Goal: Information Seeking & Learning: Learn about a topic

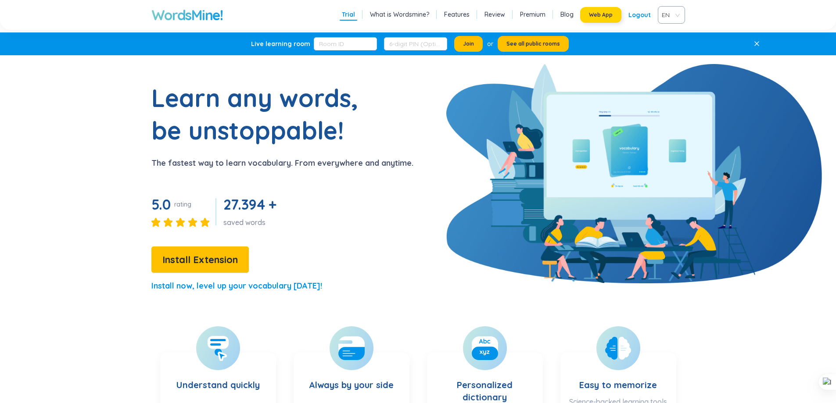
click at [600, 13] on span "Web App" at bounding box center [601, 14] width 24 height 7
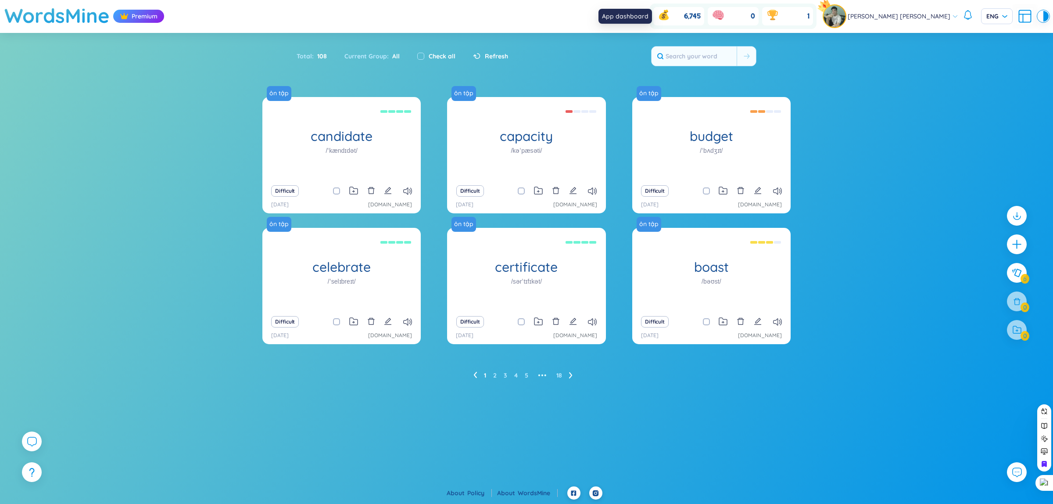
click at [640, 10] on icon at bounding box center [633, 16] width 16 height 16
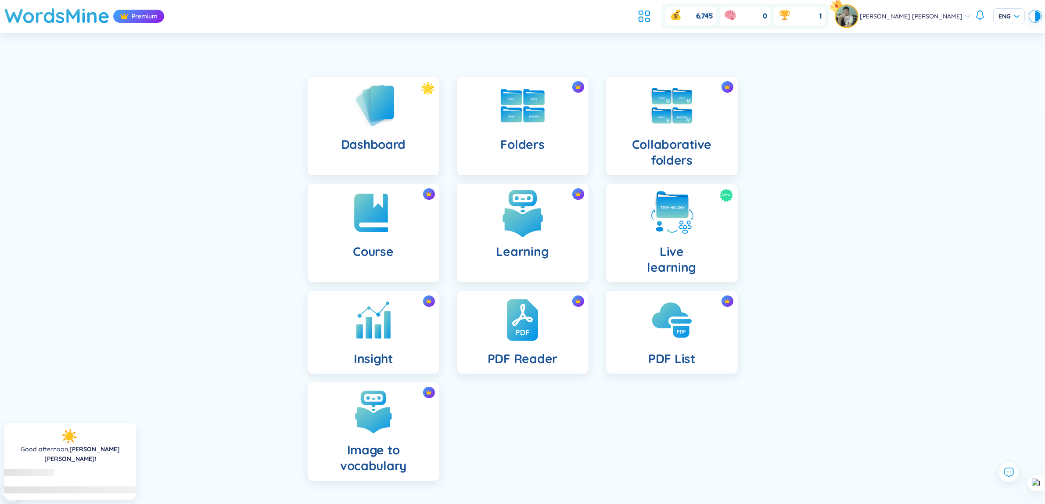
click at [527, 244] on h4 "Learning" at bounding box center [522, 252] width 53 height 16
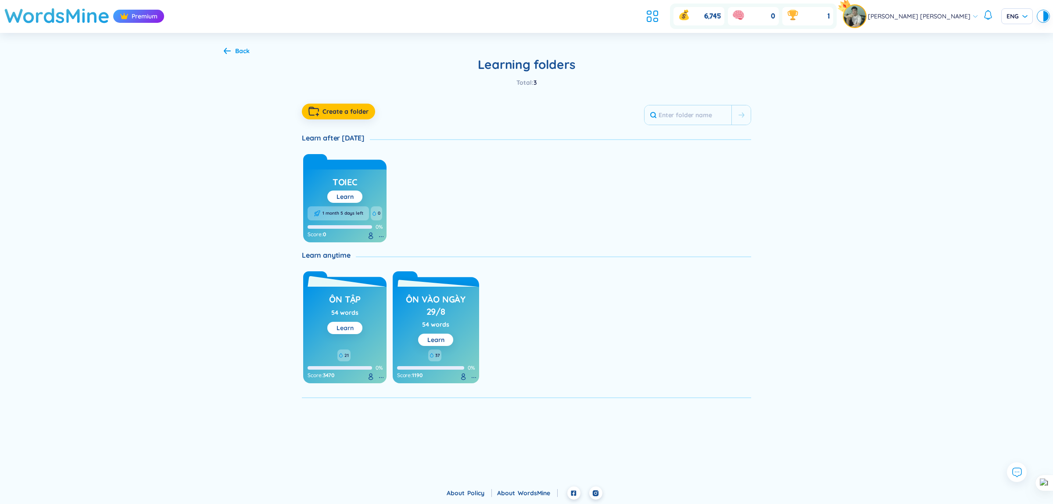
click at [349, 325] on link "Learn" at bounding box center [345, 328] width 17 height 8
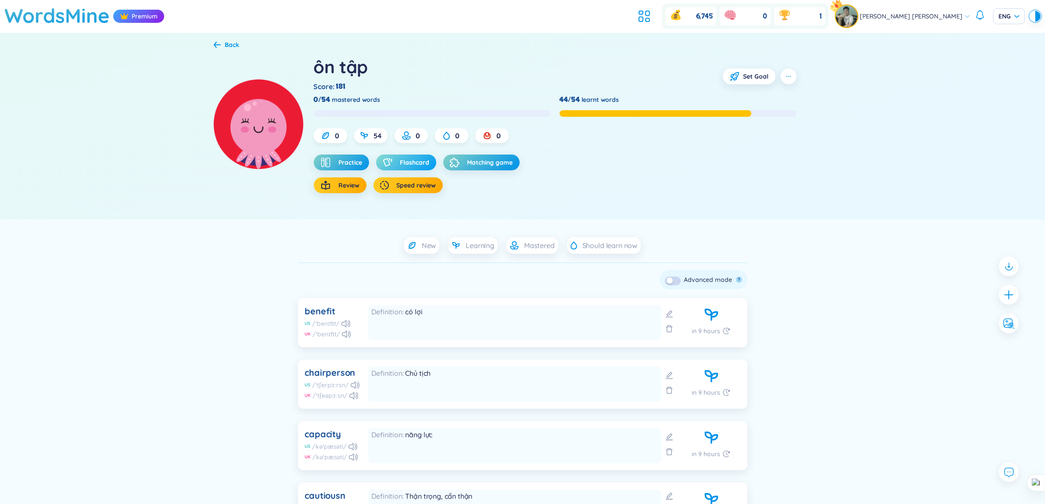
click at [415, 158] on span "Flashcard" at bounding box center [414, 162] width 29 height 9
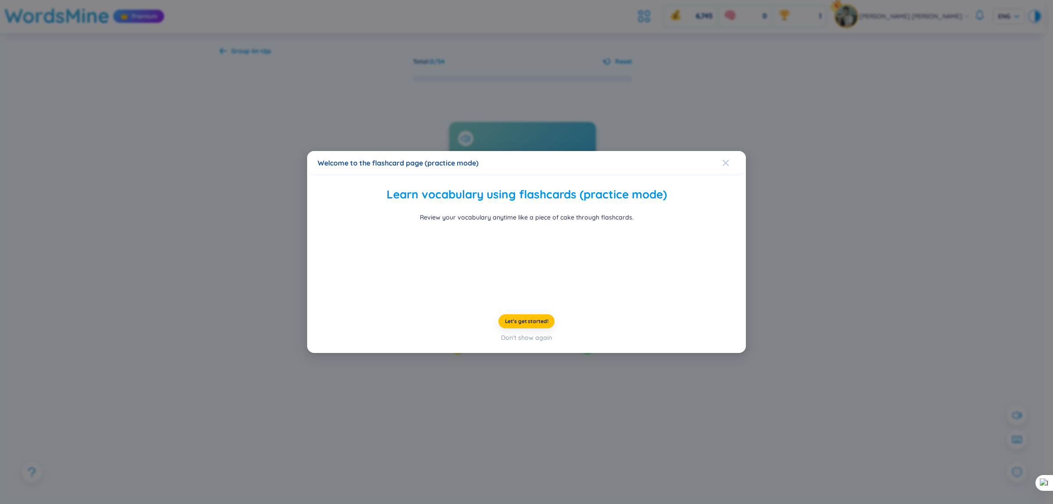
click at [725, 159] on icon "Close" at bounding box center [725, 162] width 7 height 7
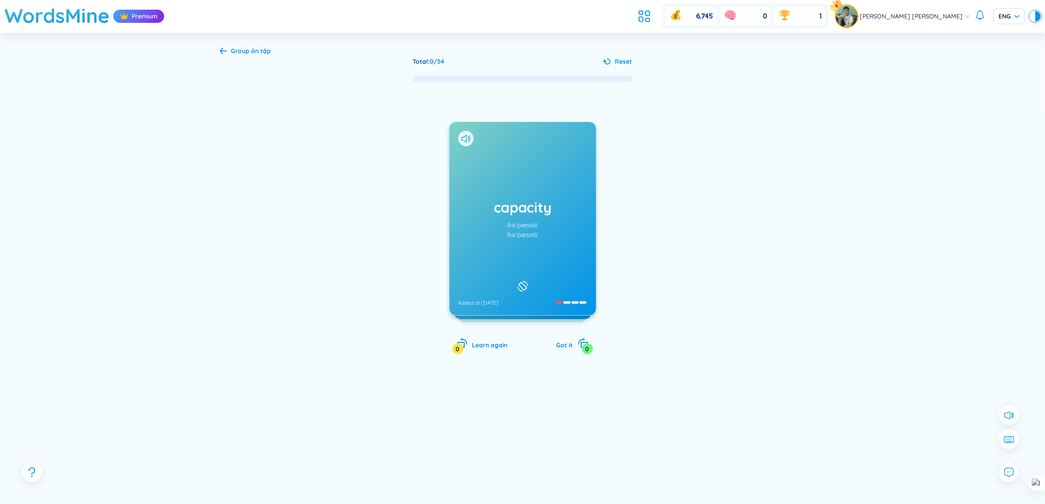
click at [494, 194] on div "capacity /kəˈpæsəti/ /kəˈpæsəti/ Added at [DATE]" at bounding box center [522, 218] width 147 height 193
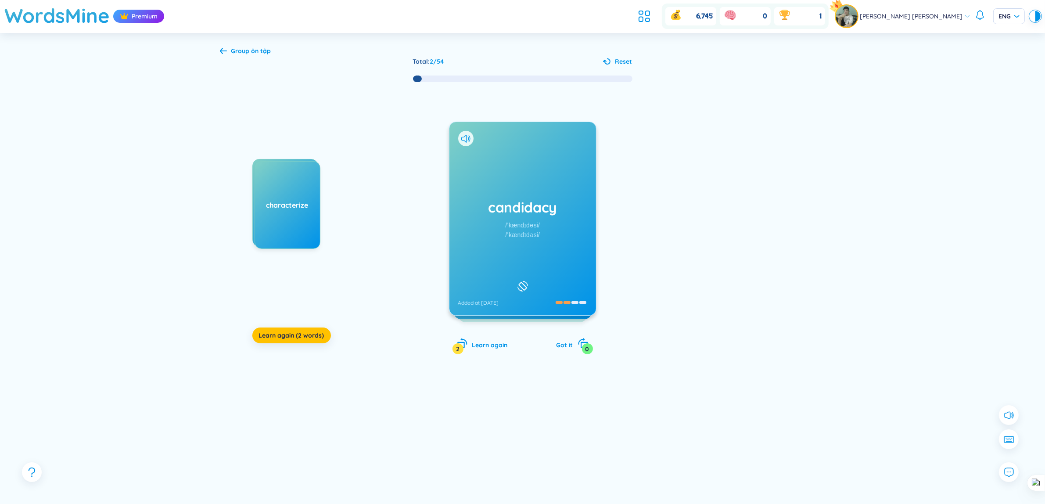
click at [460, 137] on div at bounding box center [465, 138] width 15 height 15
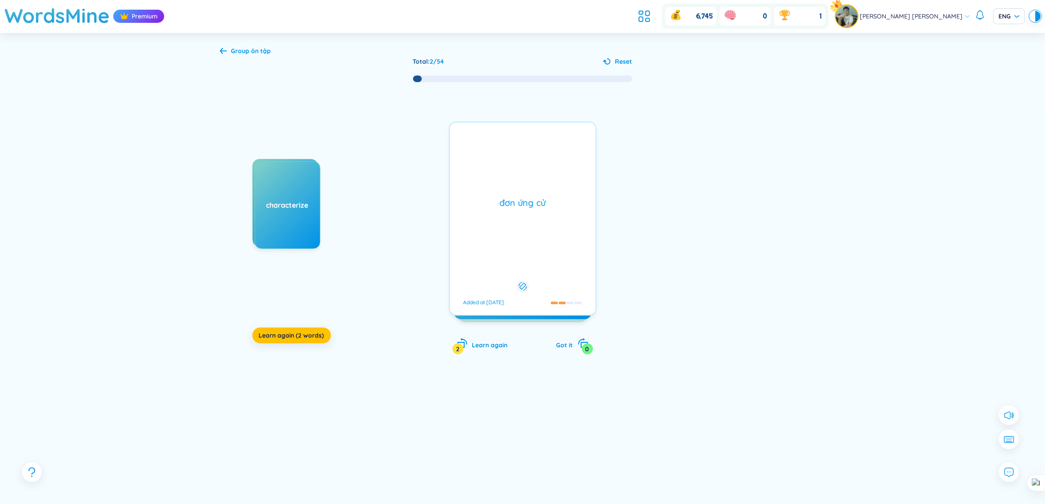
click at [473, 146] on div "[PERSON_NAME] cử Added at [DATE]" at bounding box center [522, 219] width 147 height 194
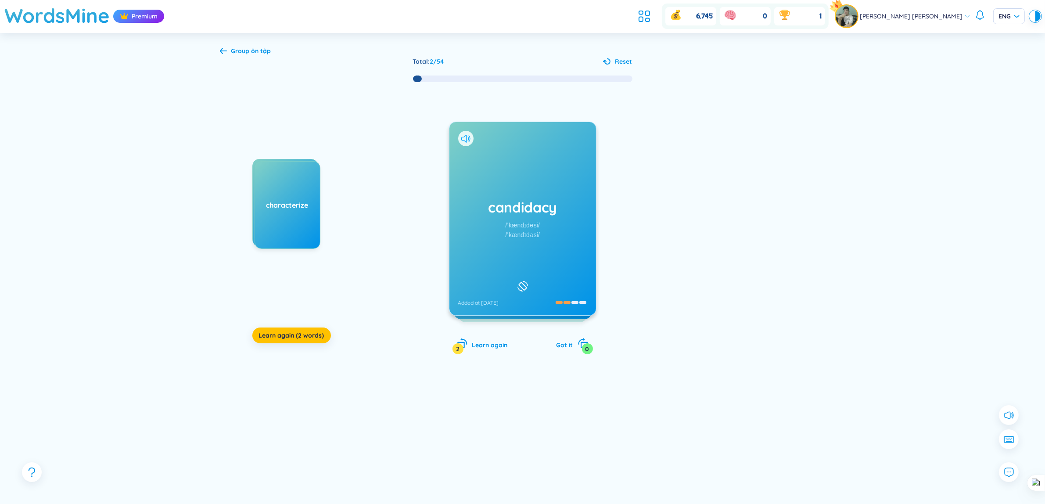
click at [466, 137] on icon at bounding box center [465, 139] width 9 height 8
click at [510, 193] on div "cancellation /ˌkænsəˈleɪʃn/ /ˌkænsəˈleɪʃn/ Added at [DATE]" at bounding box center [522, 218] width 147 height 193
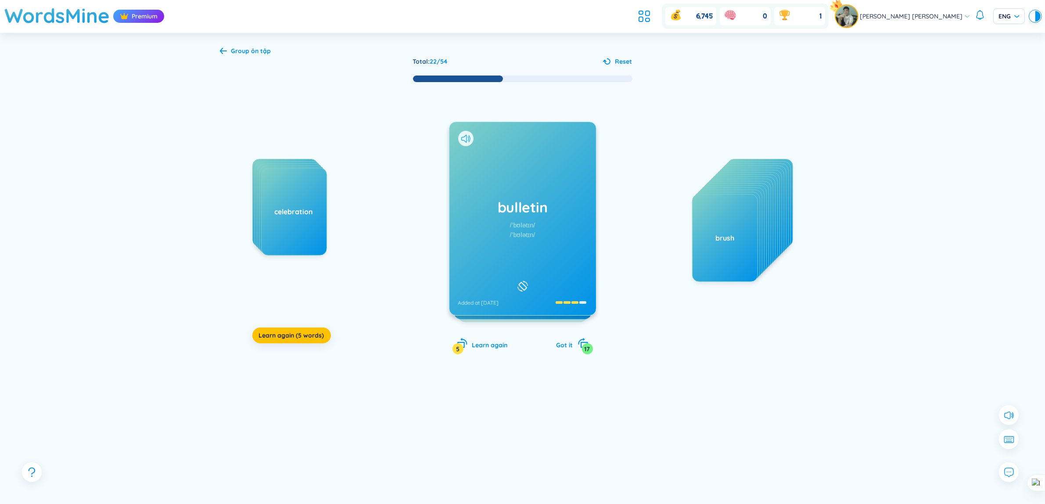
click at [463, 137] on icon at bounding box center [465, 139] width 9 height 8
click at [468, 141] on icon at bounding box center [465, 139] width 9 height 8
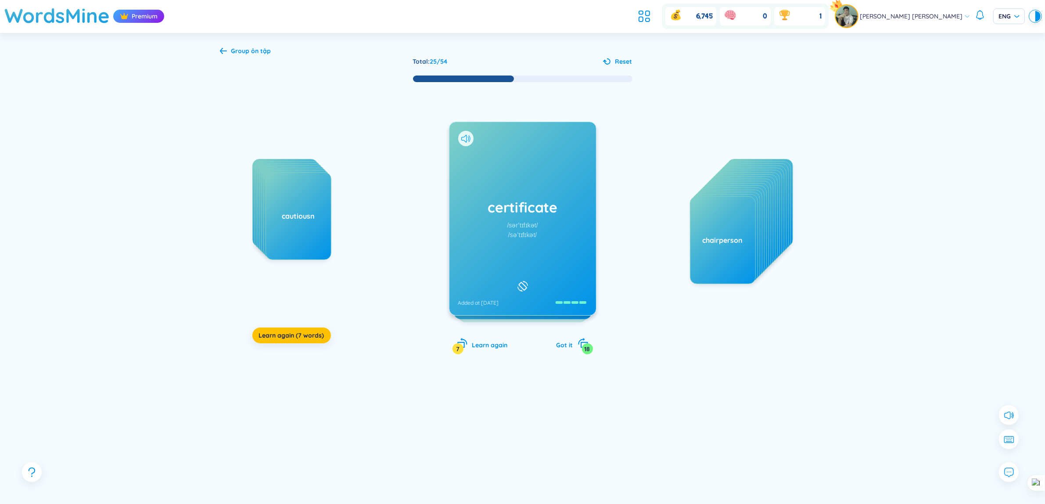
click at [463, 135] on icon at bounding box center [465, 139] width 9 height 8
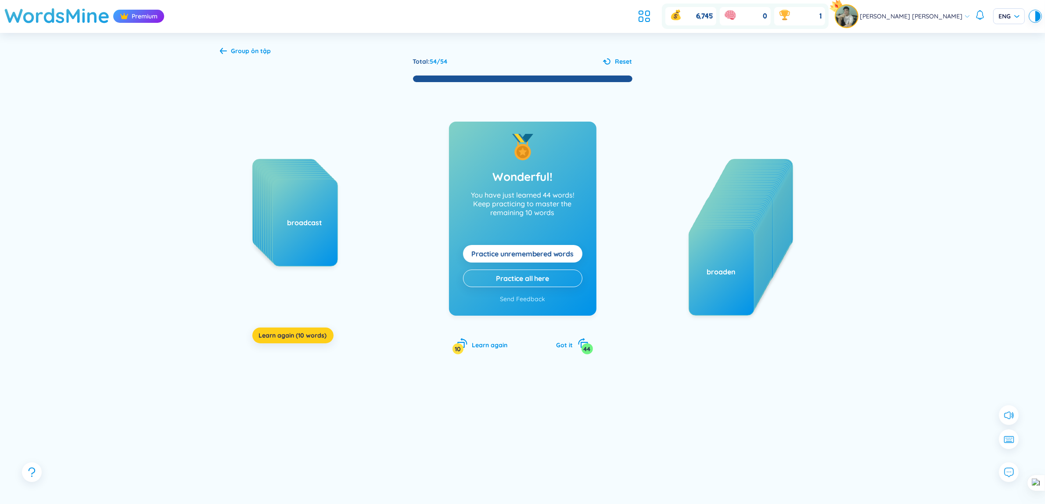
click at [303, 338] on span "Learn again (10 words)" at bounding box center [293, 335] width 68 height 9
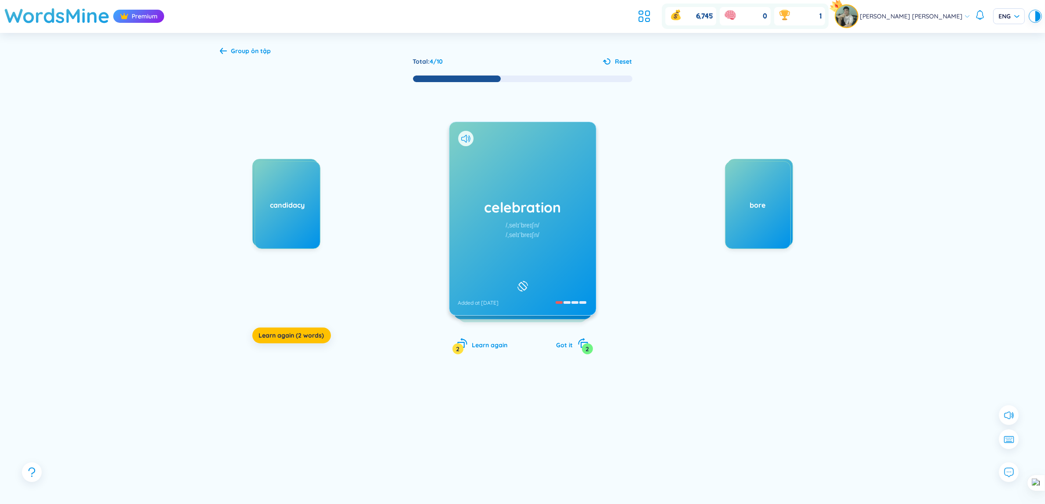
click at [470, 139] on div at bounding box center [465, 138] width 15 height 15
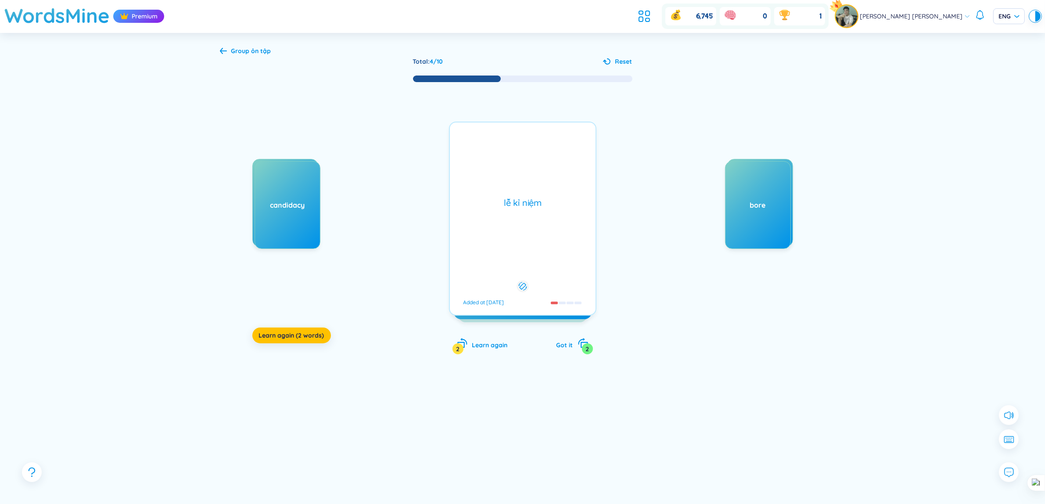
click at [467, 137] on div "celebration /ˌselɪˈbreɪʃn/ /ˌselɪˈbreɪʃn/ Added at [DATE]" at bounding box center [522, 218] width 147 height 193
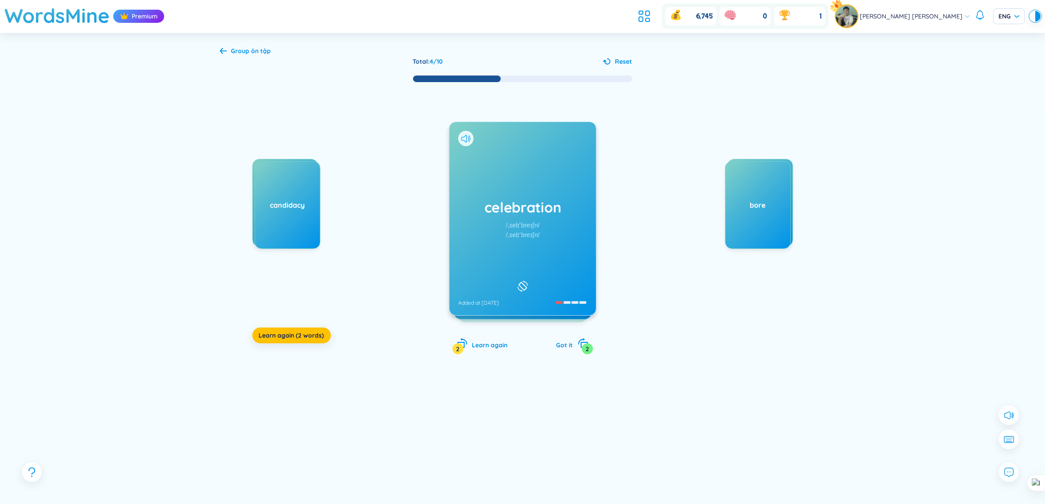
click at [465, 139] on icon at bounding box center [465, 139] width 9 height 8
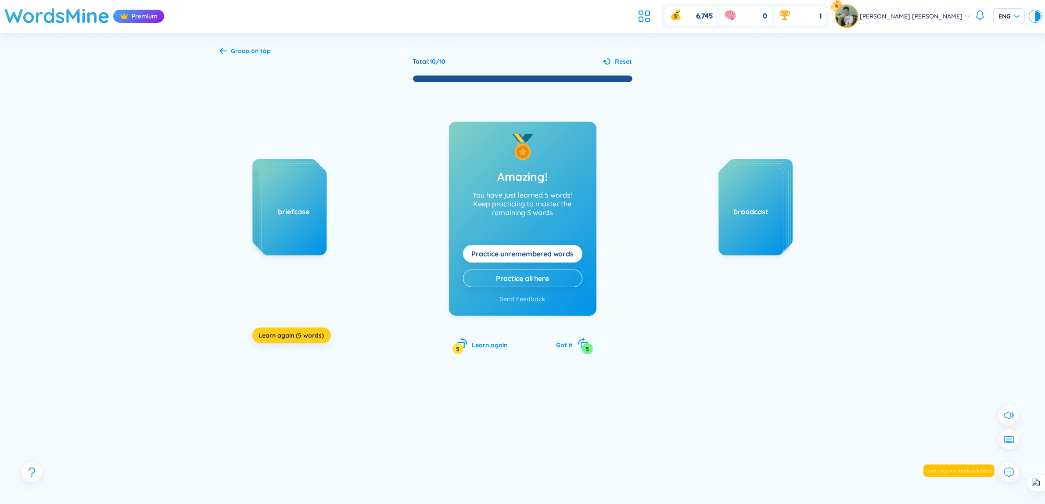
click at [308, 341] on button "Learn again (5 words)" at bounding box center [291, 335] width 79 height 16
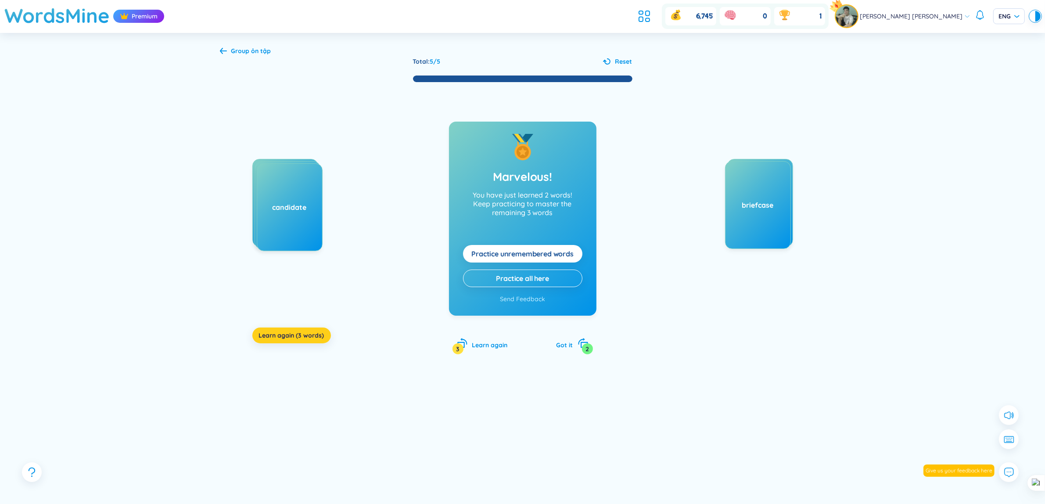
click at [318, 334] on span "Learn again (3 words)" at bounding box center [291, 335] width 65 height 9
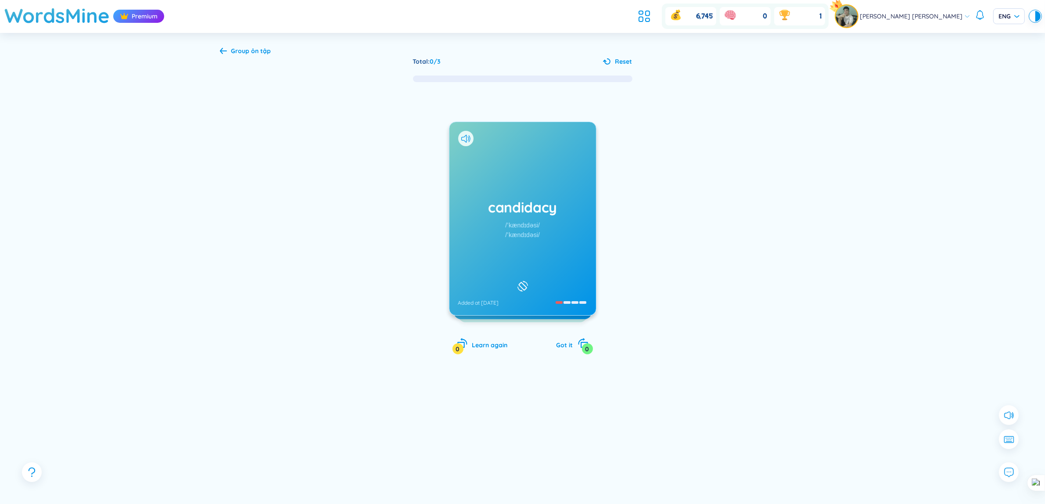
click at [563, 231] on div "candidacy /ˈkændɪdəsi/ /ˈkændɪdəsi/ Added at [DATE]" at bounding box center [522, 218] width 147 height 193
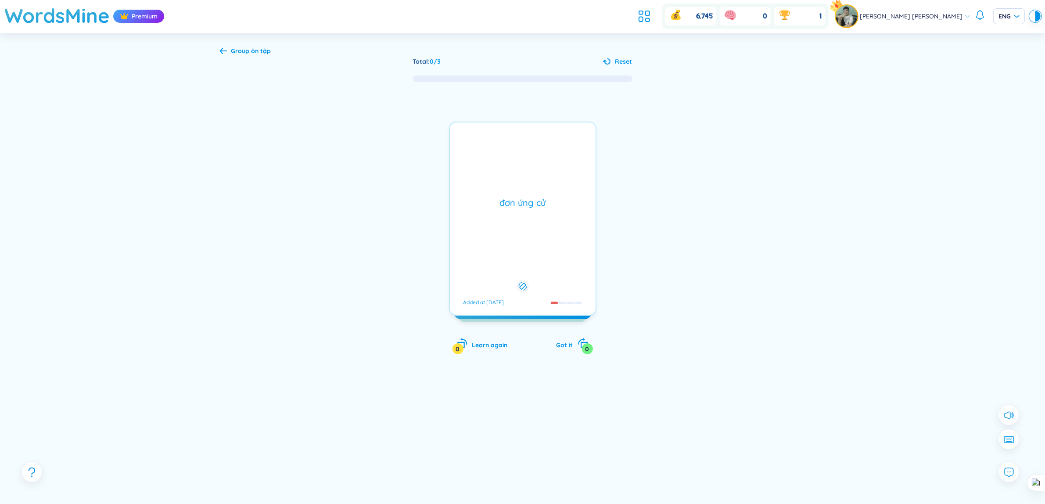
click at [559, 236] on div "[PERSON_NAME] cử Added at [DATE]" at bounding box center [522, 219] width 147 height 194
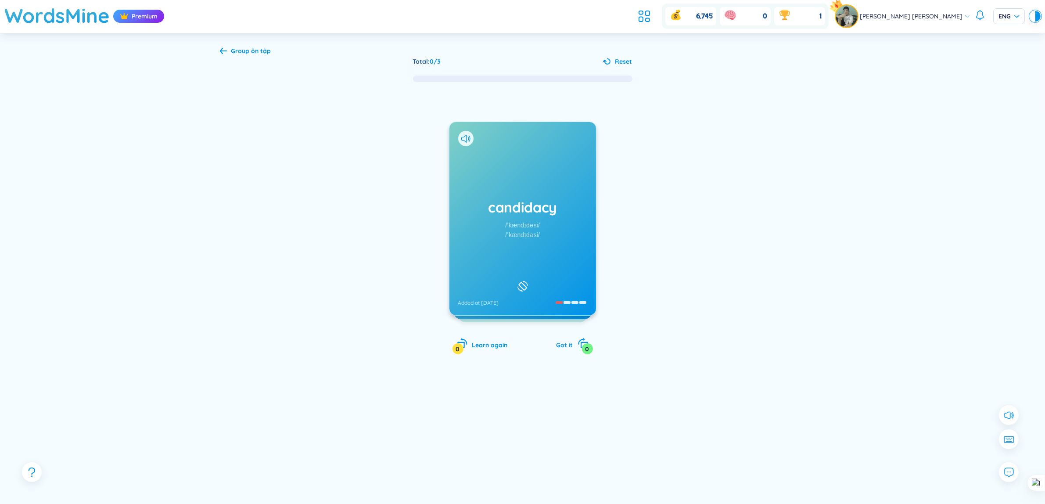
click at [559, 236] on div "candidacy /ˈkændɪdəsi/ /ˈkændɪdəsi/ Added at [DATE]" at bounding box center [522, 218] width 147 height 193
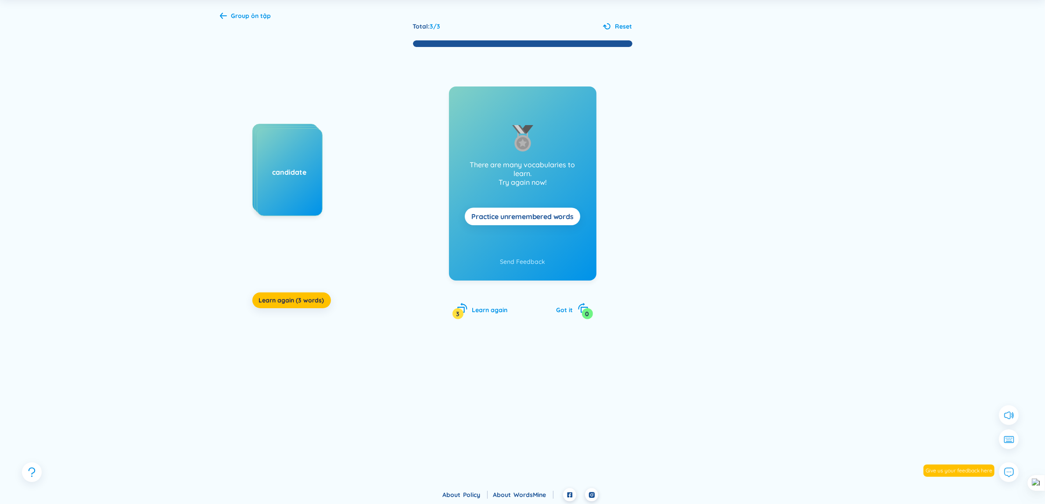
scroll to position [37, 0]
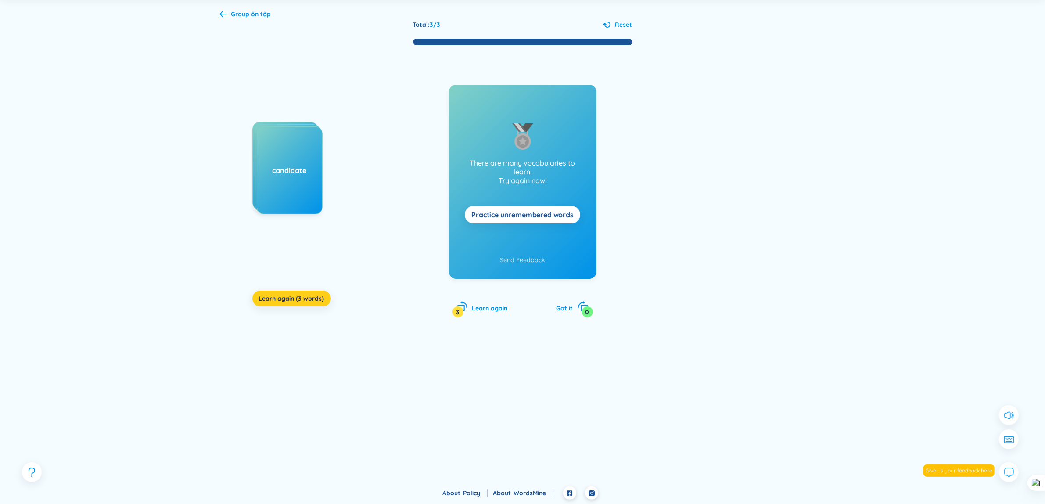
click at [319, 293] on button "Learn again (3 words)" at bounding box center [291, 299] width 79 height 16
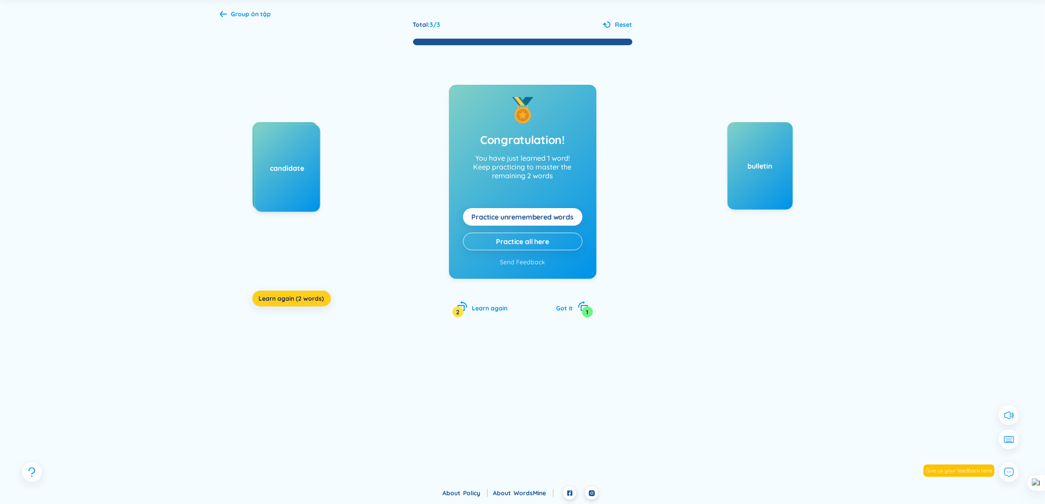
click at [298, 294] on span "Learn again (2 words)" at bounding box center [291, 298] width 65 height 9
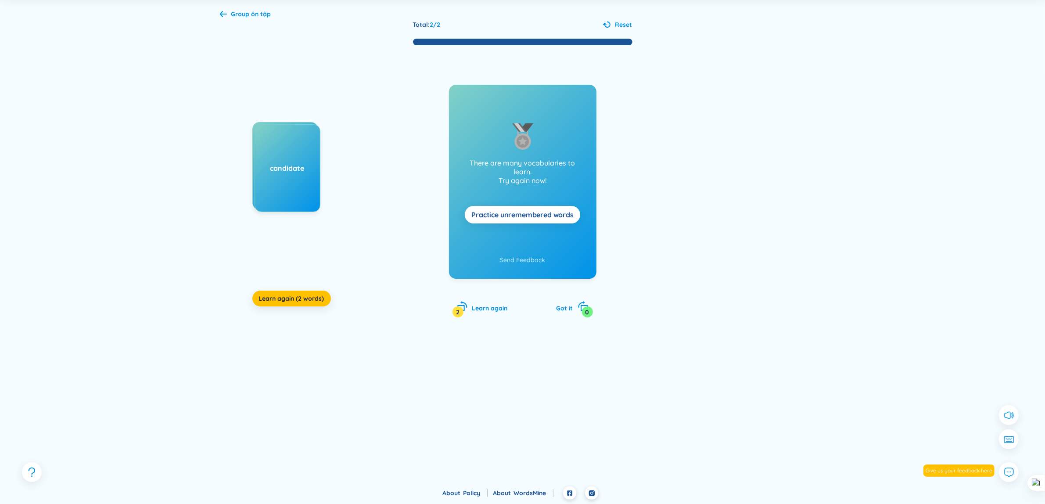
click at [323, 309] on div "candidacy candidate Learn again (2 words) There are many vocabularies to learn.…" at bounding box center [523, 190] width 606 height 289
click at [317, 301] on span "Learn again (2 words)" at bounding box center [291, 298] width 65 height 9
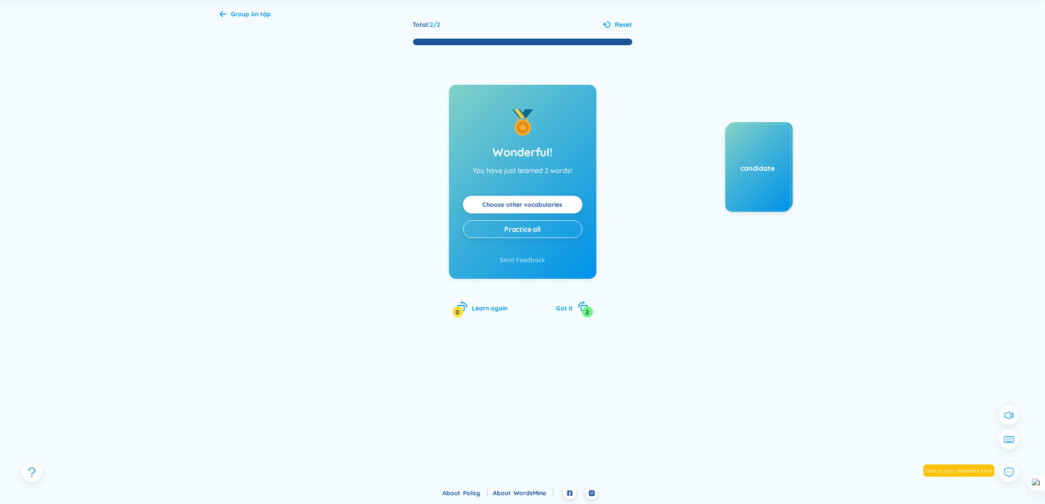
click at [598, 21] on div "Total : 2 / 2 Reset" at bounding box center [522, 25] width 219 height 10
click at [606, 22] on icon at bounding box center [606, 25] width 7 height 6
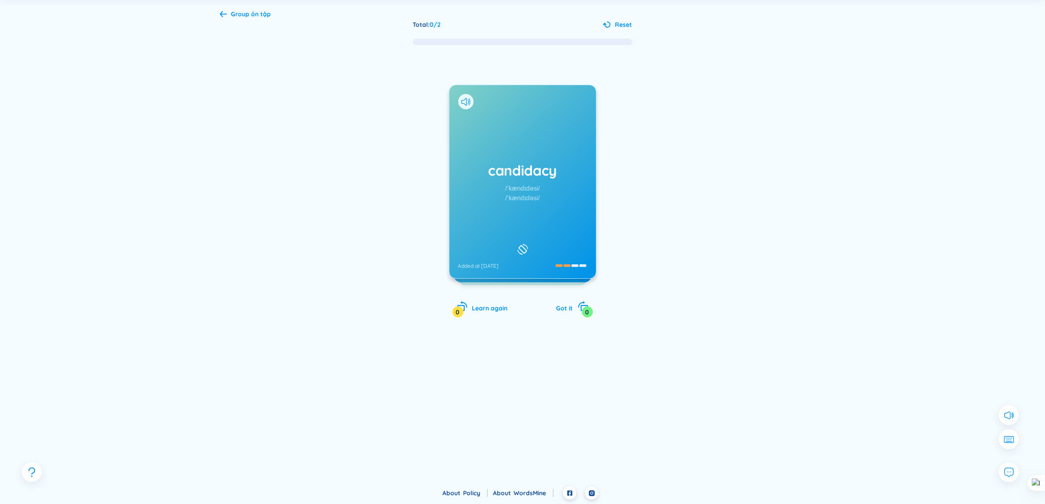
click at [235, 16] on span "Group ôn tập" at bounding box center [251, 14] width 40 height 8
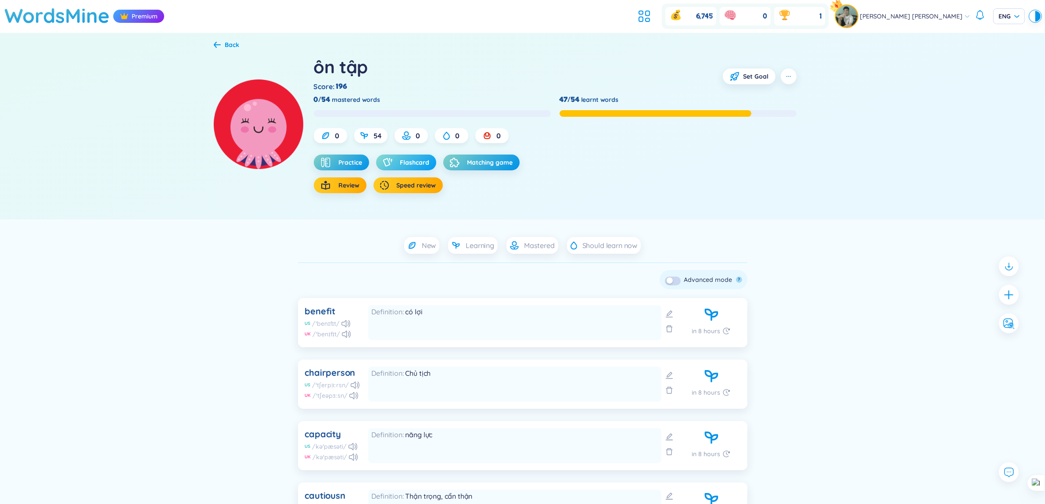
click at [398, 164] on button "Flashcard" at bounding box center [406, 162] width 60 height 16
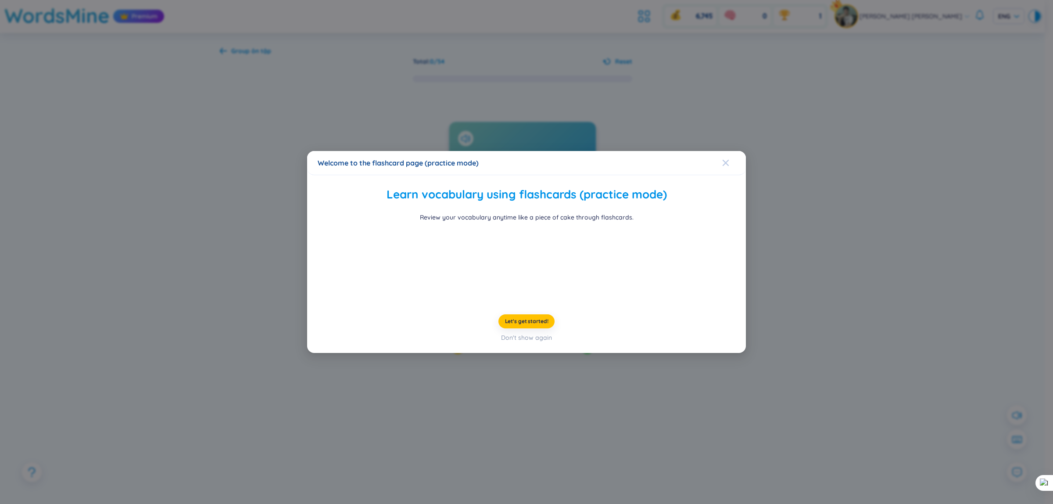
click at [722, 159] on icon "Close" at bounding box center [725, 162] width 7 height 7
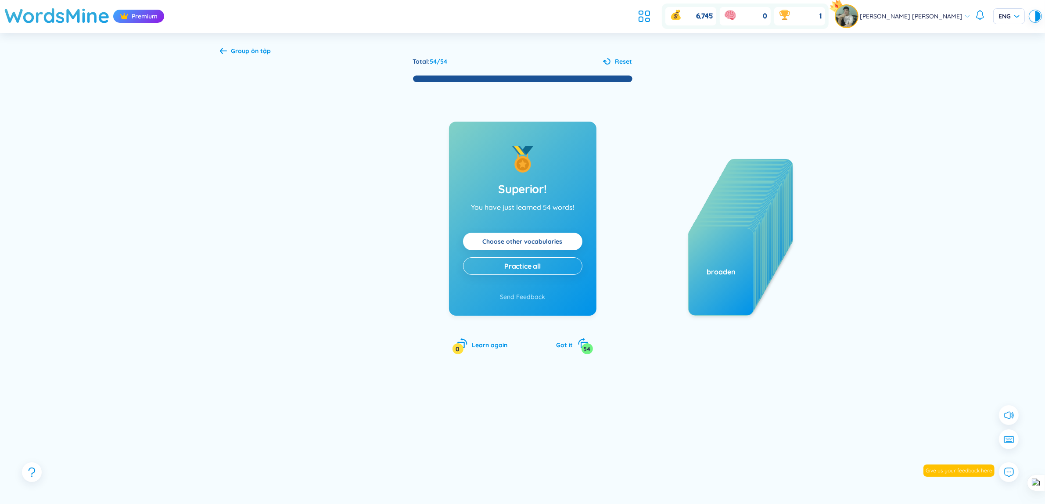
click at [631, 62] on span "Reset" at bounding box center [623, 62] width 17 height 10
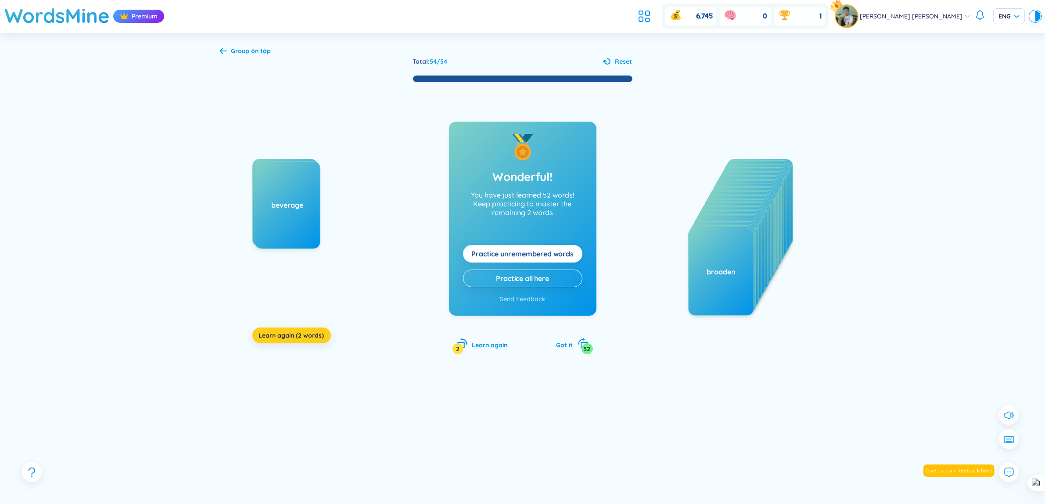
click at [308, 332] on span "Learn again (2 words)" at bounding box center [291, 335] width 65 height 9
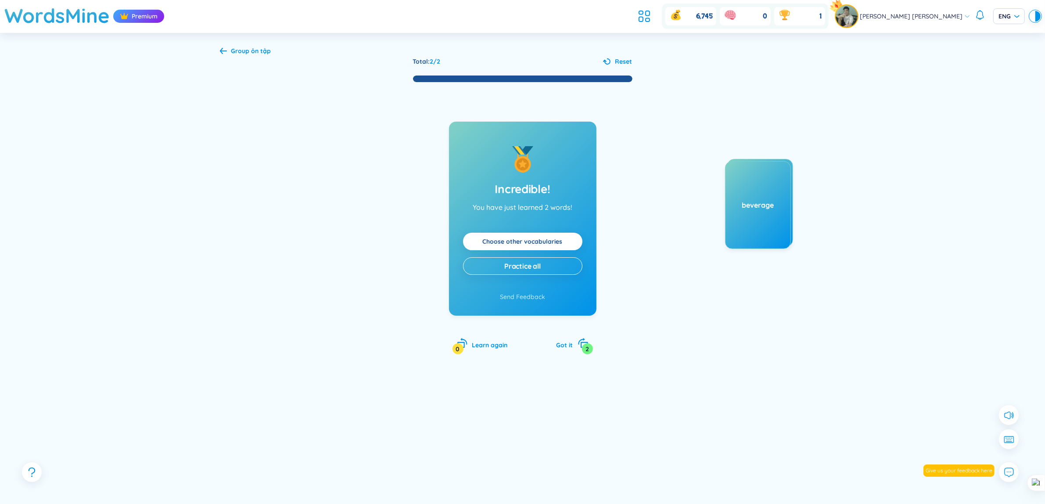
click at [626, 61] on span "Reset" at bounding box center [623, 62] width 17 height 10
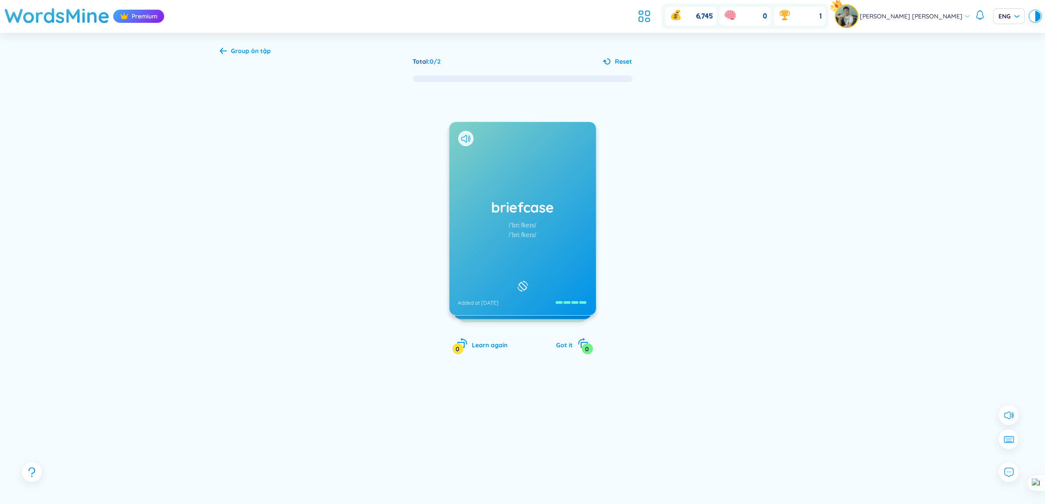
click at [242, 49] on span "Group ôn tập" at bounding box center [251, 51] width 40 height 8
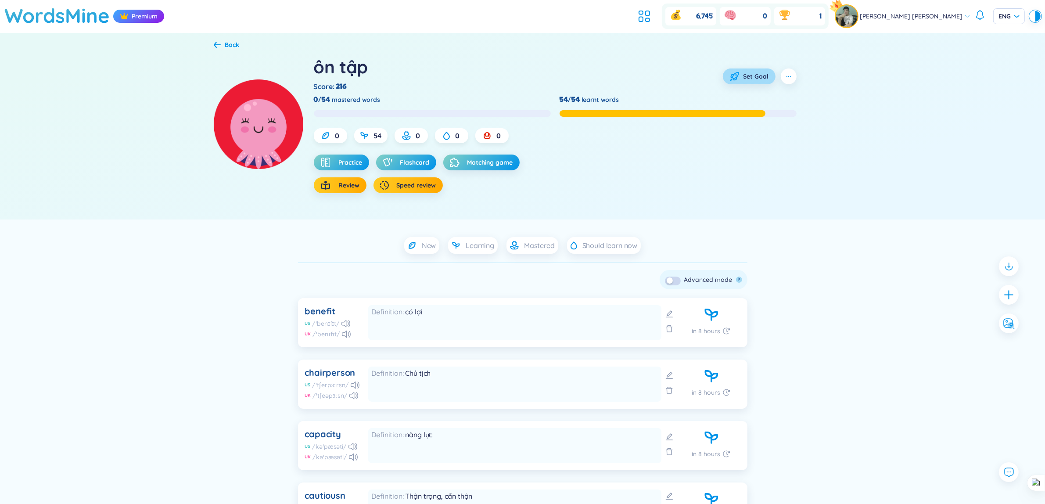
click at [749, 81] on span "Set Goal" at bounding box center [755, 76] width 25 height 9
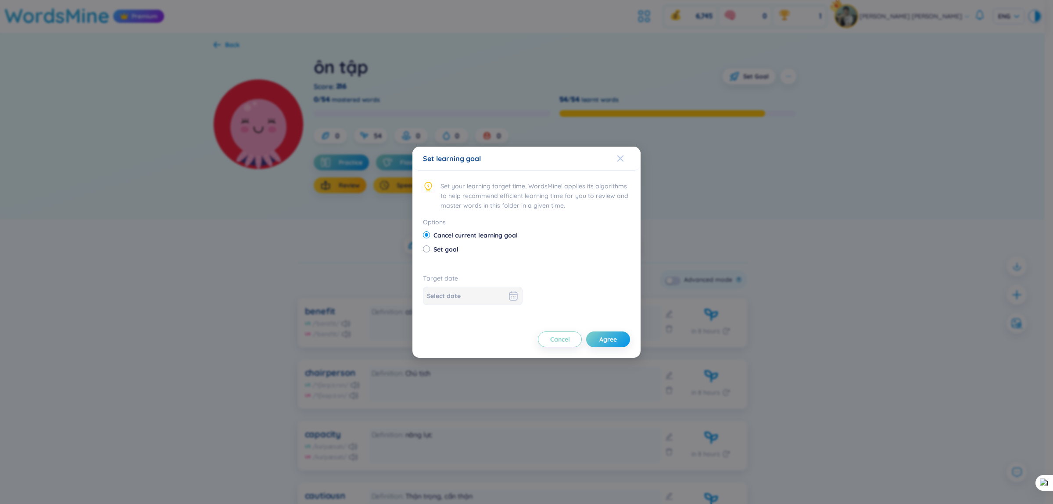
click at [625, 152] on span "Close" at bounding box center [629, 159] width 24 height 24
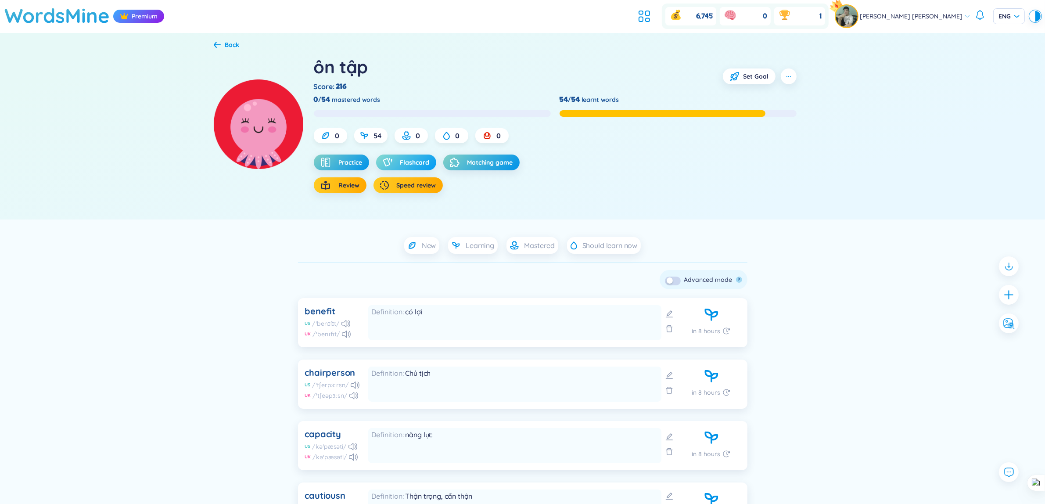
click at [407, 157] on button "Flashcard" at bounding box center [406, 162] width 60 height 16
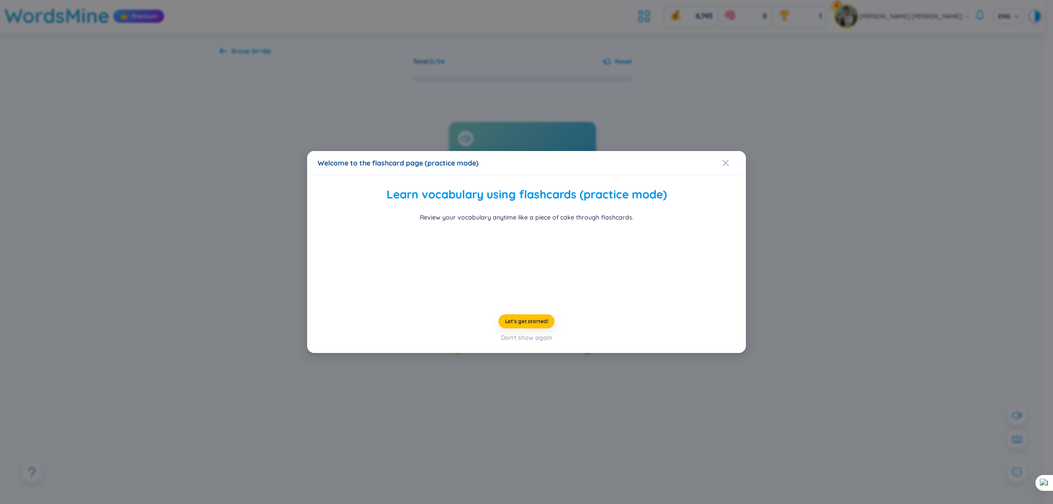
click at [720, 158] on div "Welcome to the flashcard page (practice mode)" at bounding box center [527, 163] width 418 height 10
click at [727, 160] on icon "Close" at bounding box center [726, 163] width 6 height 6
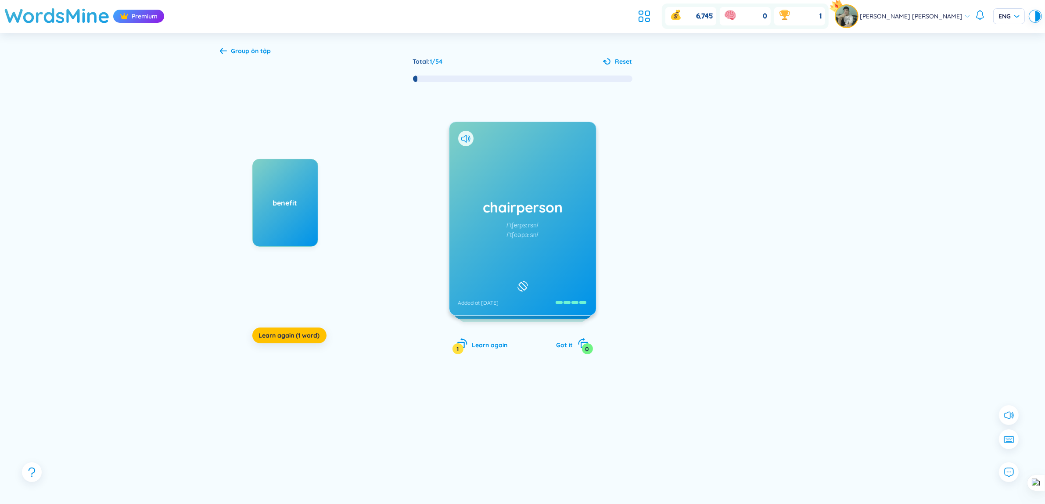
click at [634, 45] on div "Group ôn tập Total : 1 / 54 Reset benefit Learn again (1 word) chairperson /ˈtʃ…" at bounding box center [523, 278] width 632 height 491
click at [631, 55] on div "Group ôn tập Total : 1 / 54 Reset benefit Learn again (1 word) chairperson /ˈtʃ…" at bounding box center [523, 278] width 632 height 491
click at [626, 60] on span "Reset" at bounding box center [623, 62] width 17 height 10
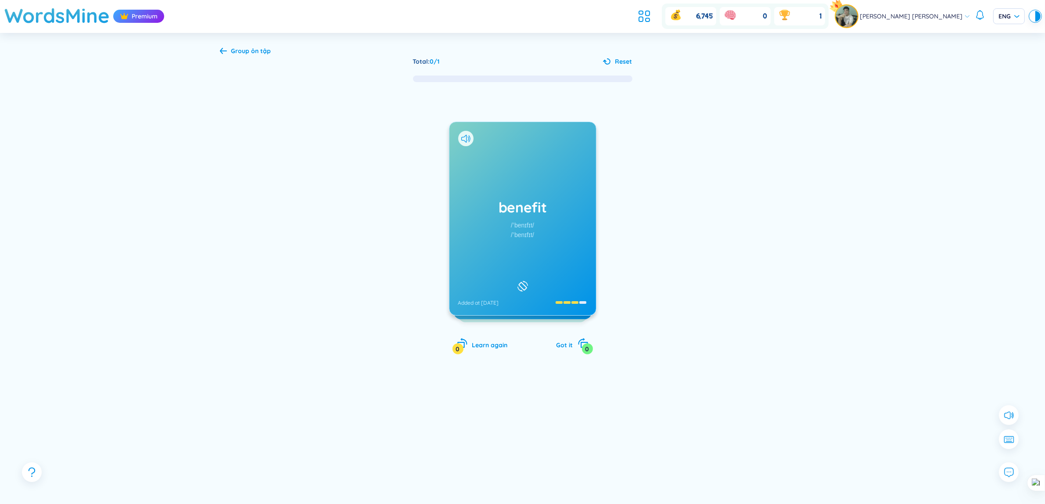
click at [626, 60] on span "Reset" at bounding box center [623, 62] width 17 height 10
click at [262, 52] on b "ôn tập" at bounding box center [261, 51] width 20 height 8
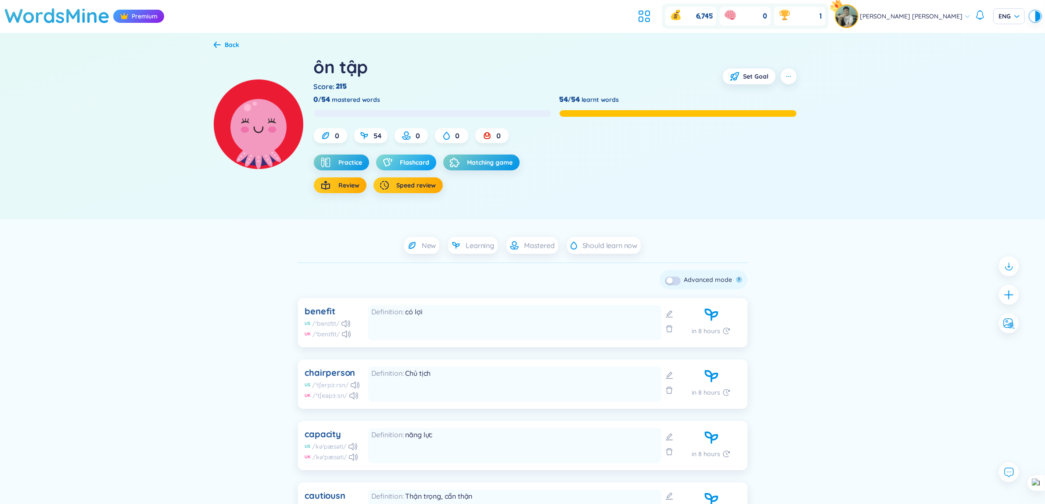
click at [404, 161] on span "Flashcard" at bounding box center [414, 162] width 29 height 9
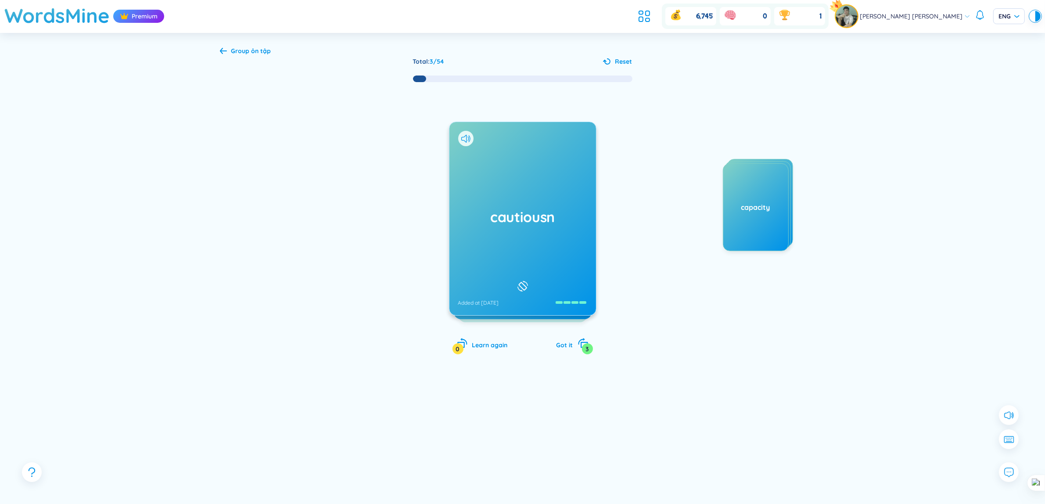
click at [618, 62] on span "Reset" at bounding box center [623, 62] width 17 height 10
click at [524, 190] on div "capacity /kəˈpæsəti/ /kəˈpæsəti/ Added at [DATE]" at bounding box center [522, 218] width 147 height 193
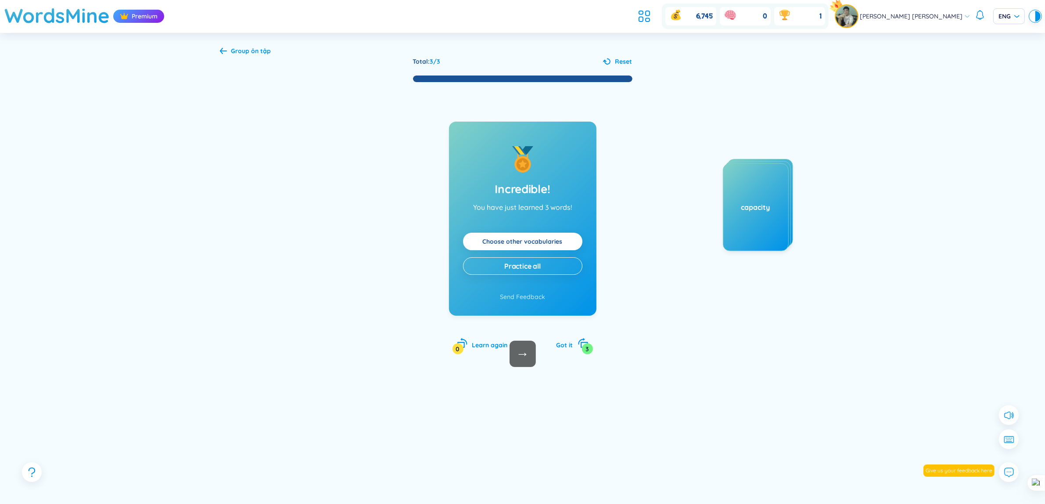
click at [611, 62] on div at bounding box center [607, 61] width 9 height 9
click at [530, 268] on span "Practice all" at bounding box center [522, 266] width 36 height 10
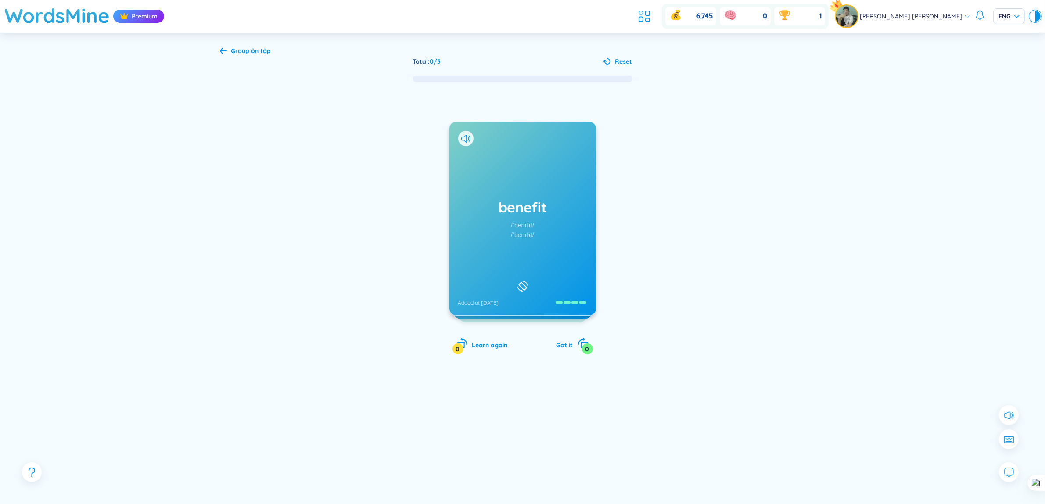
click at [250, 50] on span "Group ôn tập" at bounding box center [251, 51] width 40 height 8
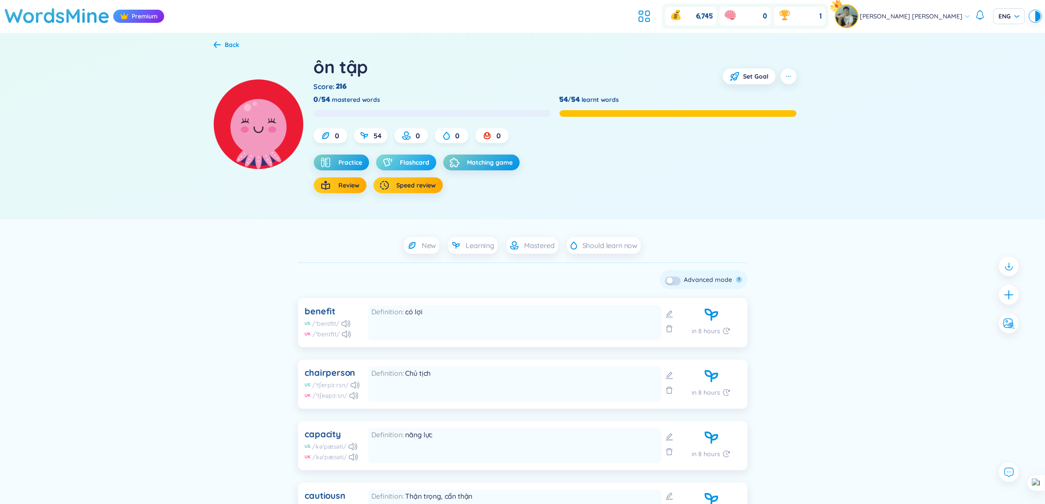
click at [409, 167] on span "Flashcard" at bounding box center [414, 162] width 29 height 9
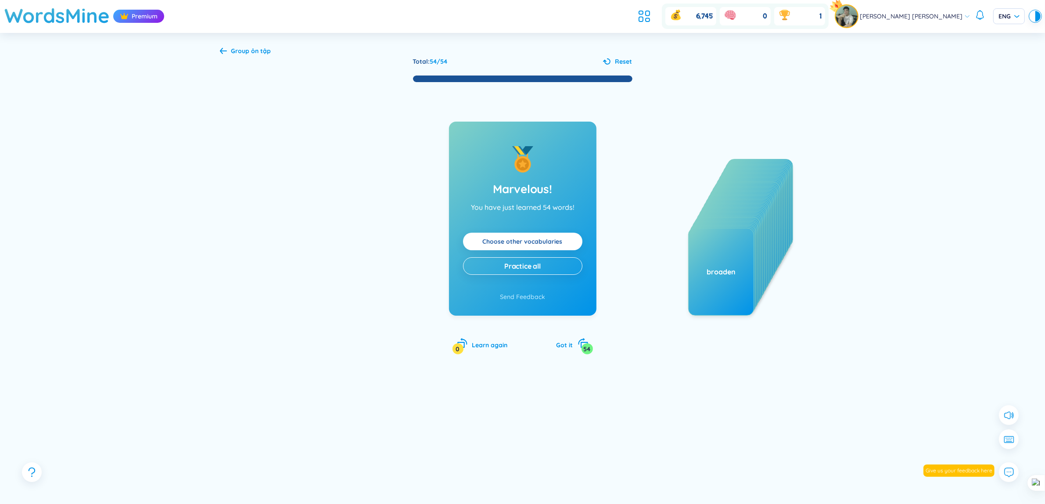
click at [532, 238] on link "Choose other vocabularies" at bounding box center [523, 242] width 80 height 10
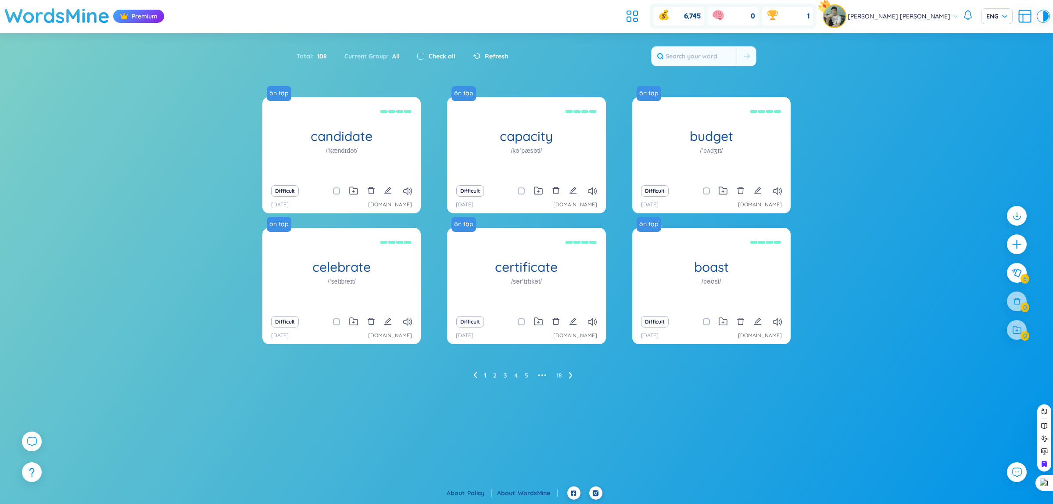
click at [571, 373] on icon at bounding box center [570, 375] width 3 height 6
click at [573, 379] on li at bounding box center [571, 375] width 4 height 14
click at [573, 379] on ul "1 2 3 4 5 6 ••• 18" at bounding box center [526, 375] width 117 height 14
click at [575, 374] on icon at bounding box center [577, 375] width 4 height 7
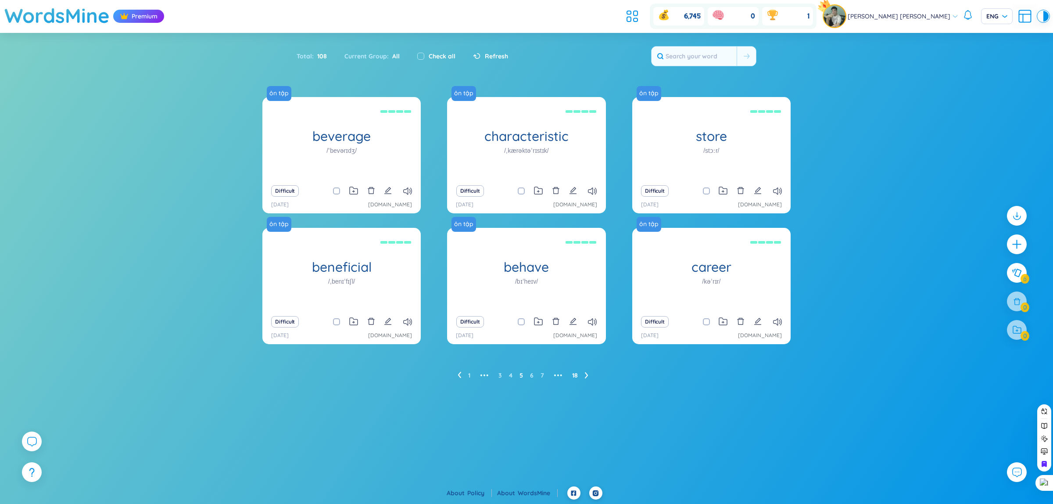
click at [575, 374] on link "18" at bounding box center [575, 375] width 6 height 13
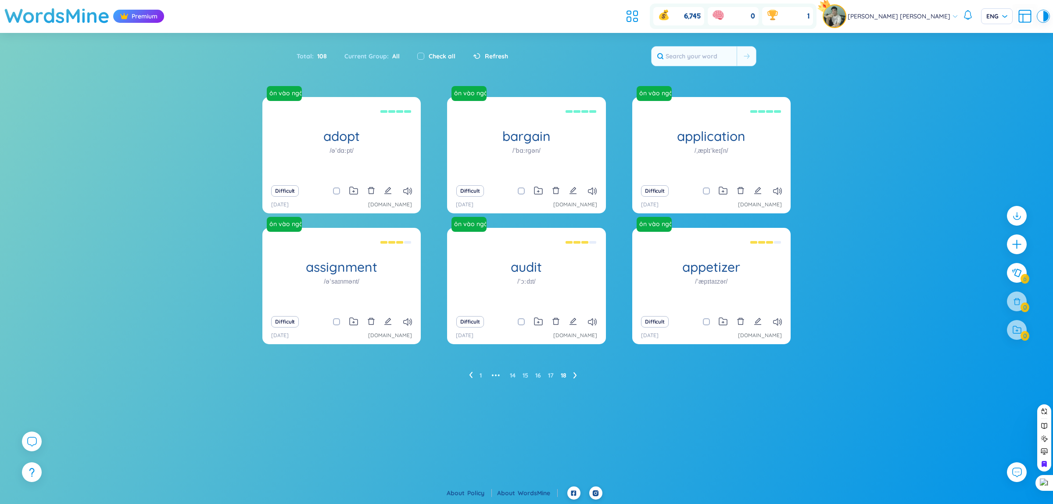
click at [467, 373] on div "1 ••• 14 15 16 17 18" at bounding box center [526, 375] width 528 height 14
click at [468, 373] on div "1 ••• 14 15 16 17 18" at bounding box center [526, 375] width 528 height 14
click at [470, 373] on icon at bounding box center [471, 375] width 4 height 7
click at [578, 377] on ul "1 ••• 14 15 16 17 18" at bounding box center [526, 375] width 115 height 14
click at [574, 377] on icon at bounding box center [576, 375] width 4 height 7
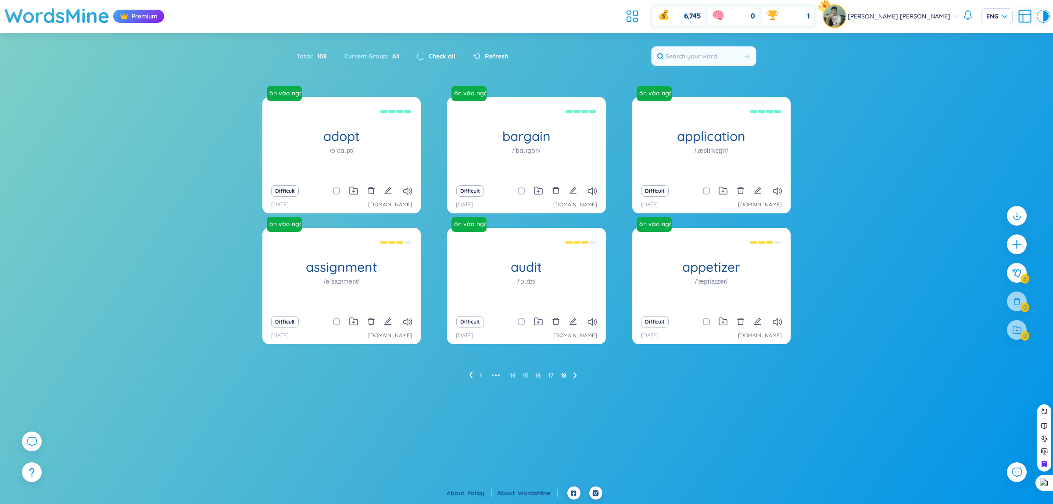
click at [574, 377] on icon at bounding box center [576, 375] width 4 height 7
click at [577, 374] on icon at bounding box center [576, 375] width 4 height 7
click at [494, 374] on span "•••" at bounding box center [496, 375] width 14 height 14
click at [496, 375] on link "11" at bounding box center [496, 375] width 4 height 13
click at [468, 376] on ul "1 ••• 9 10 11 12 13 ••• 18" at bounding box center [527, 375] width 146 height 14
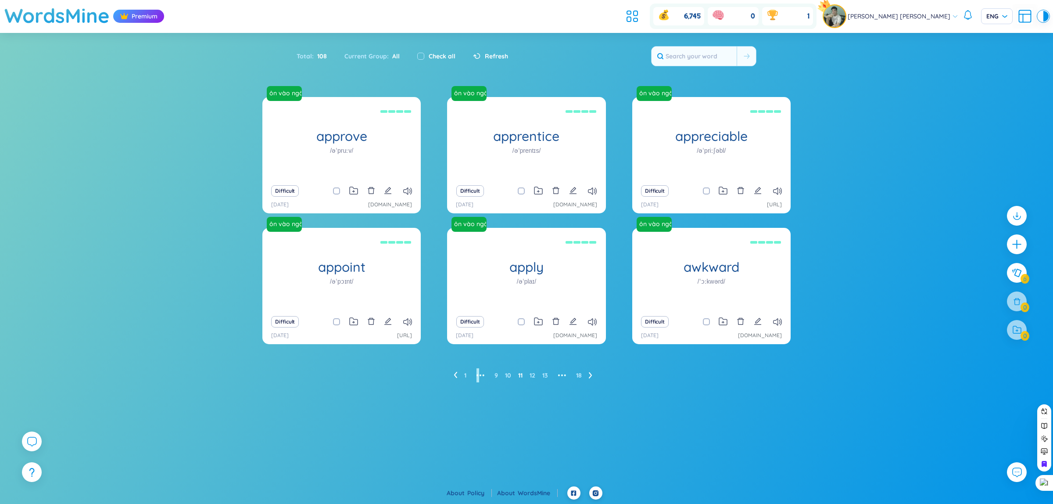
click at [467, 376] on ul "1 ••• 9 10 11 12 13 ••• 18" at bounding box center [527, 375] width 146 height 14
click at [465, 375] on link "1" at bounding box center [465, 375] width 2 height 13
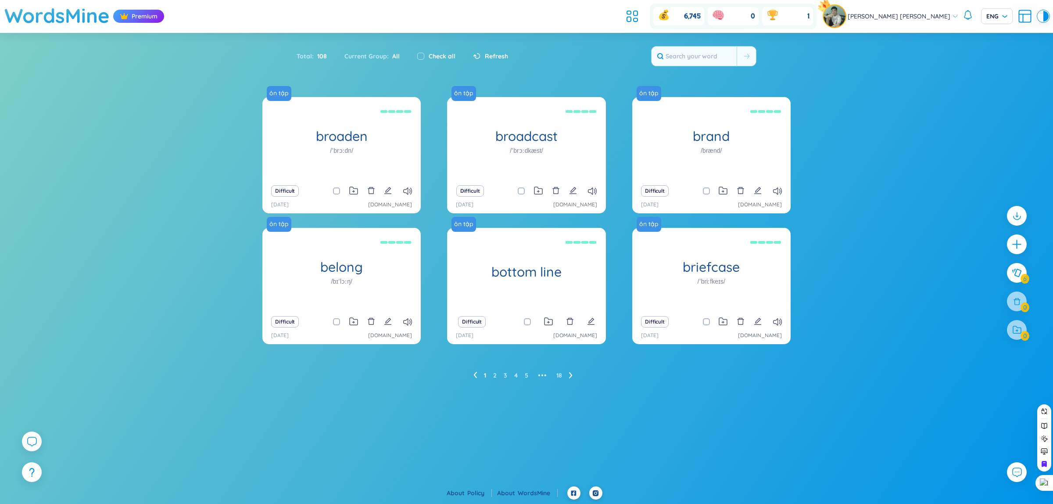
click at [503, 377] on ul "1 2 3 4 5 ••• 18" at bounding box center [527, 375] width 106 height 14
click at [503, 376] on ul "1 2 3 4 5 ••• 18" at bounding box center [527, 375] width 106 height 14
click at [504, 376] on link "3" at bounding box center [506, 375] width 4 height 13
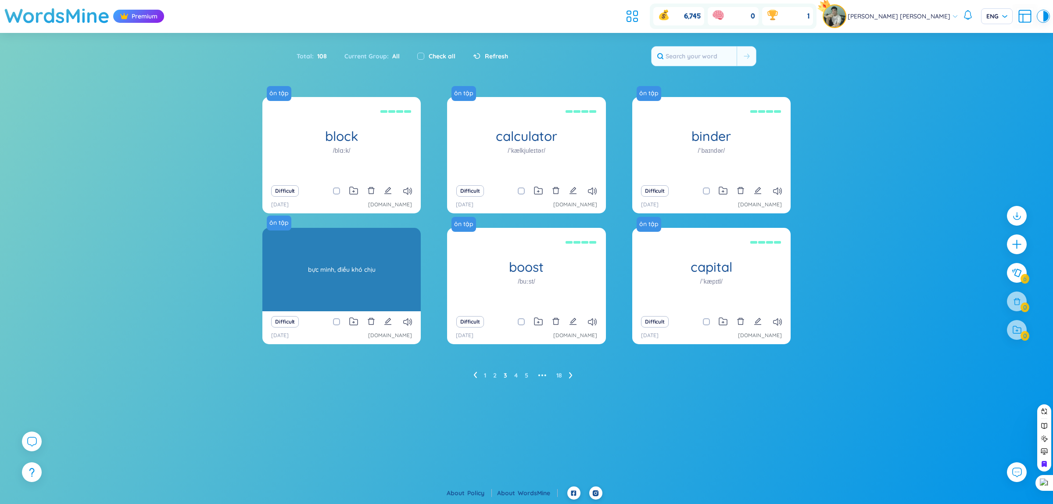
click at [358, 272] on div "bực mình, điều khó chịu" at bounding box center [342, 269] width 150 height 79
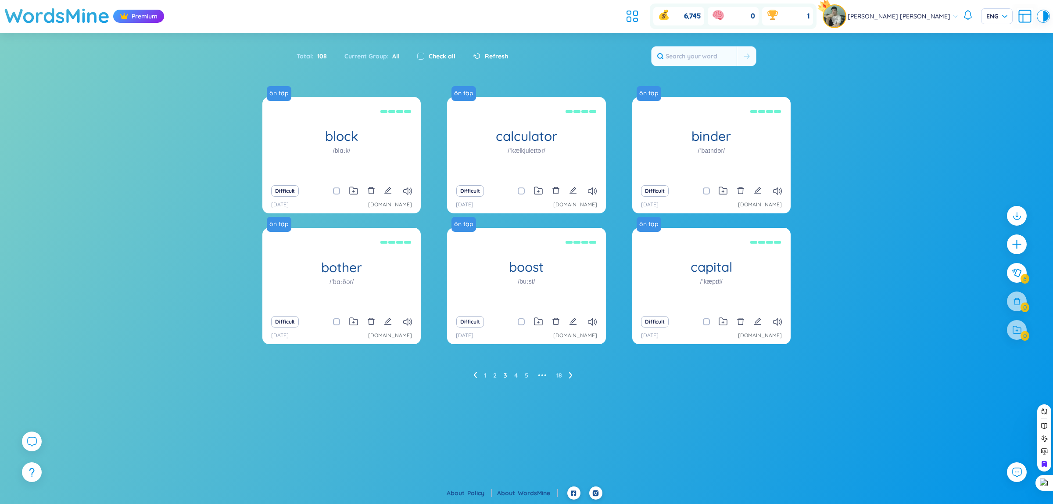
click at [569, 373] on icon at bounding box center [571, 375] width 4 height 7
click at [569, 373] on ul "1 2 3 4 5 6 ••• 18" at bounding box center [526, 375] width 117 height 14
click at [578, 374] on ul "1 2 3 4 5 6 ••• 18" at bounding box center [526, 375] width 117 height 14
click at [575, 374] on icon at bounding box center [577, 375] width 4 height 7
click at [585, 375] on icon at bounding box center [587, 375] width 4 height 7
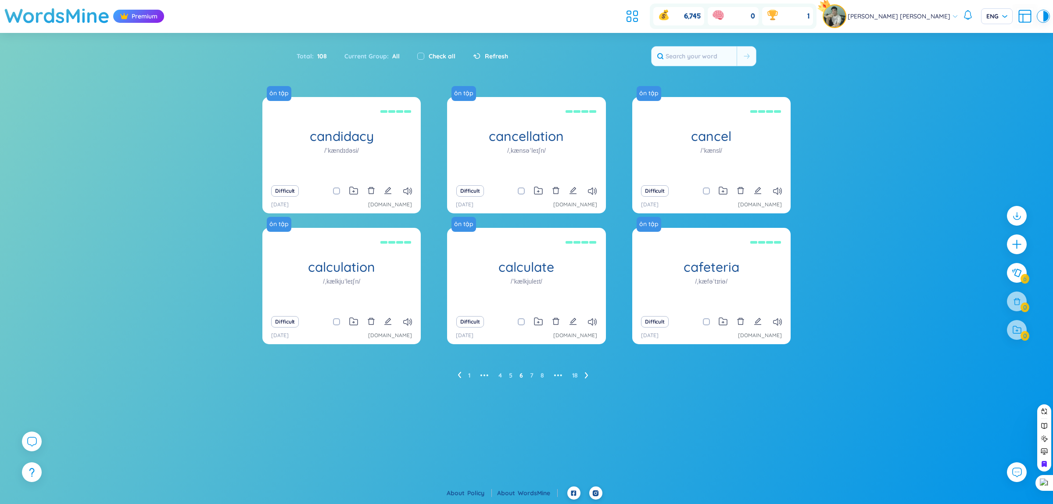
click at [588, 376] on icon at bounding box center [587, 375] width 4 height 7
click at [759, 319] on icon "edit" at bounding box center [757, 321] width 7 height 7
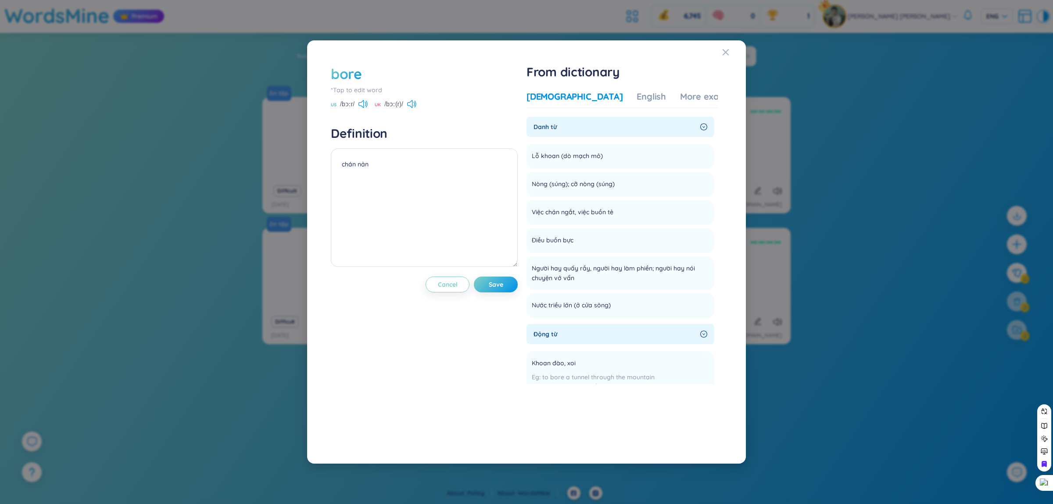
click at [382, 72] on div "bore" at bounding box center [424, 73] width 187 height 19
drag, startPoint x: 371, startPoint y: 71, endPoint x: 335, endPoint y: 77, distance: 36.5
click at [335, 77] on div "bore" at bounding box center [424, 73] width 187 height 19
click at [360, 79] on div "bore" at bounding box center [346, 73] width 31 height 19
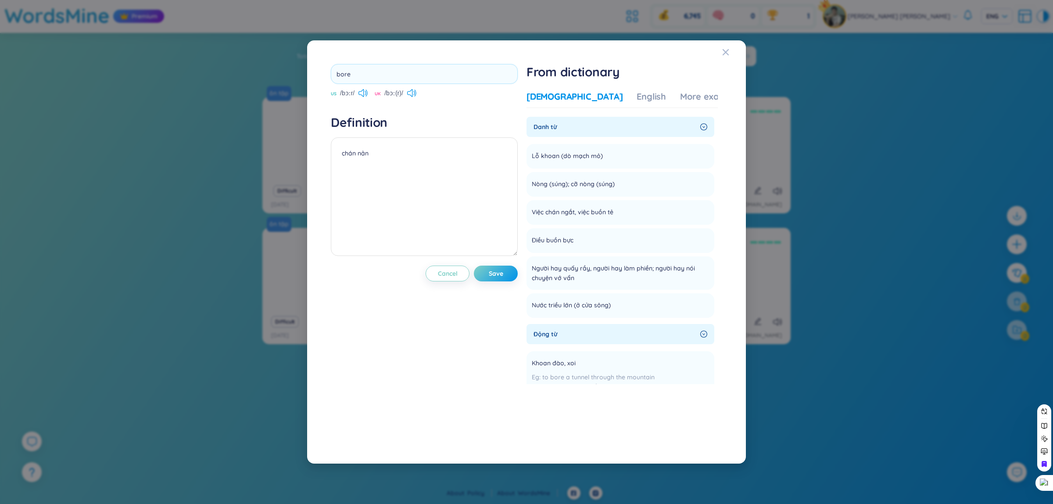
type input "bored"
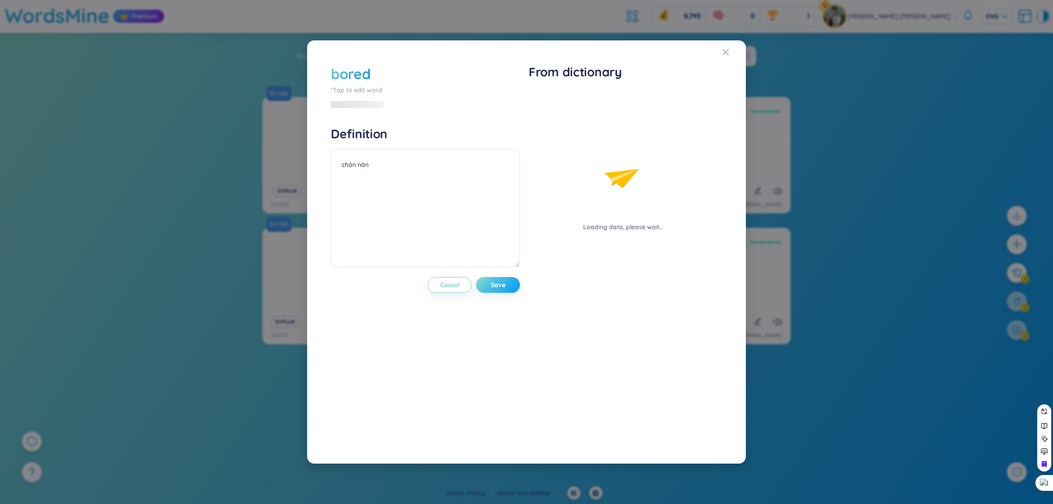
click at [499, 269] on div "bored *Tap to edit word Definition [PERSON_NAME] Cancel Save" at bounding box center [425, 252] width 189 height 376
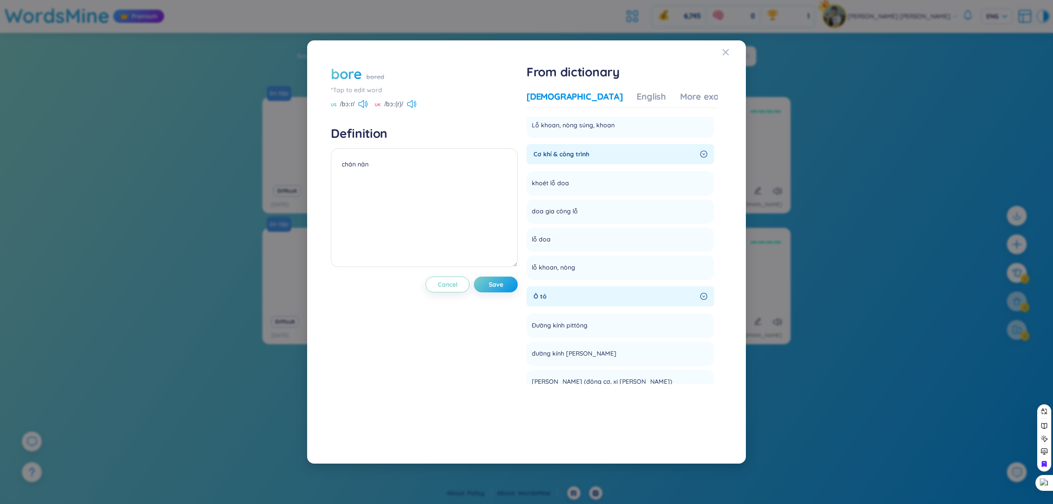
scroll to position [549, 0]
click at [498, 287] on span "Save" at bounding box center [496, 284] width 14 height 9
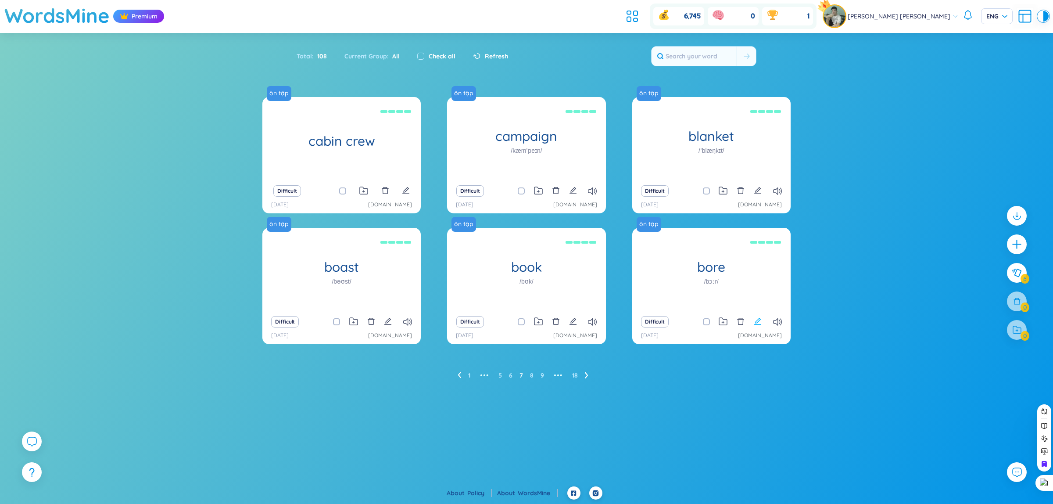
click at [758, 323] on icon "edit" at bounding box center [758, 321] width 8 height 8
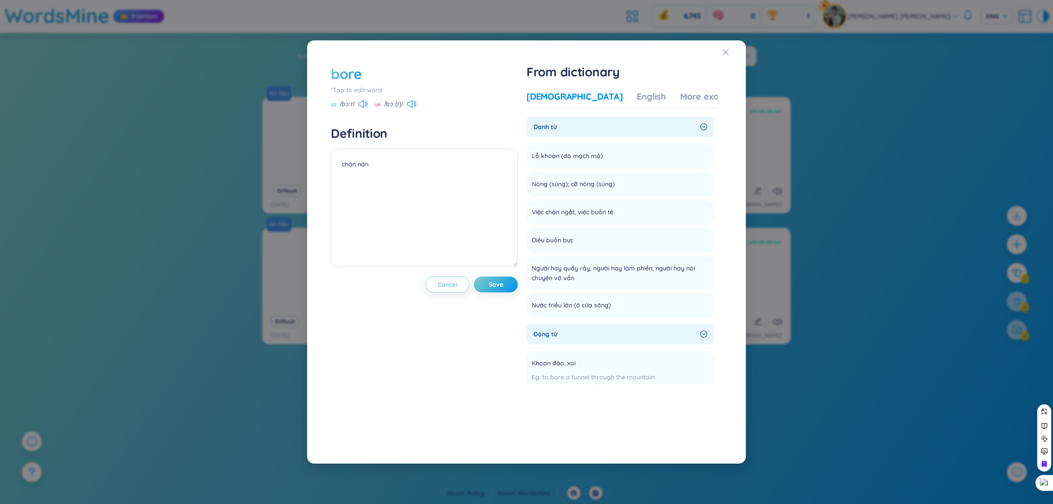
click at [365, 75] on div "bore" at bounding box center [424, 73] width 187 height 19
click at [362, 75] on div "bore" at bounding box center [424, 73] width 187 height 19
click at [356, 74] on div "bore" at bounding box center [346, 73] width 31 height 19
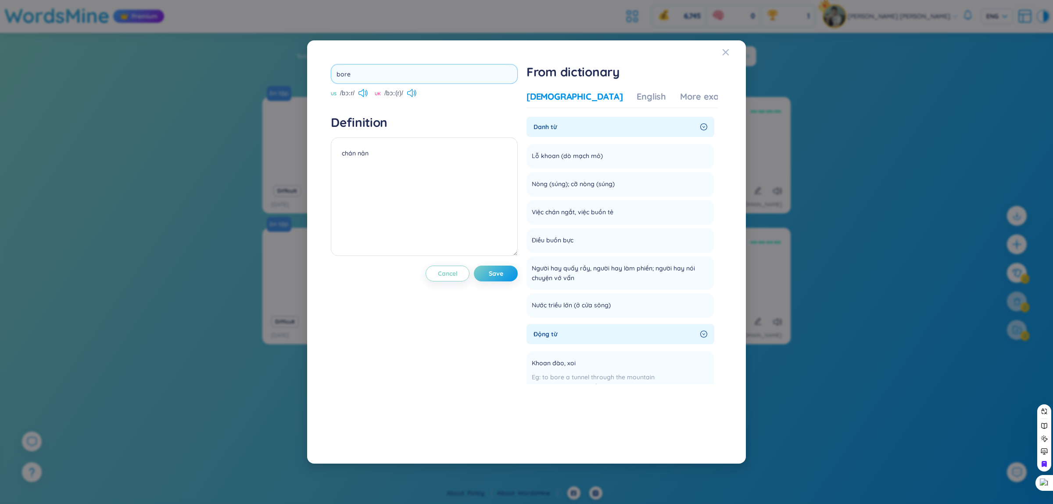
type input "bored"
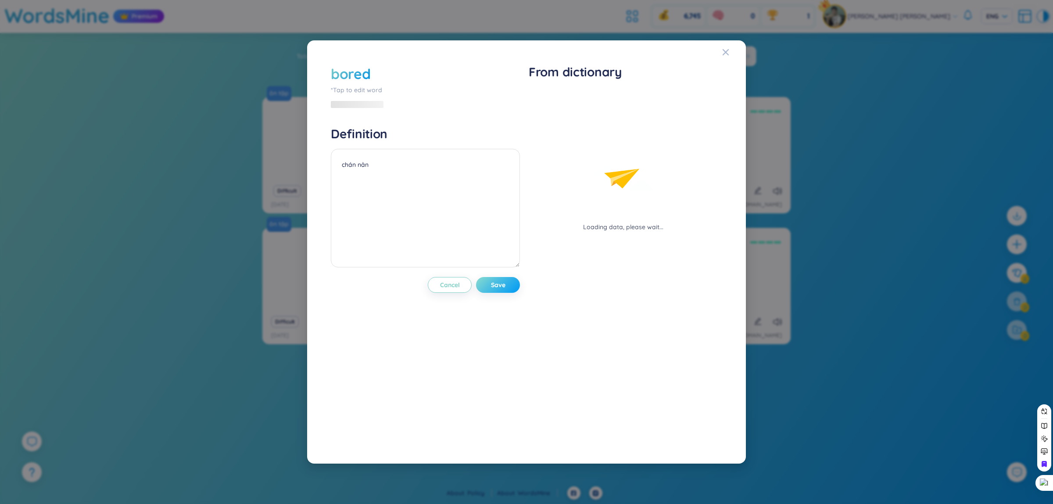
click at [505, 277] on button "Save" at bounding box center [498, 285] width 44 height 16
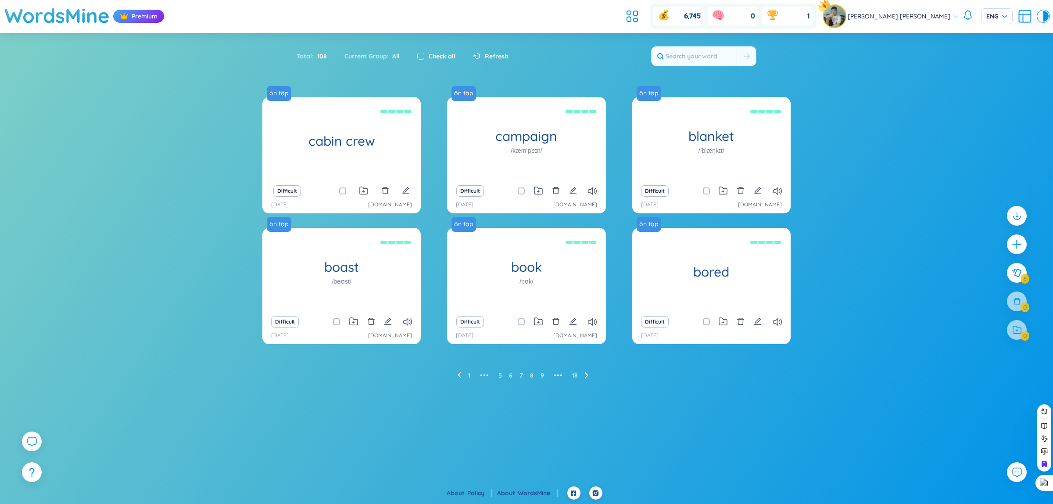
click at [585, 375] on icon at bounding box center [587, 375] width 4 height 7
click at [588, 374] on icon at bounding box center [587, 375] width 3 height 6
click at [761, 190] on icon "edit" at bounding box center [758, 191] width 8 height 8
type textarea "Thận trọng, cẩn thận"
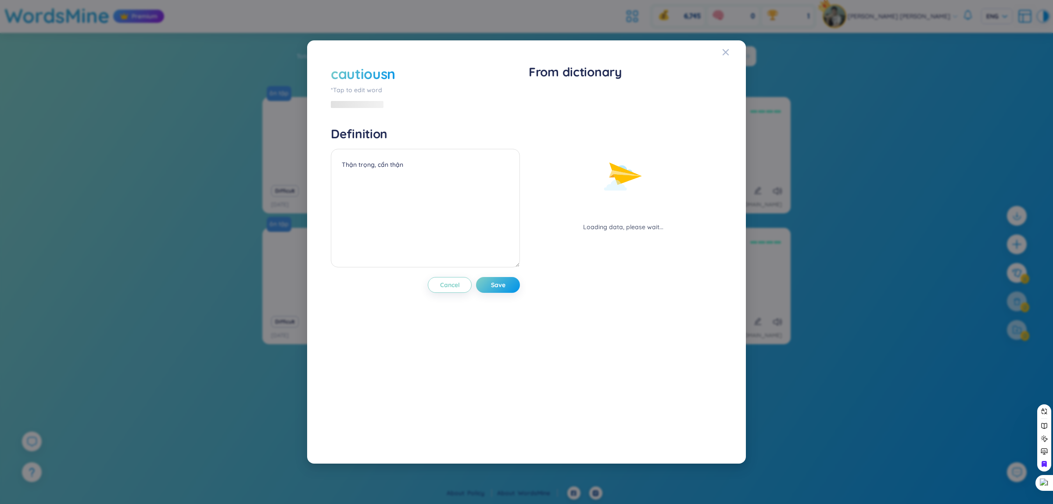
click at [420, 70] on div "cautiousn" at bounding box center [425, 73] width 189 height 19
drag, startPoint x: 420, startPoint y: 70, endPoint x: 383, endPoint y: 78, distance: 38.0
click at [384, 78] on div "cautiousn" at bounding box center [425, 73] width 189 height 19
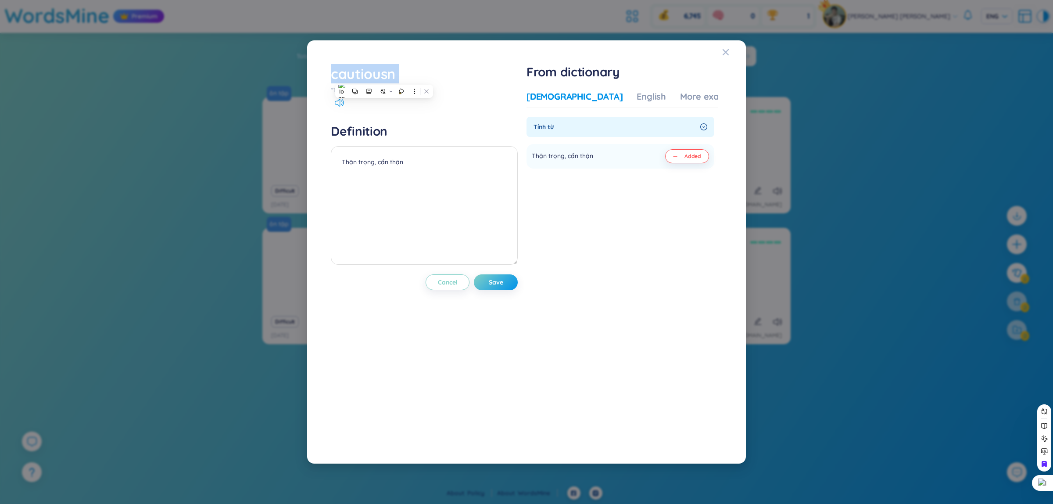
click at [409, 75] on div "cautiousn" at bounding box center [424, 73] width 187 height 19
click at [417, 79] on div "cautiousn" at bounding box center [424, 73] width 187 height 19
click at [381, 113] on div "cautiousn *Tap to edit word Definition Thận trọng, cẩn thận Cancel Save" at bounding box center [424, 252] width 187 height 376
drag, startPoint x: 382, startPoint y: 78, endPoint x: 367, endPoint y: 77, distance: 14.9
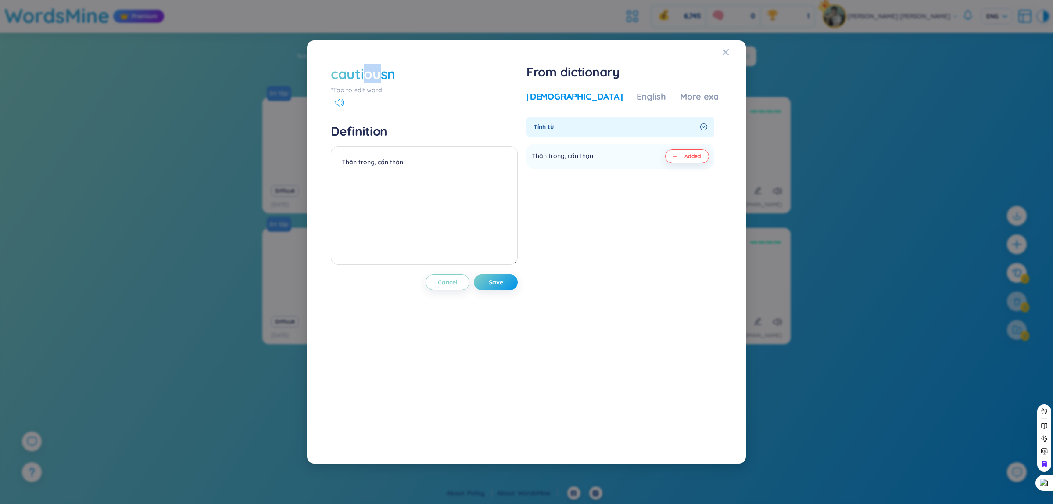
click at [367, 77] on div "cautiousn" at bounding box center [363, 73] width 65 height 19
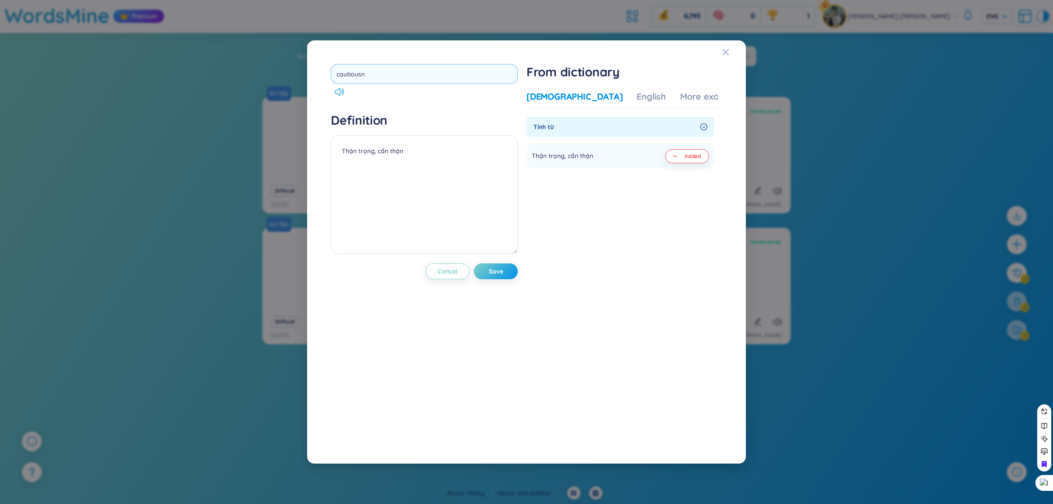
type input "cautious"
click at [509, 269] on div "cautious Definition Thận trọng, cẩn thận Cancel Save" at bounding box center [424, 252] width 187 height 376
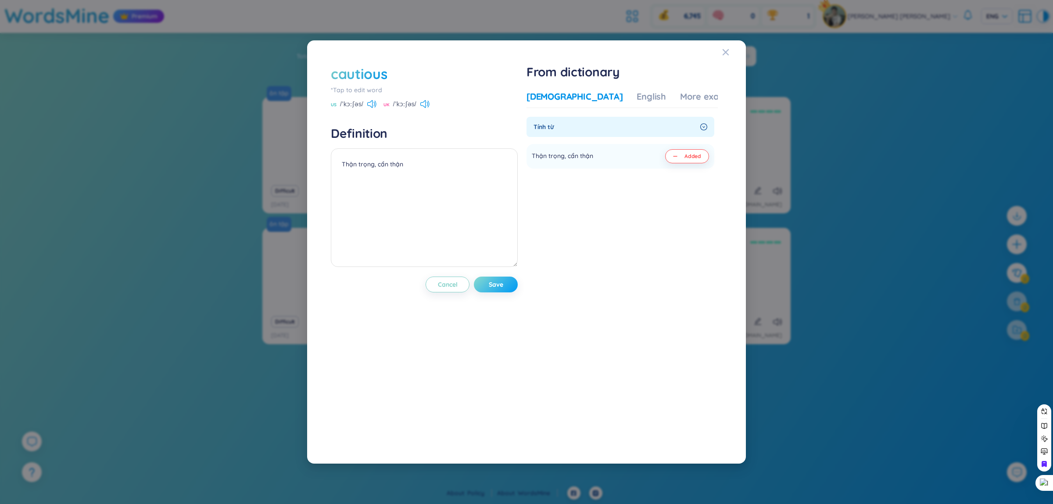
click at [514, 287] on button "Save" at bounding box center [496, 284] width 44 height 16
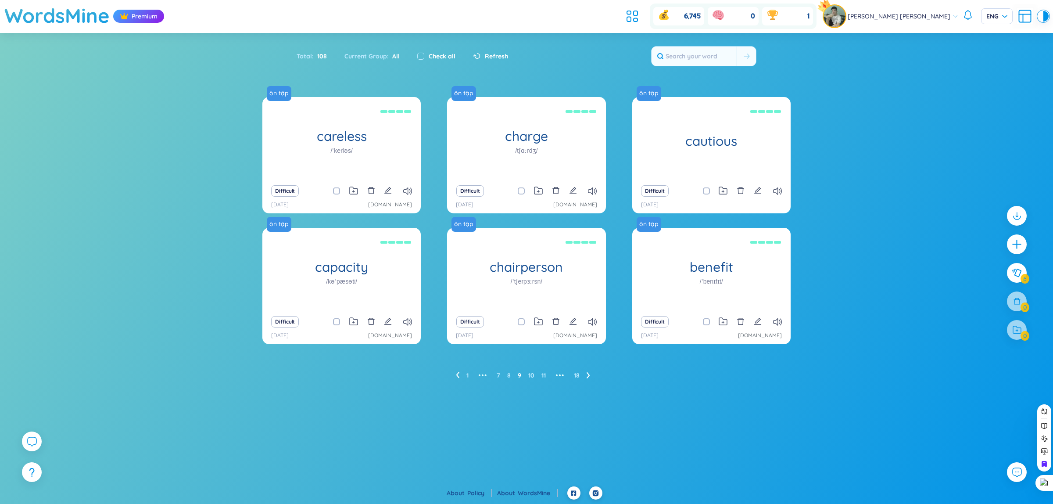
click at [655, 19] on header "WordsMine Premium 6,745 0 1 [PERSON_NAME] [PERSON_NAME] ENG" at bounding box center [526, 16] width 1053 height 33
click at [640, 18] on icon at bounding box center [633, 16] width 16 height 16
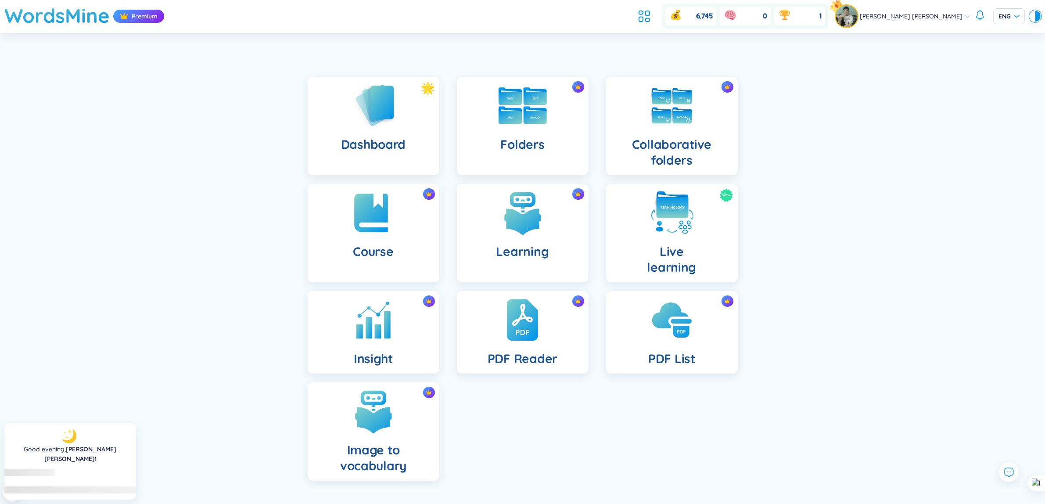
click at [540, 115] on img at bounding box center [523, 105] width 48 height 37
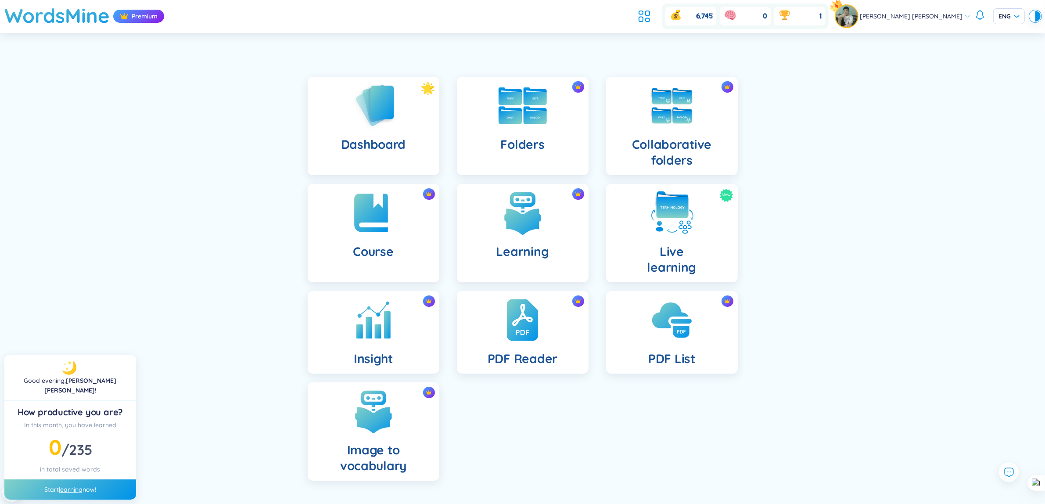
click at [504, 131] on div "Folders" at bounding box center [523, 126] width 132 height 98
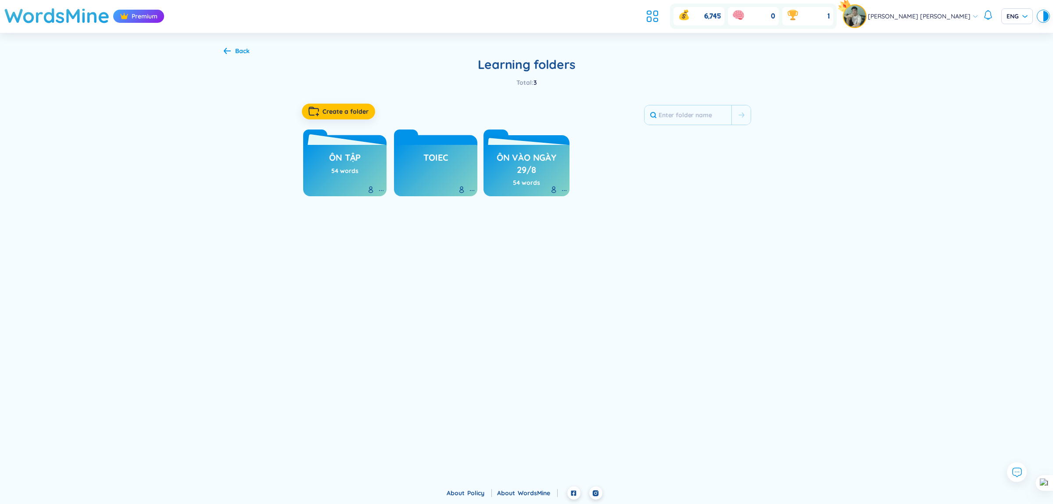
click at [345, 154] on h3 "ôn tập" at bounding box center [345, 159] width 32 height 17
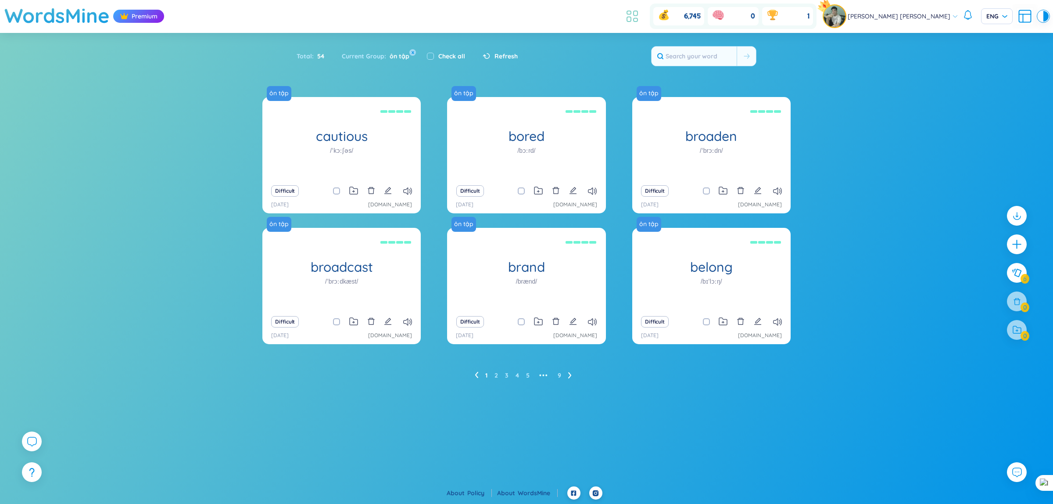
click at [640, 13] on icon at bounding box center [633, 16] width 16 height 16
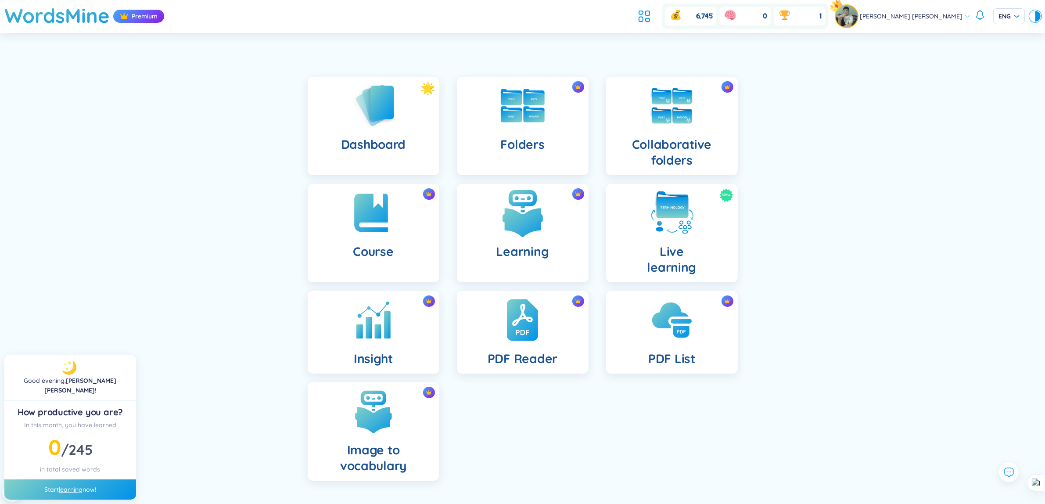
click at [531, 253] on h4 "Learning" at bounding box center [522, 252] width 53 height 16
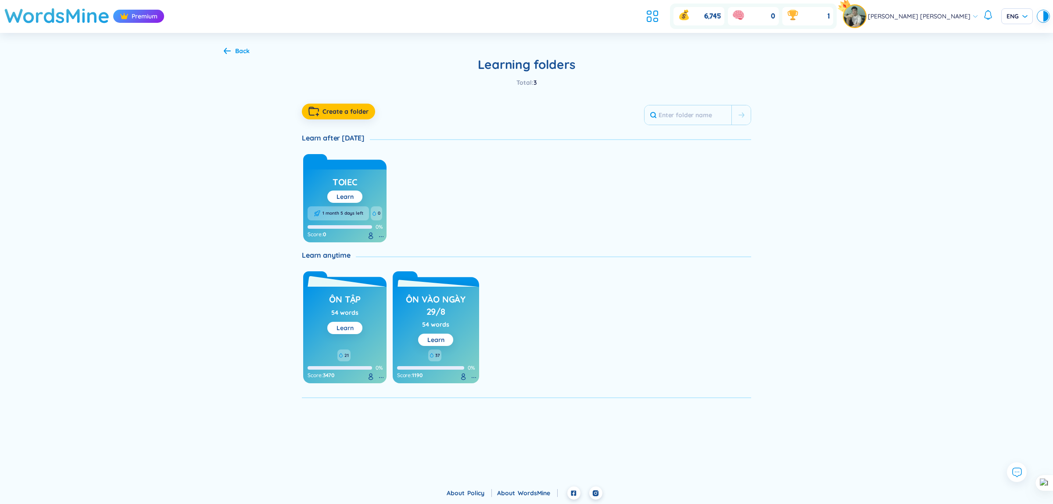
click at [342, 324] on link "Learn" at bounding box center [345, 328] width 17 height 8
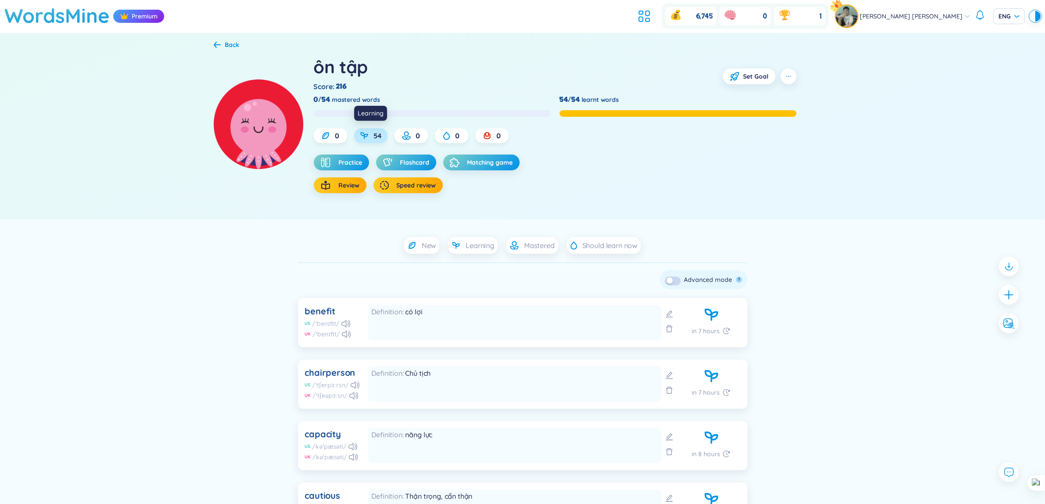
click at [378, 138] on span "54" at bounding box center [378, 136] width 8 height 10
drag, startPoint x: 394, startPoint y: 97, endPoint x: 324, endPoint y: 100, distance: 69.8
click at [324, 100] on div "0/54 mastered words" at bounding box center [432, 100] width 237 height 10
click at [318, 83] on div at bounding box center [318, 83] width 0 height 0
click at [580, 172] on div "Practice Flashcard Matching game Review Speed review" at bounding box center [555, 173] width 483 height 39
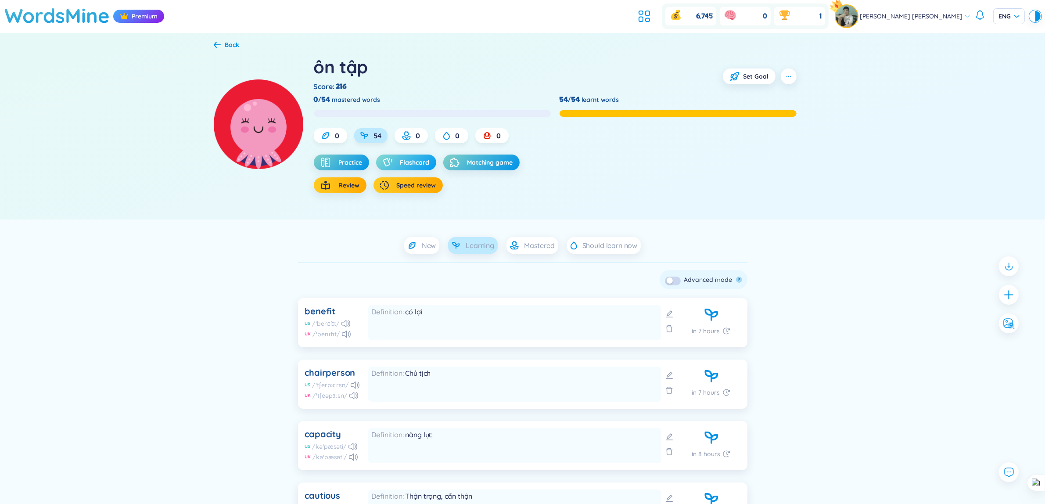
click at [413, 161] on span "Flashcard" at bounding box center [414, 162] width 29 height 9
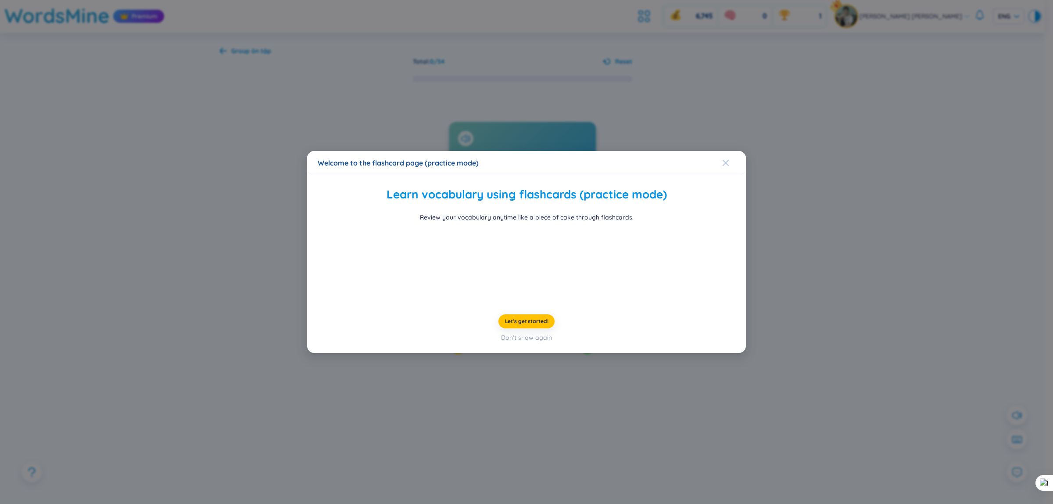
click at [723, 160] on icon "Close" at bounding box center [726, 163] width 6 height 6
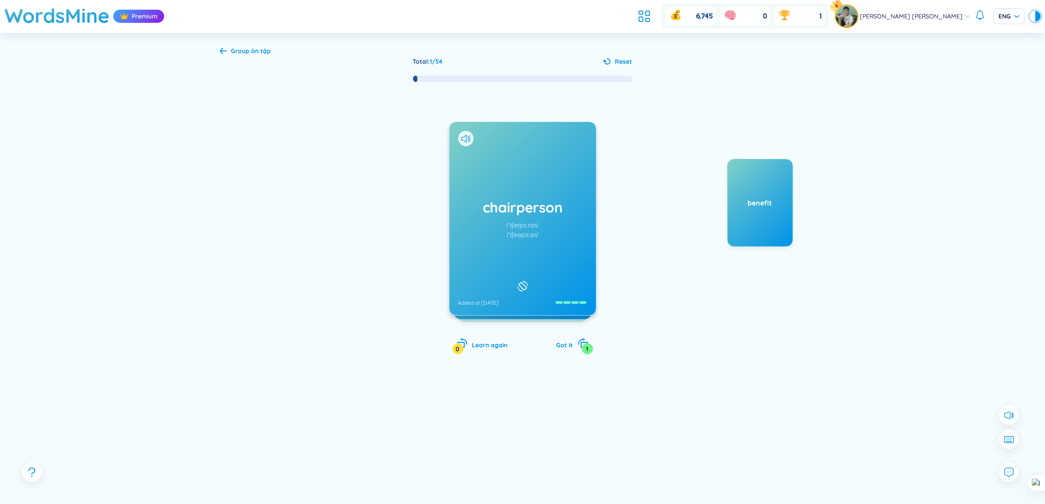
click at [244, 49] on span "Group ôn tập" at bounding box center [251, 51] width 40 height 8
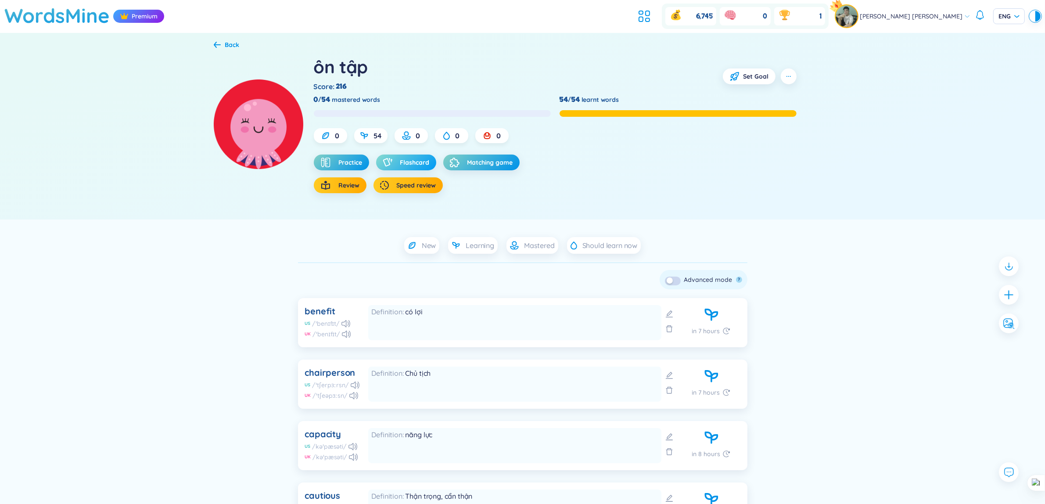
click at [402, 158] on span "Flashcard" at bounding box center [414, 162] width 29 height 9
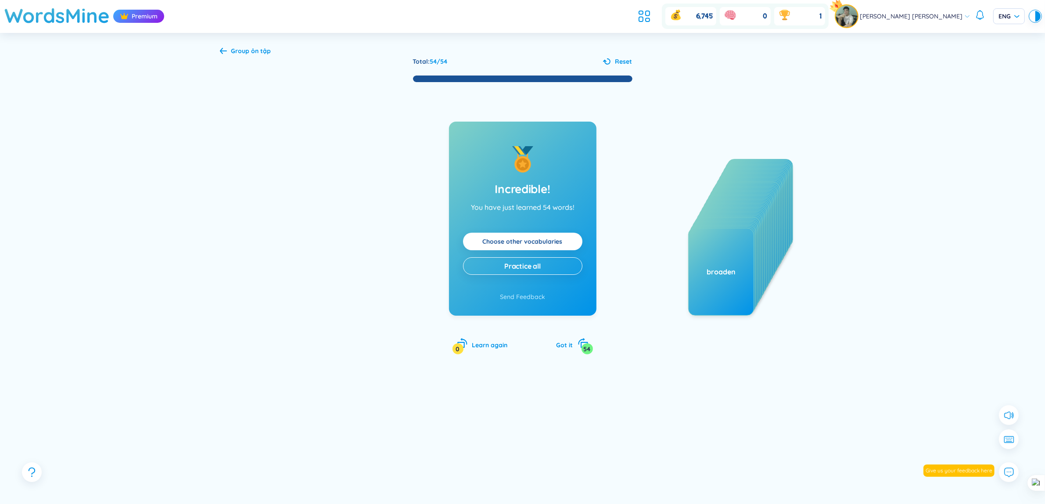
click at [250, 57] on div "Total : 54 / 54 Reset Incredible! You have just learned 54 words! Choose other …" at bounding box center [523, 283] width 606 height 453
click at [247, 56] on div "Group ôn tập Total : 54 / 54 Reset Incredible! You have just learned 54 words! …" at bounding box center [523, 278] width 632 height 491
click at [244, 54] on span "Group ôn tập" at bounding box center [251, 51] width 40 height 8
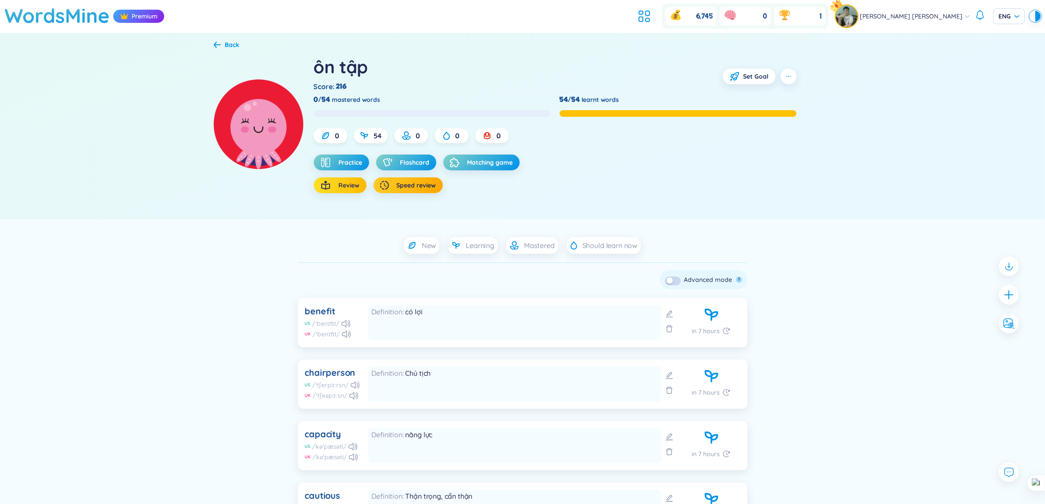
click at [341, 182] on span "Review" at bounding box center [349, 185] width 21 height 9
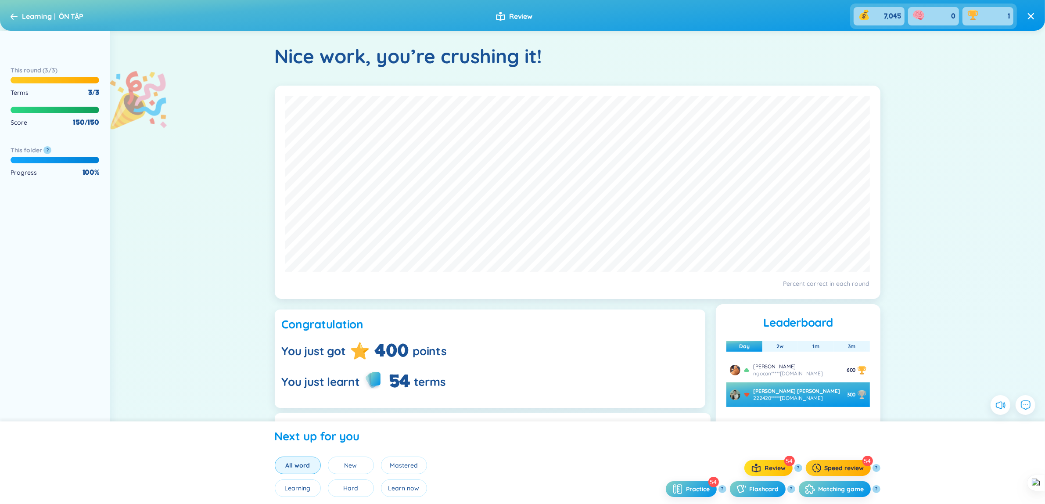
click at [783, 466] on span "Review" at bounding box center [775, 467] width 21 height 9
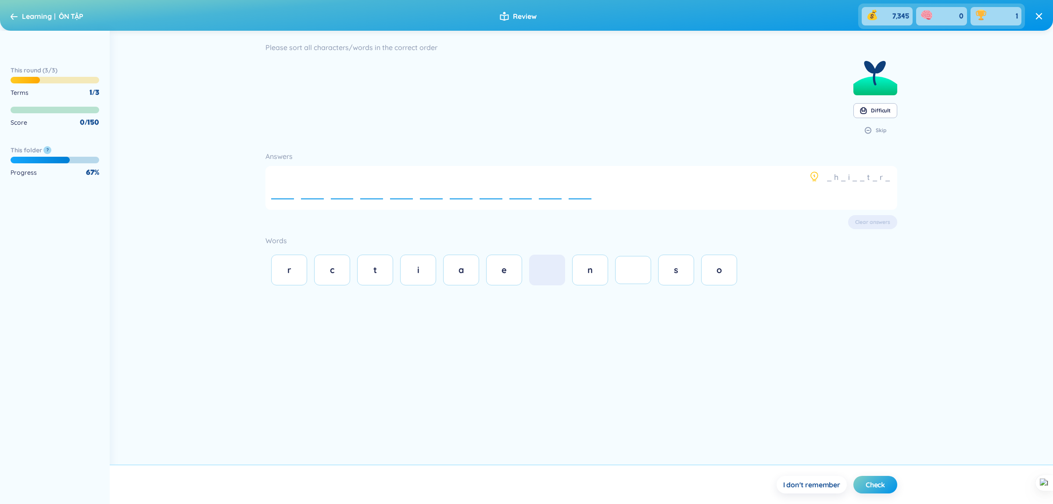
click at [534, 352] on div "Please sort all characters/words in the correct order Difficult Skip Answers _ …" at bounding box center [582, 248] width 944 height 434
click at [584, 187] on div "e" at bounding box center [580, 188] width 23 height 30
click at [608, 305] on div "Please sort all characters/words in the correct order Difficult Skip Answers _ …" at bounding box center [582, 248] width 944 height 434
click at [333, 266] on span "c" at bounding box center [332, 269] width 4 height 11
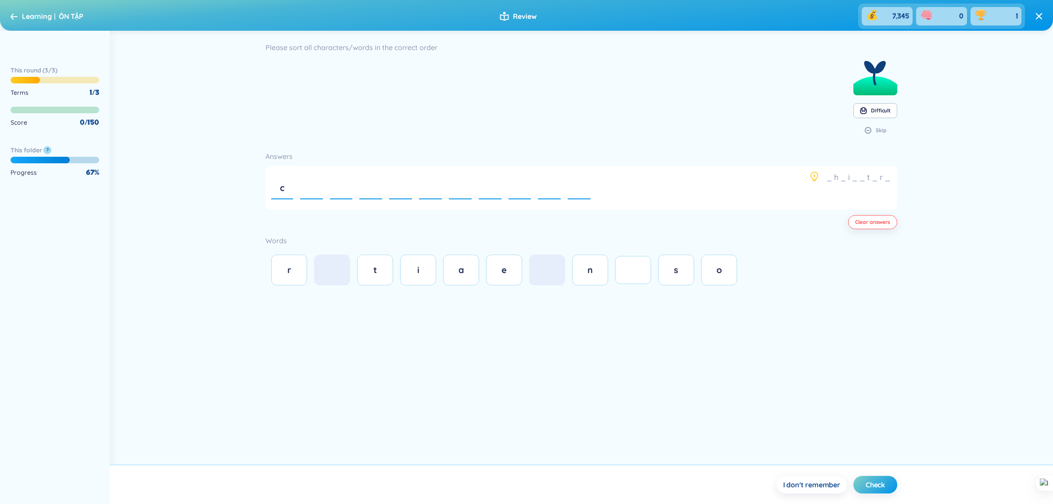
click at [293, 198] on button "c" at bounding box center [282, 187] width 29 height 37
click at [290, 198] on div "e" at bounding box center [282, 188] width 23 height 30
click at [549, 291] on div "Please sort all characters/words in the correct order Difficult Skip Answers _ …" at bounding box center [582, 248] width 944 height 434
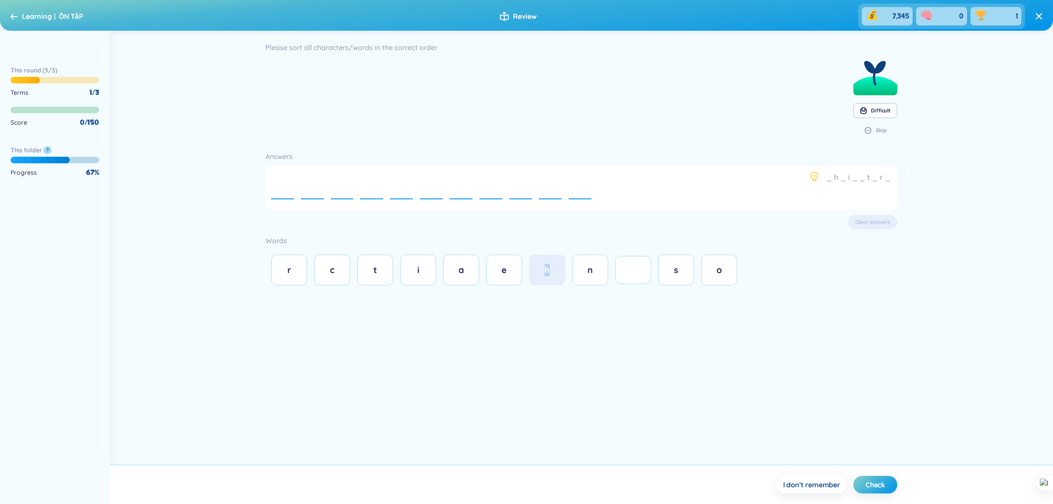
click at [550, 289] on div "r c t i a e h n s o" at bounding box center [582, 269] width 632 height 39
click at [564, 206] on div "_ h _ i _ _ t _ r _ e e e e e e e e e e e" at bounding box center [582, 188] width 632 height 44
click at [342, 284] on button "c" at bounding box center [332, 270] width 36 height 31
click at [370, 280] on button "t" at bounding box center [375, 270] width 36 height 31
click at [407, 276] on button "i" at bounding box center [418, 270] width 36 height 31
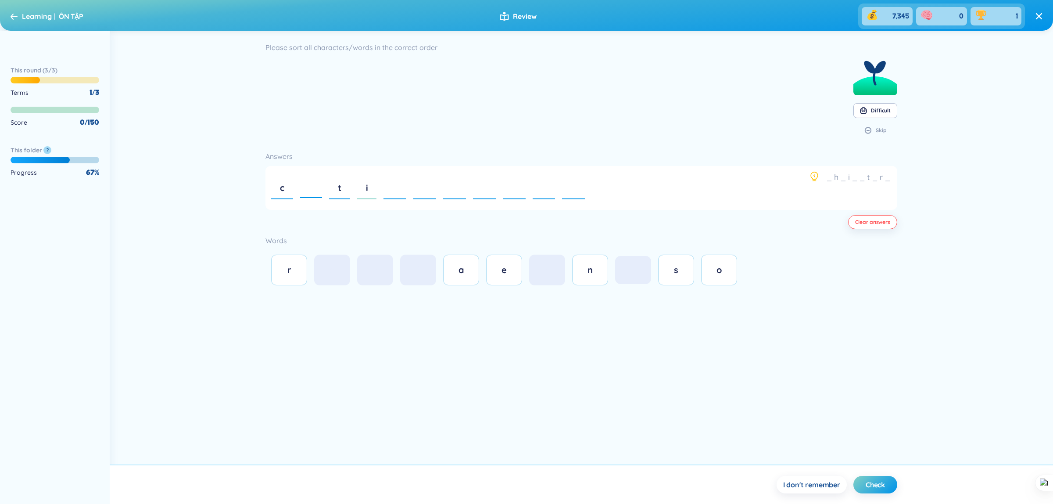
click at [370, 202] on div "i" at bounding box center [367, 188] width 20 height 30
drag, startPoint x: 365, startPoint y: 190, endPoint x: 343, endPoint y: 190, distance: 21.9
click at [363, 190] on div "e" at bounding box center [368, 188] width 23 height 30
click at [343, 190] on div "t" at bounding box center [339, 188] width 21 height 30
click at [276, 183] on div "c" at bounding box center [282, 188] width 22 height 30
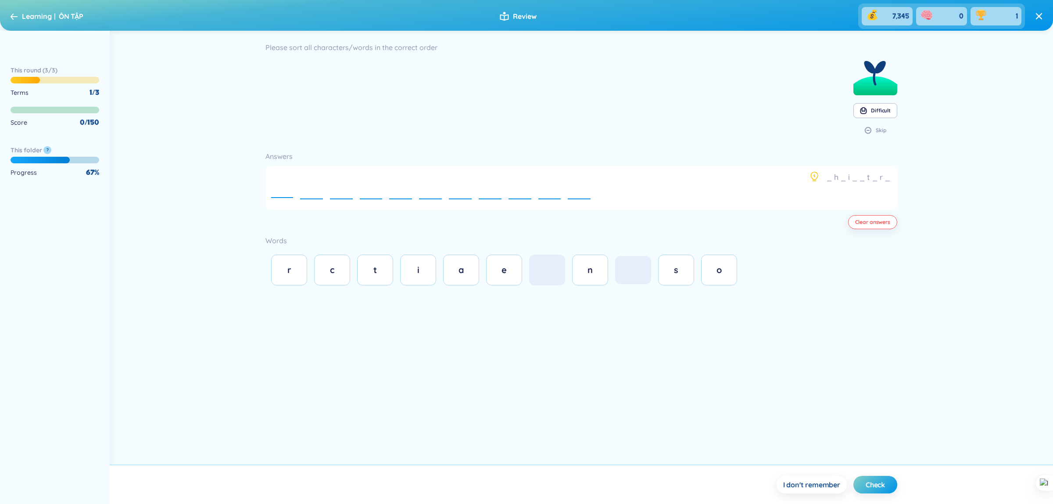
click at [276, 183] on div at bounding box center [282, 187] width 22 height 27
click at [291, 197] on div "e" at bounding box center [282, 188] width 23 height 30
click at [323, 191] on button "e" at bounding box center [313, 187] width 30 height 37
drag, startPoint x: 348, startPoint y: 190, endPoint x: 396, endPoint y: 190, distance: 48.7
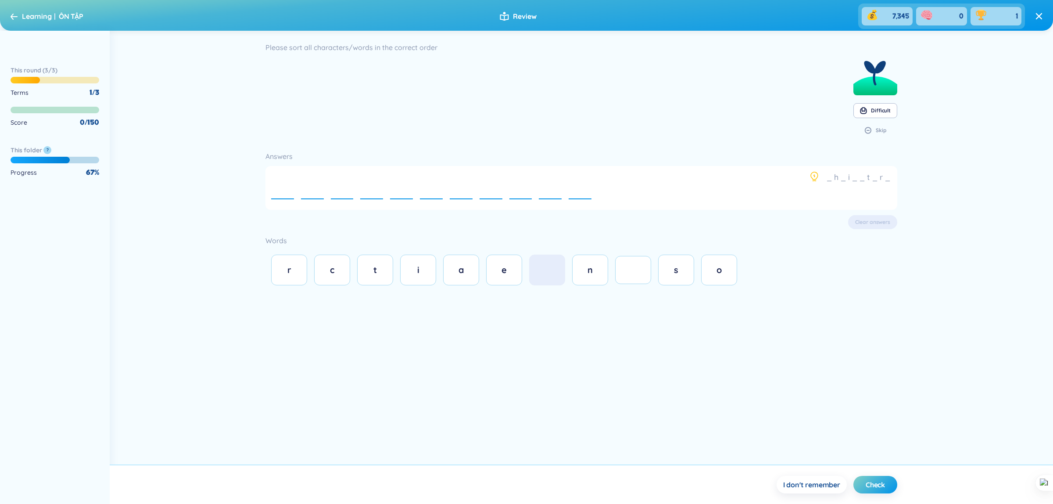
click at [354, 188] on button "e" at bounding box center [342, 187] width 30 height 37
click at [406, 189] on div "e" at bounding box center [401, 188] width 23 height 30
drag, startPoint x: 428, startPoint y: 191, endPoint x: 450, endPoint y: 194, distance: 22.1
click at [430, 191] on span "e" at bounding box center [431, 187] width 5 height 11
drag, startPoint x: 456, startPoint y: 194, endPoint x: 515, endPoint y: 201, distance: 58.7
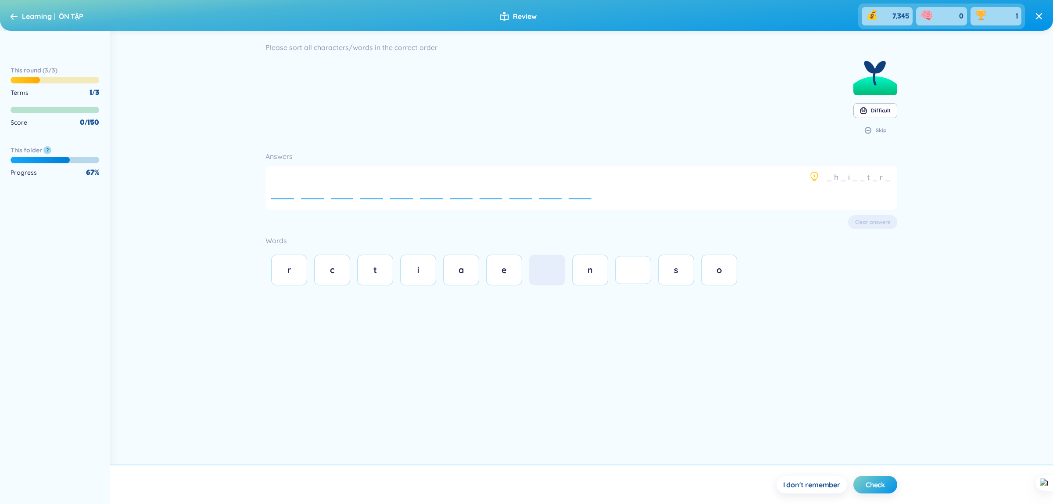
click at [468, 194] on div "e" at bounding box center [461, 188] width 23 height 30
drag, startPoint x: 515, startPoint y: 201, endPoint x: 591, endPoint y: 212, distance: 76.7
click at [523, 201] on div "e" at bounding box center [521, 188] width 23 height 30
drag, startPoint x: 591, startPoint y: 212, endPoint x: 602, endPoint y: 211, distance: 11.0
click at [594, 211] on div "Answers _ h _ i _ _ t _ r _ e e e e e e e e e e e Clear answers Words r c t i a…" at bounding box center [582, 216] width 632 height 146
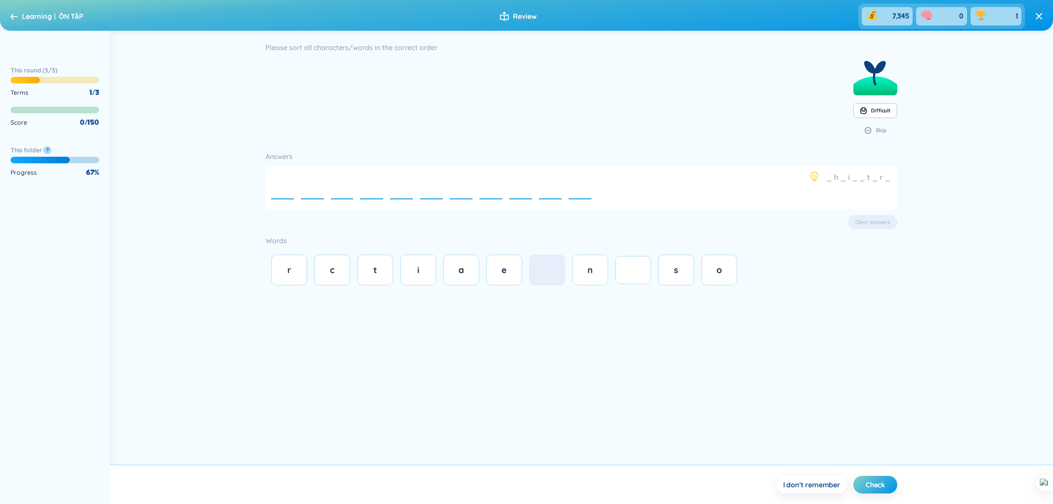
click at [602, 211] on div "Answers _ h _ i _ _ t _ r _ e e e e e e e e e e e Clear answers Words r c t i a…" at bounding box center [582, 216] width 632 height 146
click at [636, 268] on div at bounding box center [634, 270] width 18 height 10
click at [784, 123] on section "Please sort all characters/words in the correct order Difficult Skip" at bounding box center [582, 92] width 632 height 102
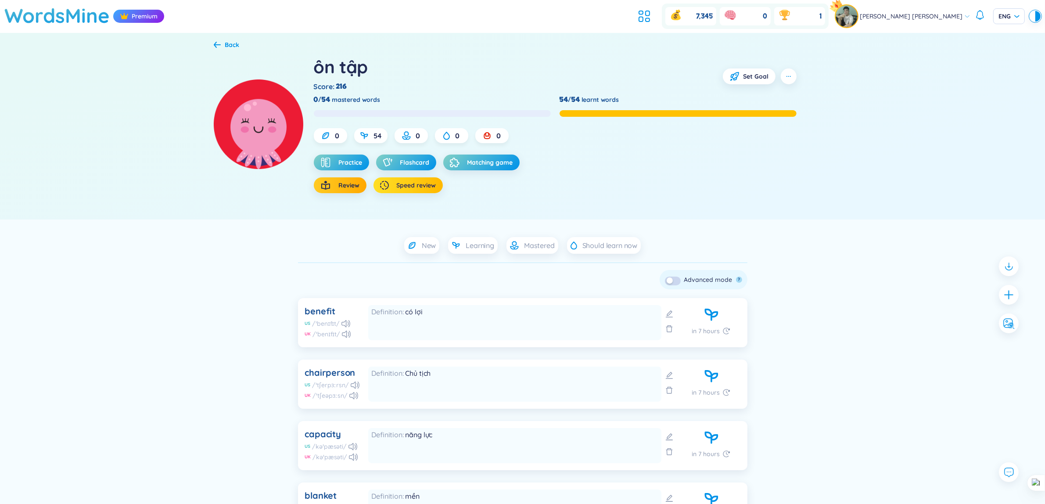
click at [437, 185] on button "Speed review" at bounding box center [407, 185] width 69 height 16
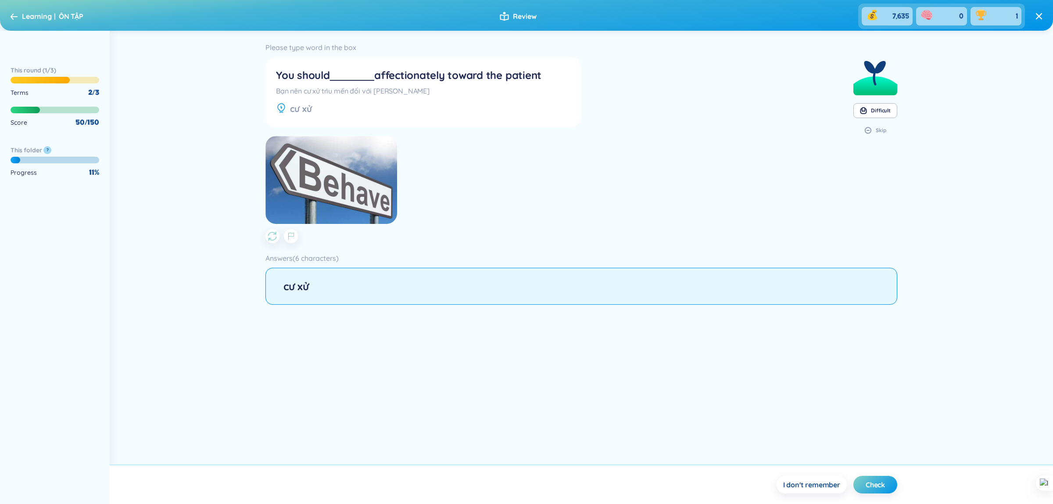
type input "cư xử"
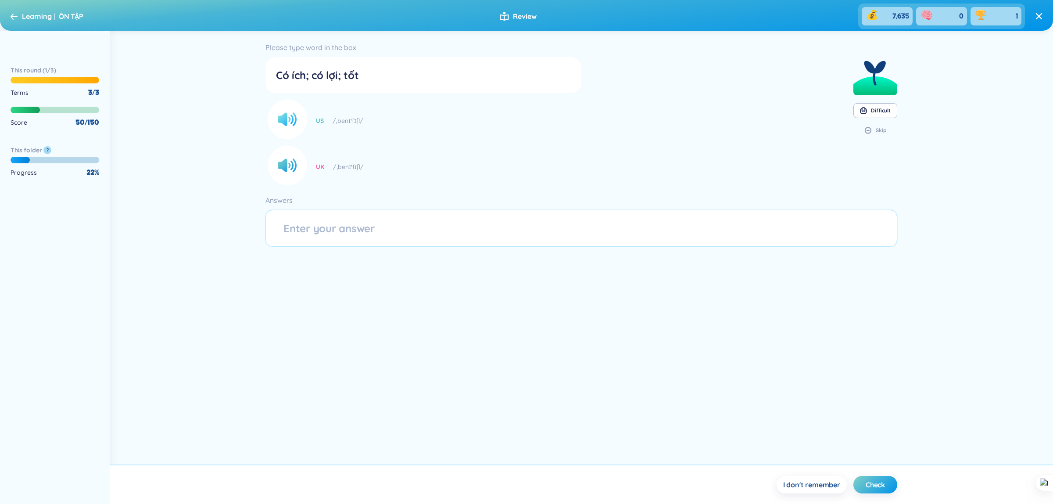
click at [292, 124] on circle at bounding box center [287, 119] width 39 height 39
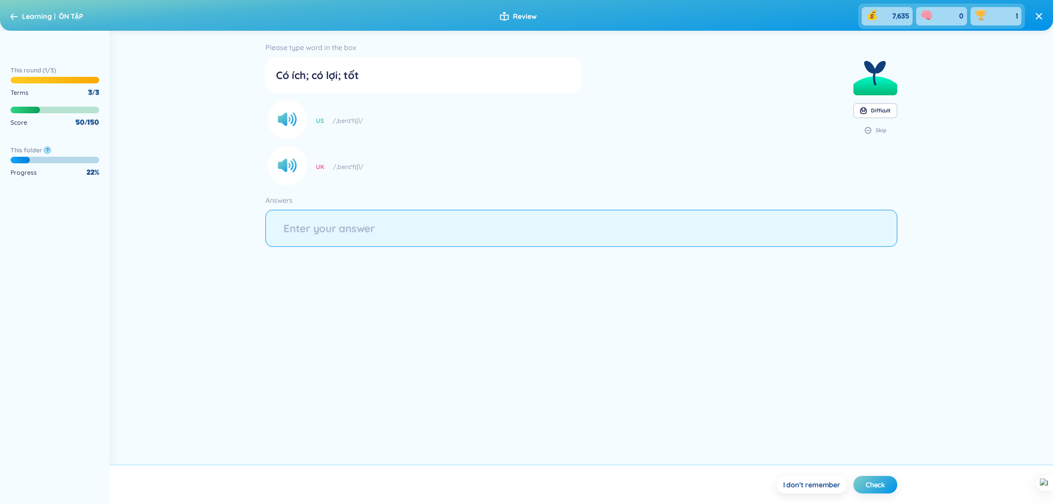
click at [361, 237] on input "string" at bounding box center [582, 228] width 632 height 37
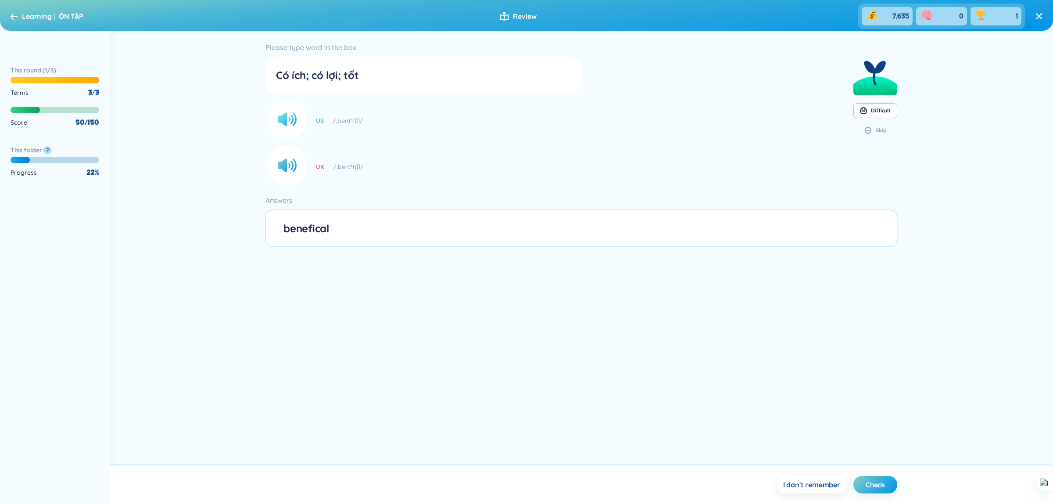
click at [285, 126] on icon at bounding box center [286, 119] width 16 height 13
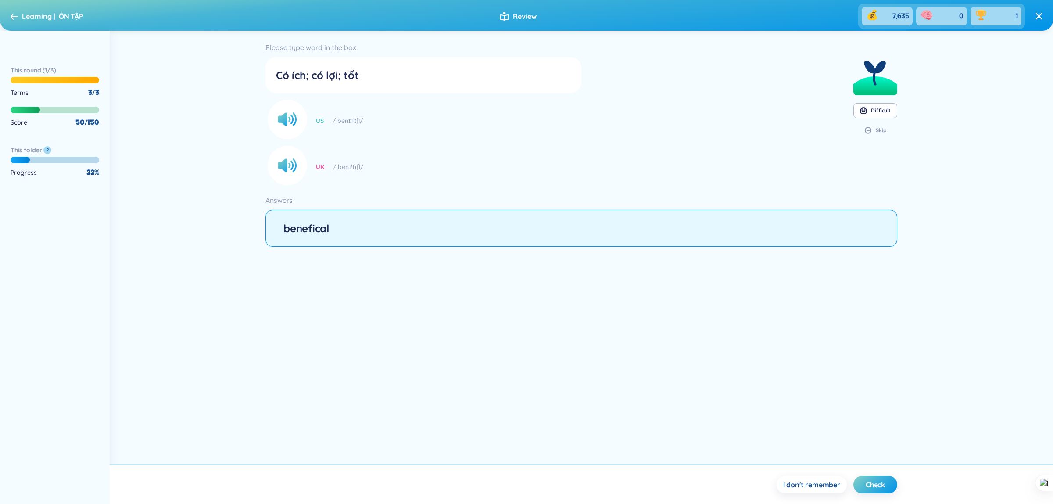
click at [363, 220] on input "string" at bounding box center [582, 228] width 632 height 37
type input "benefical"
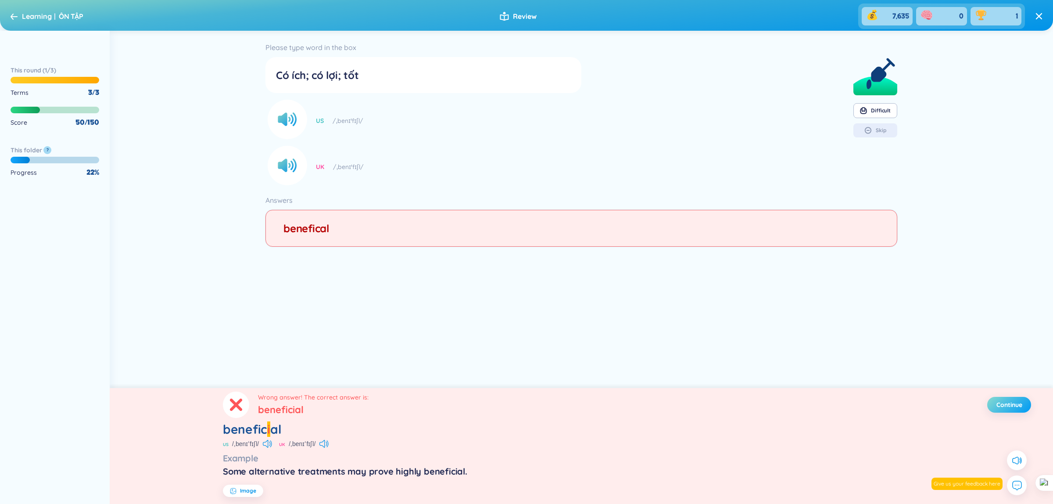
click at [1004, 399] on button "Continue" at bounding box center [1009, 405] width 44 height 16
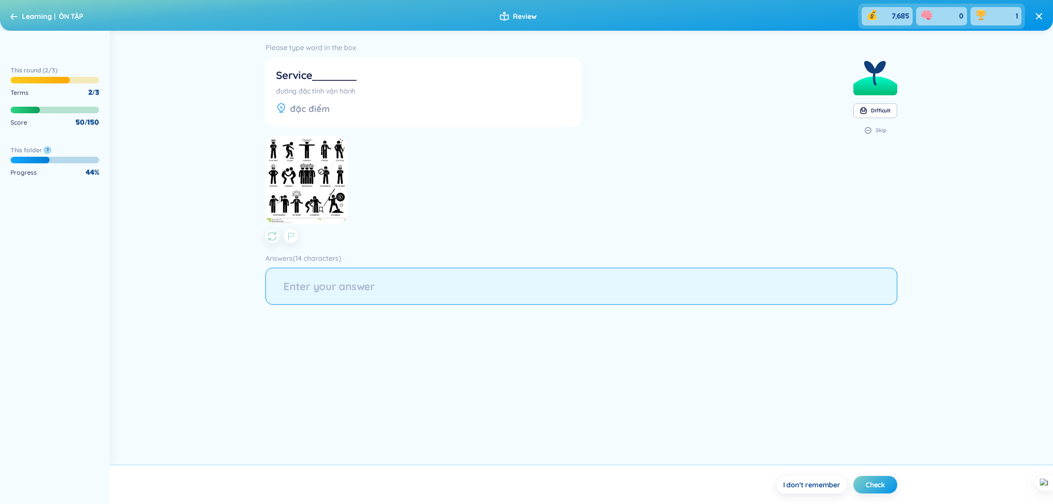
type input "h"
type input "characterize"
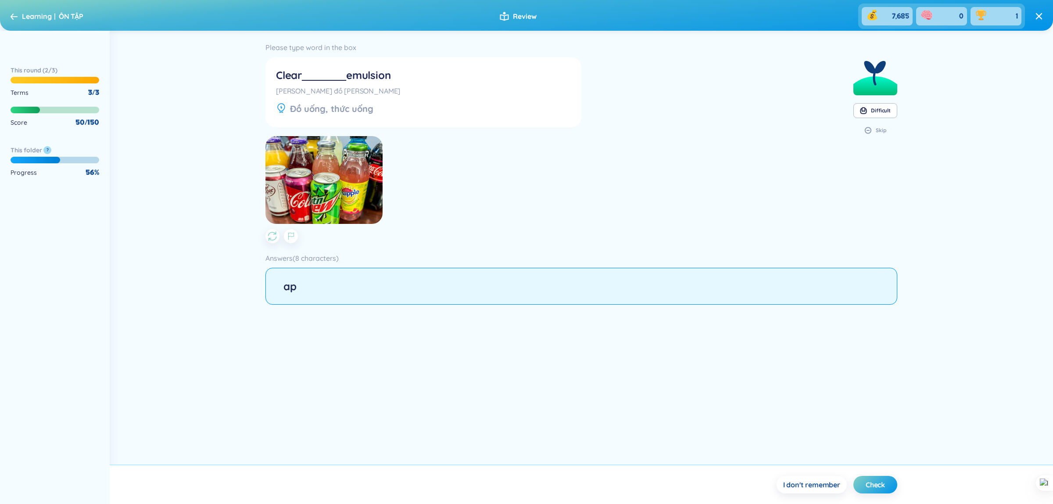
type input "a"
type input "candidacy"
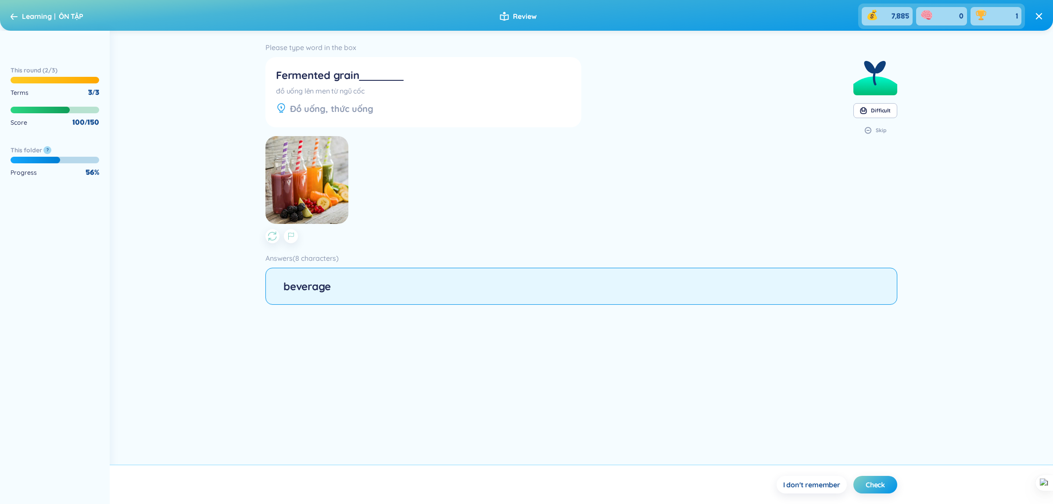
type input "beverage"
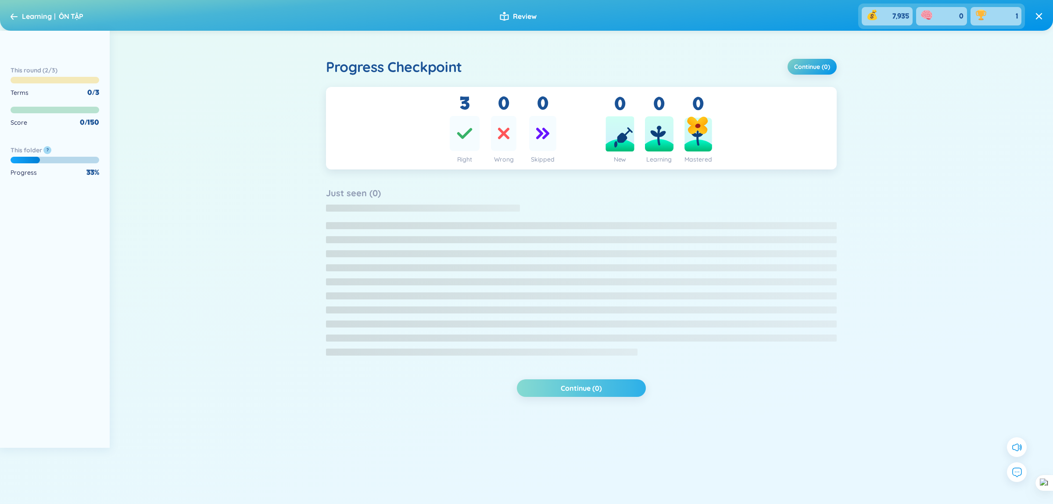
click at [637, 398] on div "Progress Checkpoint Continue (0) 3 Right 0 Wrong 0 Skipped 0 New 0 Learning 0 M…" at bounding box center [582, 236] width 632 height 410
click at [626, 392] on button "Continue (0)" at bounding box center [581, 388] width 129 height 18
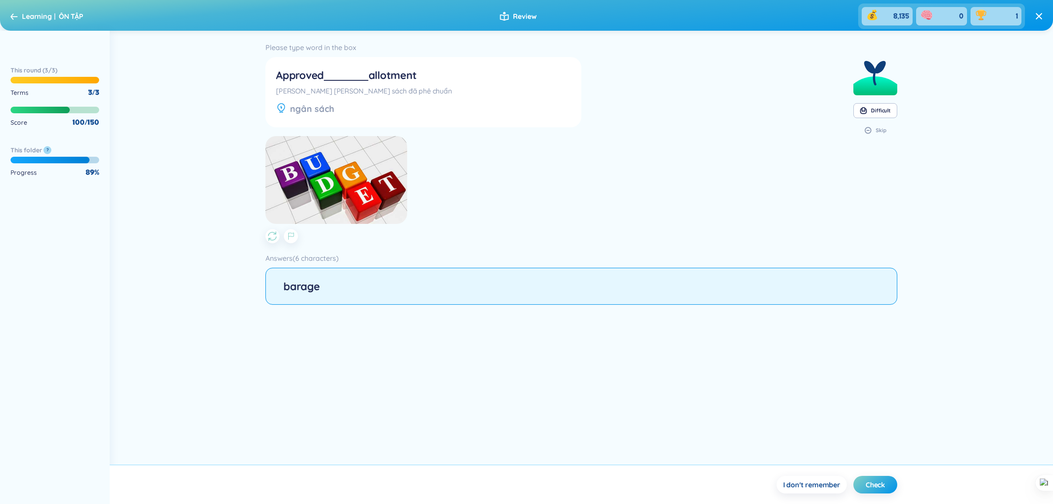
type input "barage"
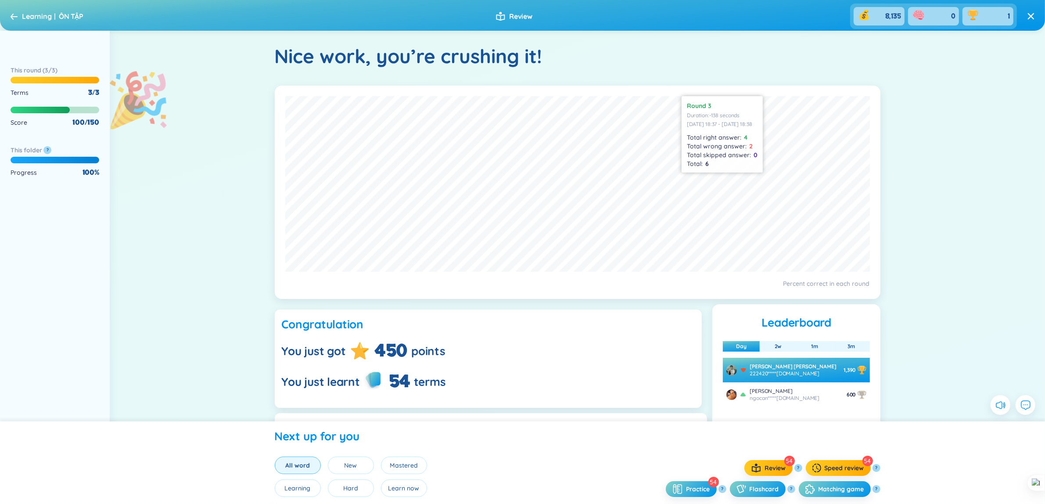
click at [11, 16] on icon at bounding box center [14, 16] width 7 height 7
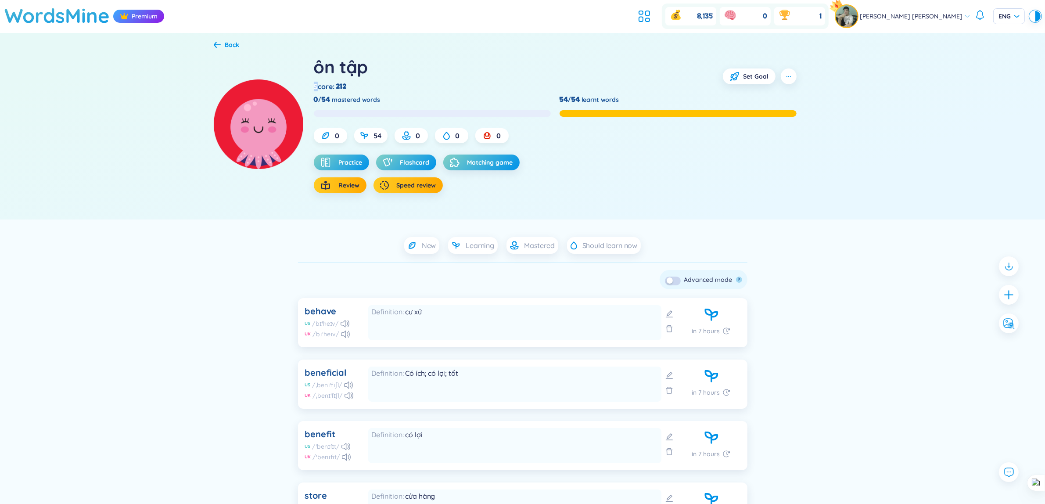
drag, startPoint x: 317, startPoint y: 85, endPoint x: 307, endPoint y: 86, distance: 10.2
click at [307, 86] on div "ôn tập Score : 212 Set Goal 0/54 mastered words 54/54 learnt words 0 54 0 0 0 P…" at bounding box center [523, 134] width 618 height 169
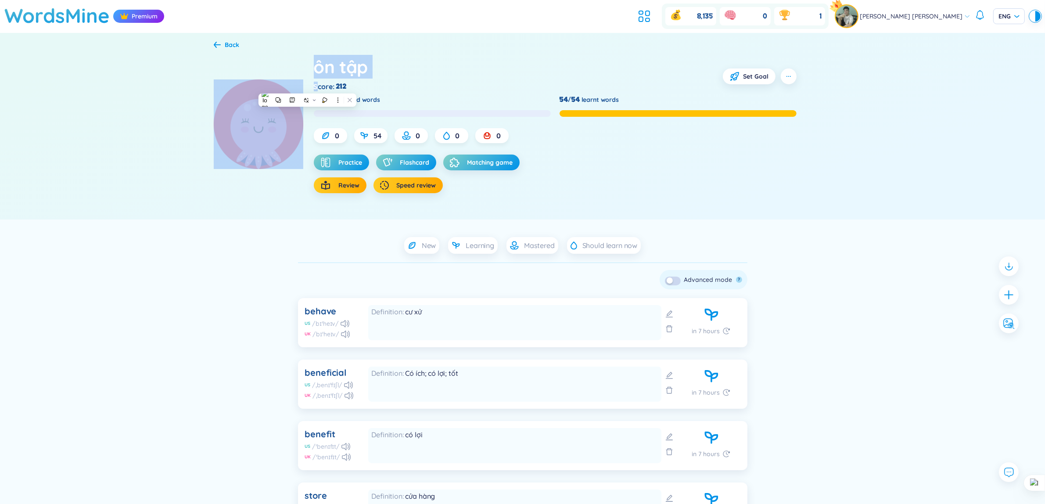
click at [309, 86] on div "ôn tập Score : 212 Set Goal 0/54 mastered words 54/54 learnt words 0 54 0 0 0 P…" at bounding box center [523, 134] width 618 height 169
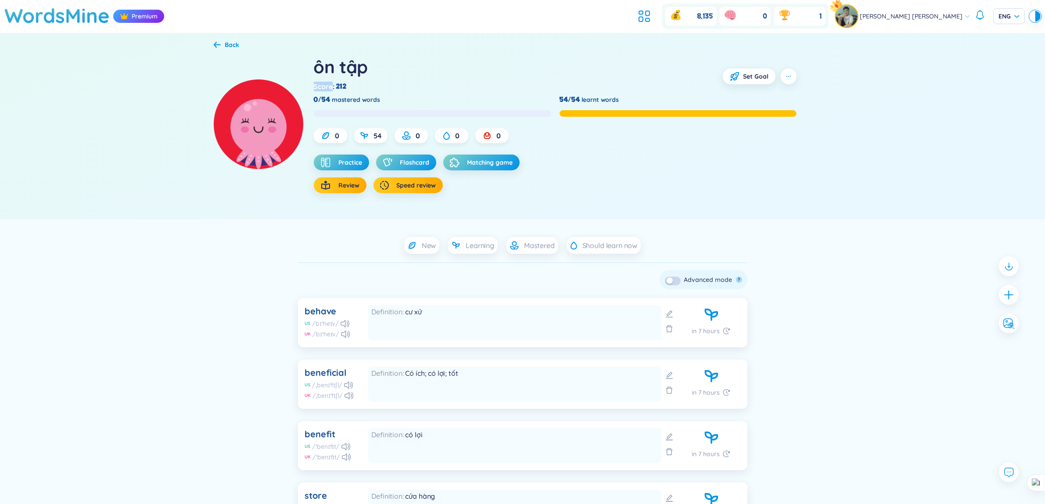
drag, startPoint x: 310, startPoint y: 86, endPoint x: 327, endPoint y: 84, distance: 16.8
click at [327, 84] on div "ôn tập Score : 212 Set Goal 0/54 mastered words 54/54 learnt words 0 54 0 0 0 P…" at bounding box center [523, 134] width 618 height 169
click at [321, 70] on div at bounding box center [321, 70] width 0 height 0
click at [672, 284] on div "button" at bounding box center [670, 280] width 6 height 6
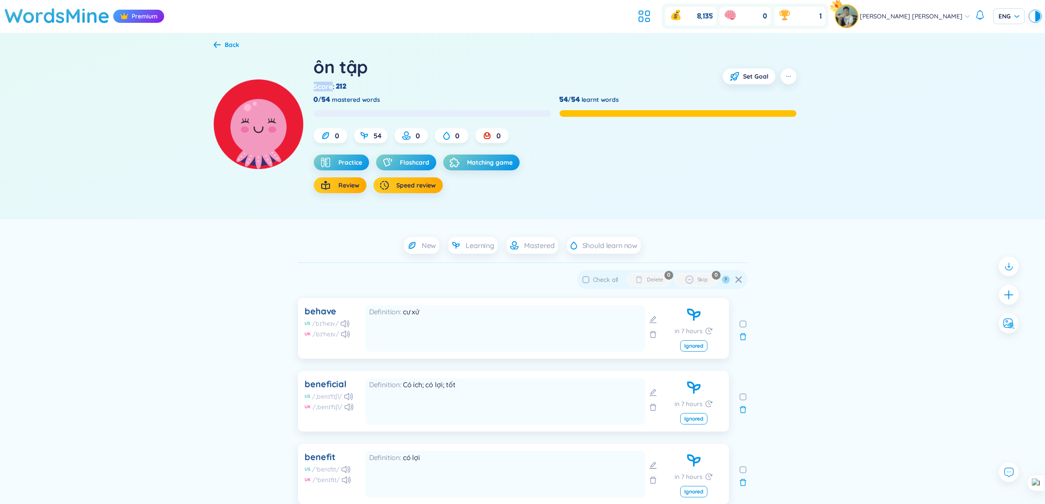
click at [584, 279] on input "Check all" at bounding box center [585, 279] width 7 height 7
checkbox input "true"
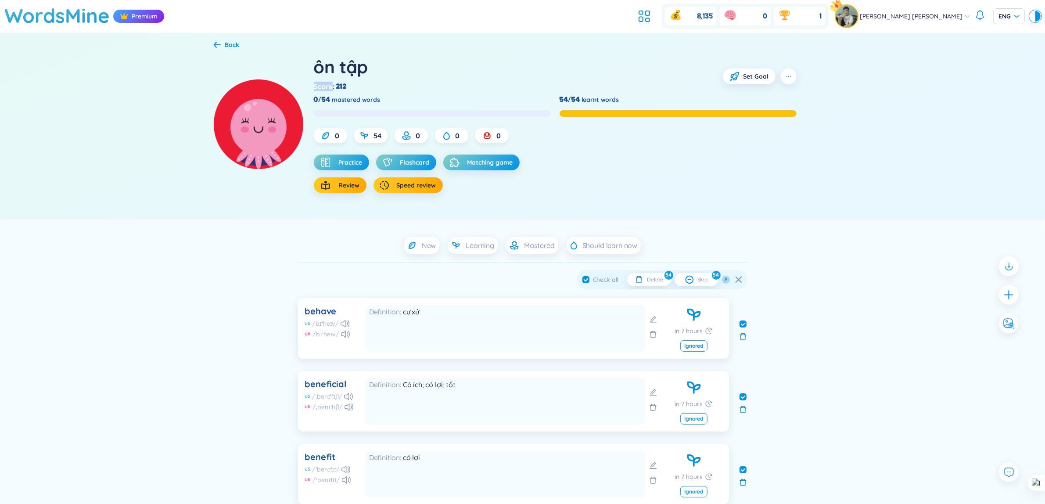
checkbox input "true"
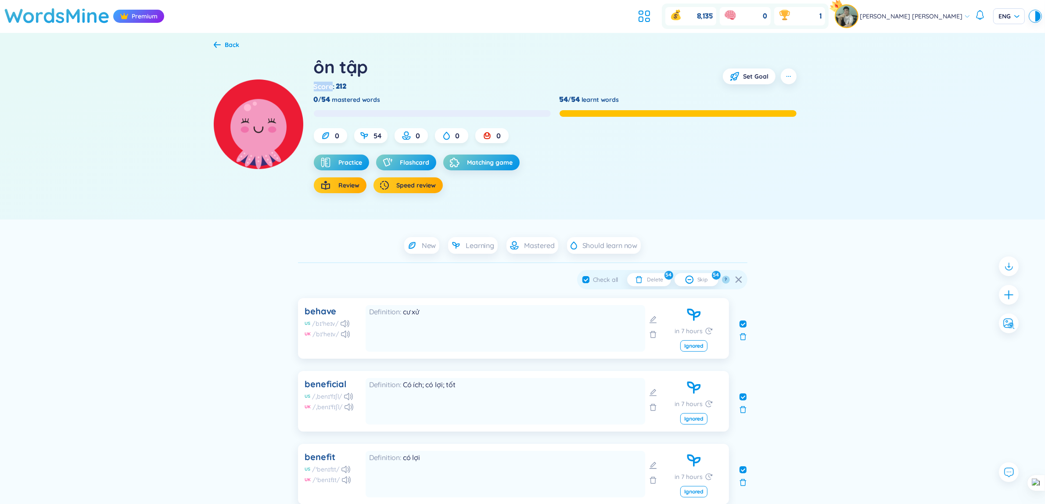
checkbox input "true"
click at [730, 213] on div "ôn tập Score : 212 Set Goal 0/54 mastered words 54/54 learnt words 0 54 0 0 0 P…" at bounding box center [523, 134] width 618 height 169
click at [328, 159] on icon "button" at bounding box center [325, 162] width 11 height 11
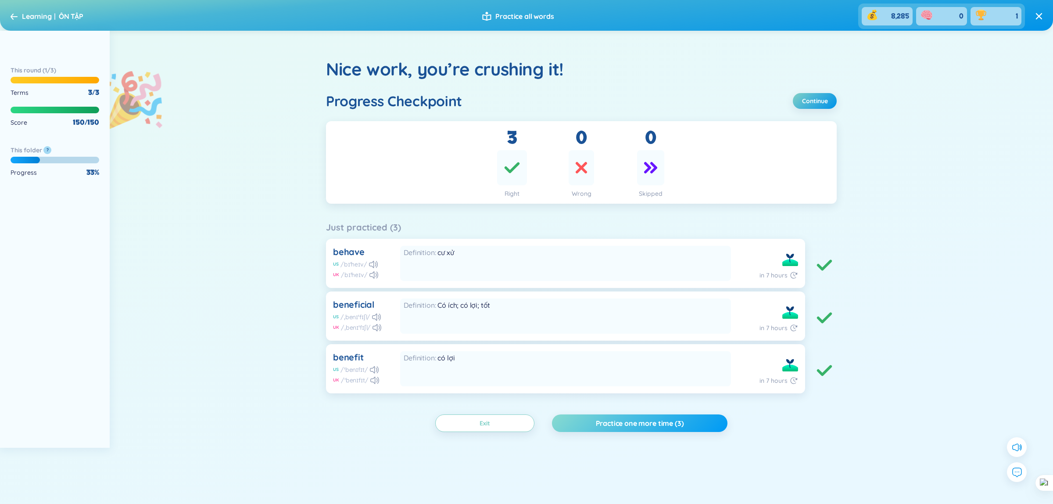
click at [699, 417] on button "Practice one more time (3)" at bounding box center [640, 423] width 176 height 18
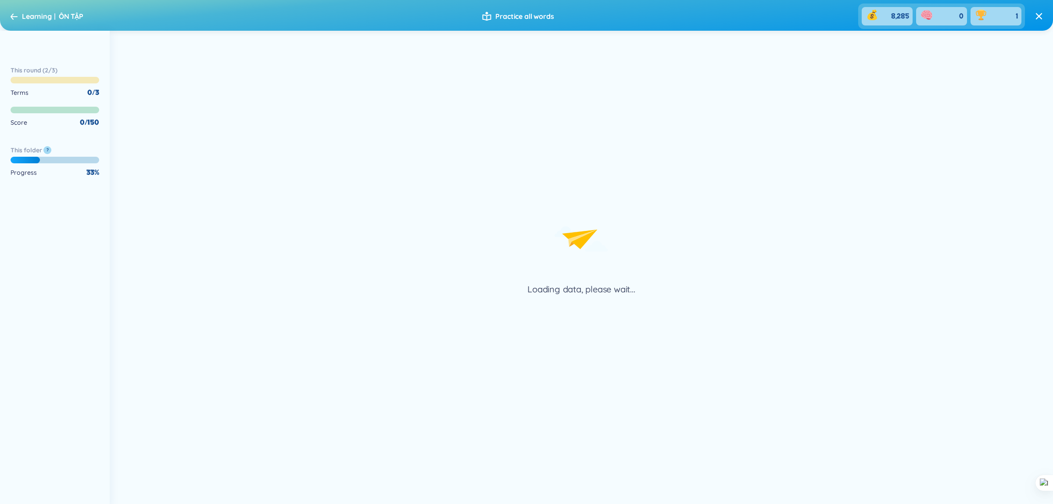
click at [17, 20] on div "Learning ÔN TẬP" at bounding box center [47, 16] width 73 height 14
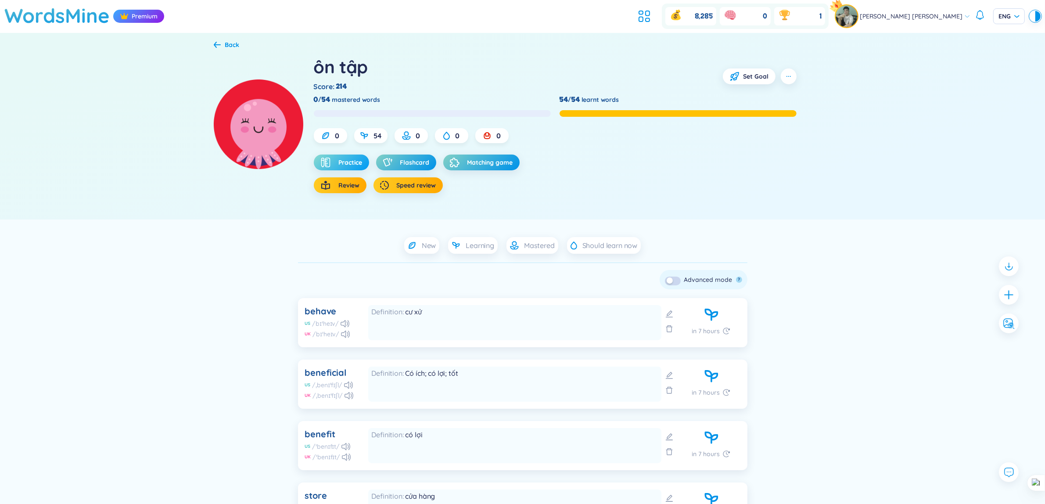
click at [345, 161] on span "Practice" at bounding box center [351, 162] width 24 height 9
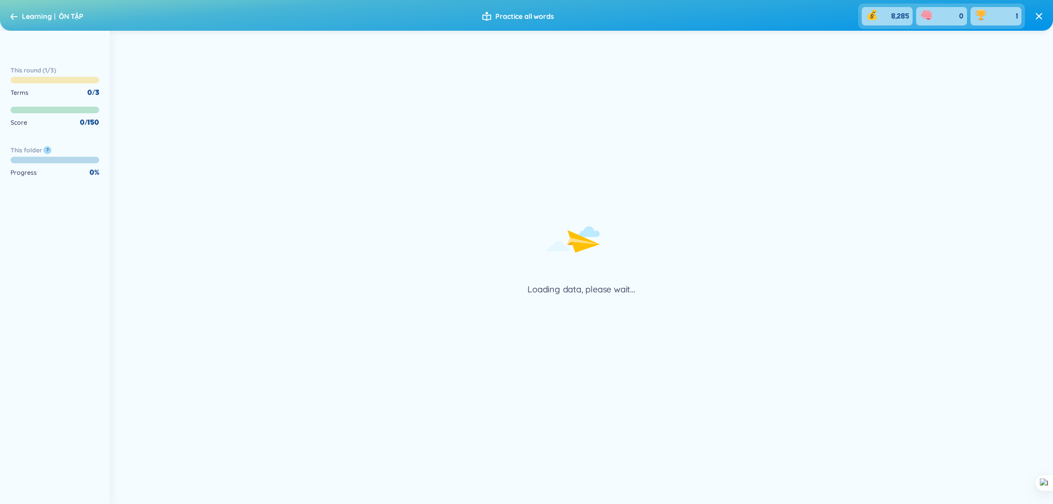
click at [18, 14] on div "Learning ÔN TẬP" at bounding box center [47, 16] width 73 height 14
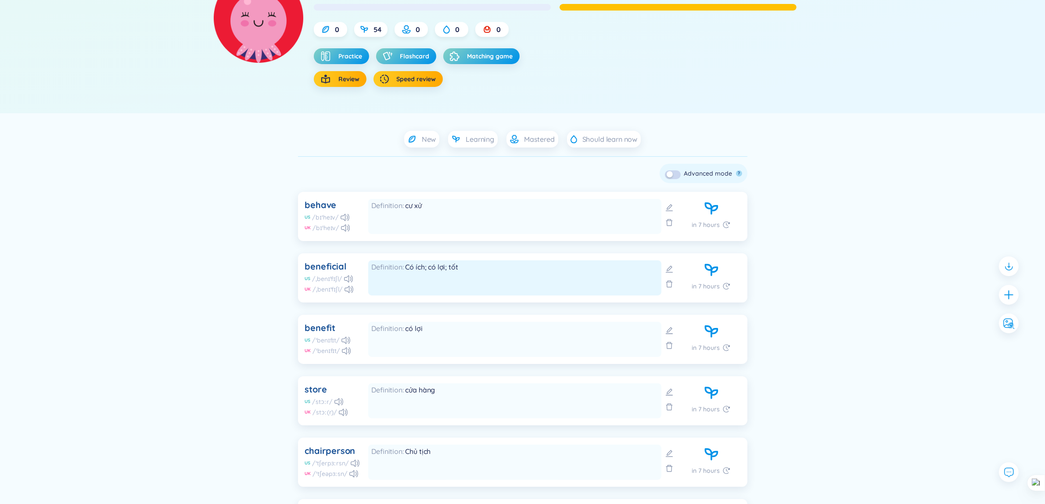
scroll to position [110, 0]
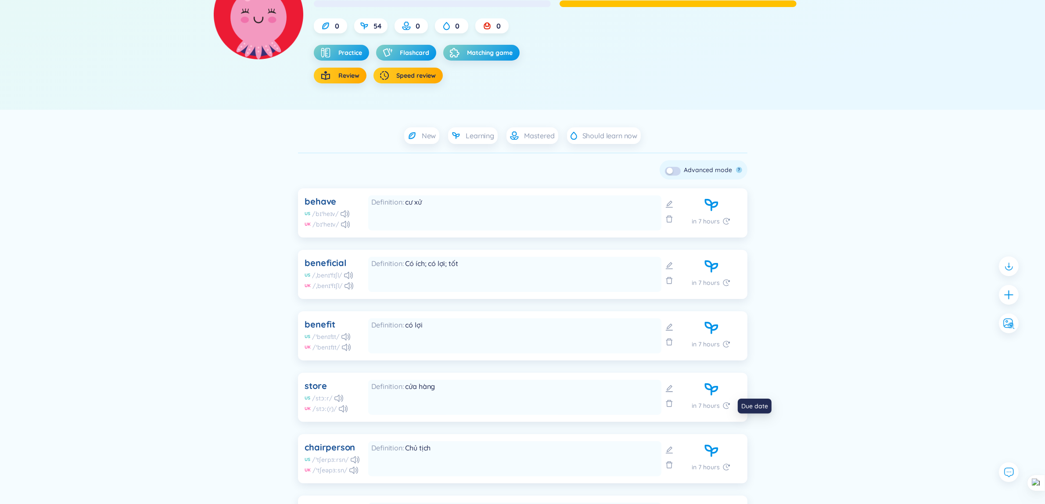
click at [709, 406] on span "in 7 hours" at bounding box center [706, 406] width 28 height 10
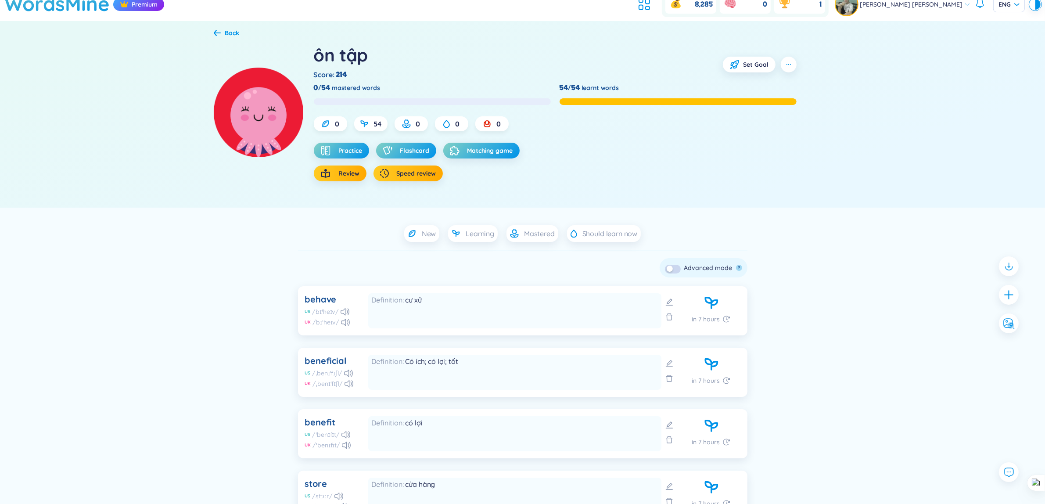
scroll to position [0, 0]
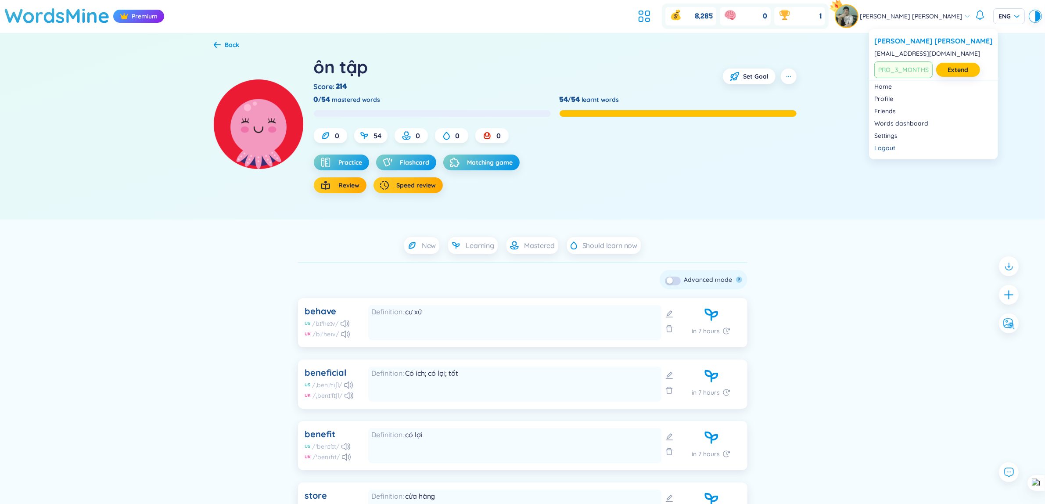
click at [924, 15] on span "[PERSON_NAME] [PERSON_NAME]" at bounding box center [911, 16] width 103 height 10
click at [858, 19] on img at bounding box center [847, 16] width 22 height 22
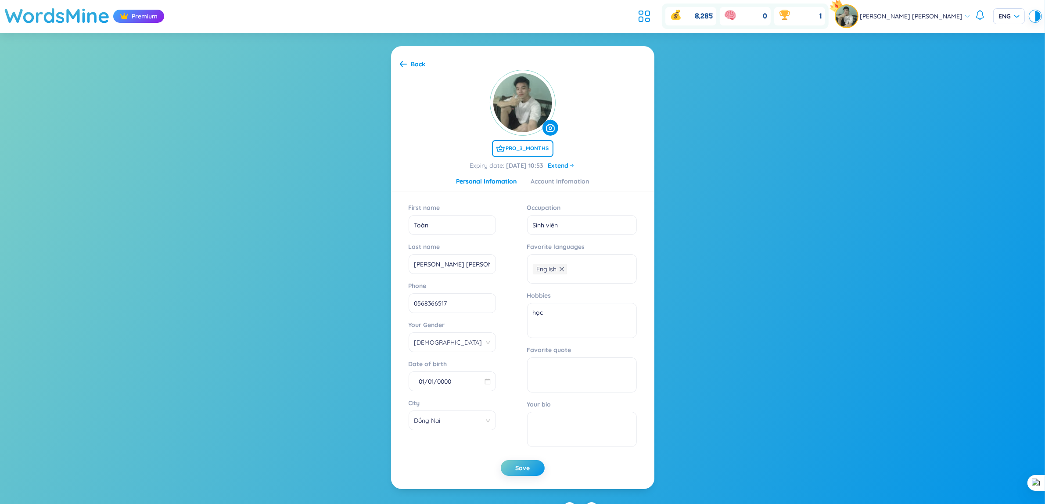
click at [837, 62] on section "Back PRO_3_MONTHS Expiry date : 26/11/2025 10:53 Extend Personal Infomation Acc…" at bounding box center [522, 267] width 1045 height 469
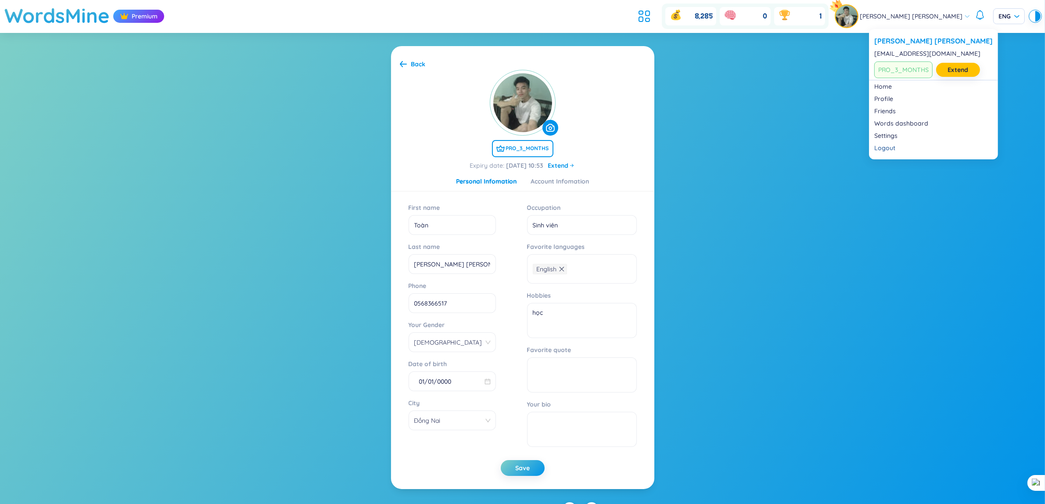
click at [858, 12] on img at bounding box center [847, 16] width 22 height 22
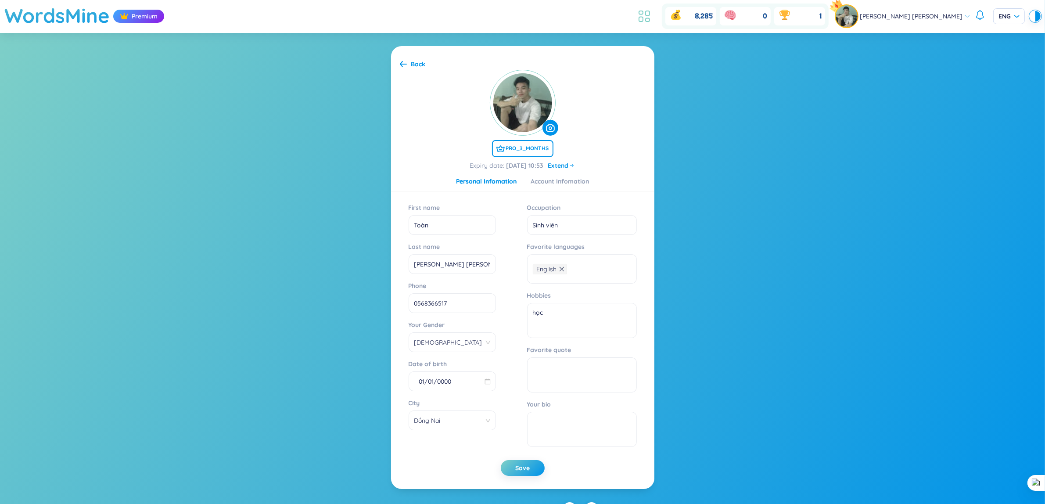
click at [652, 14] on icon at bounding box center [644, 16] width 16 height 16
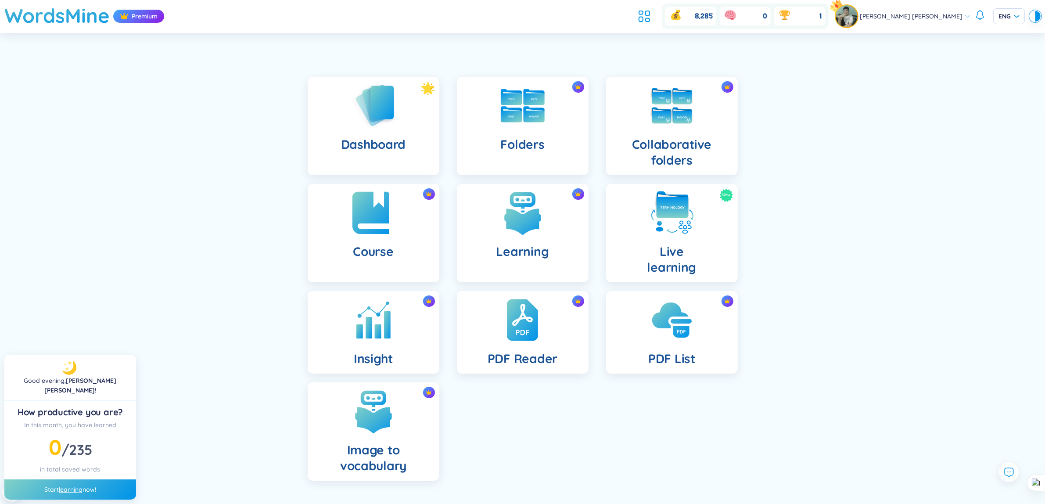
click at [396, 222] on img at bounding box center [373, 213] width 48 height 48
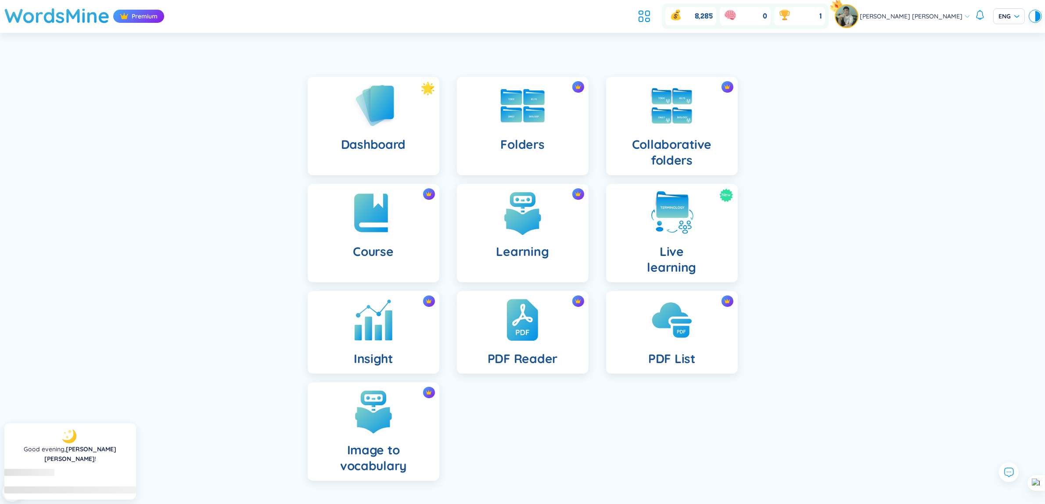
click at [385, 314] on img at bounding box center [373, 320] width 48 height 48
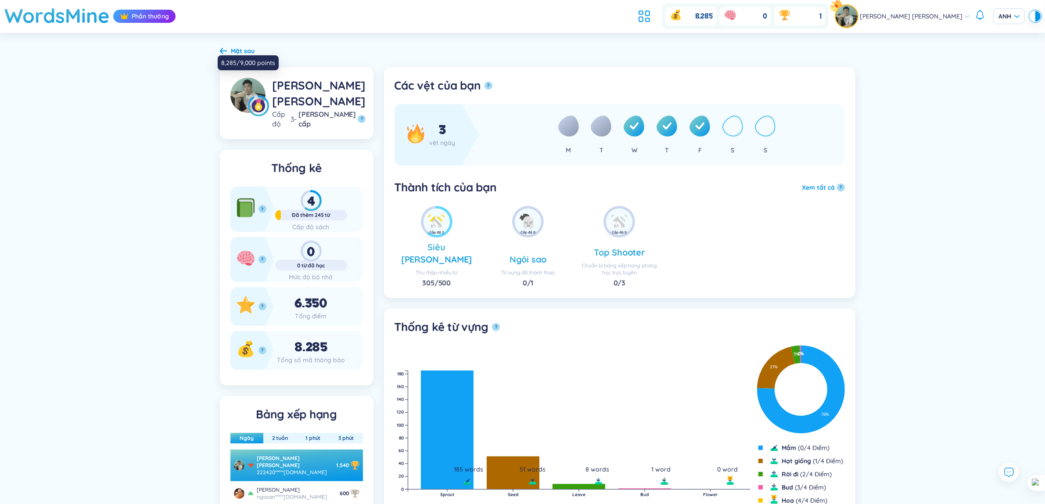
click at [246, 90] on img at bounding box center [247, 95] width 35 height 35
click at [237, 79] on div at bounding box center [247, 95] width 35 height 35
click at [335, 113] on font "Trung cấp" at bounding box center [326, 119] width 57 height 18
